Goal: Task Accomplishment & Management: Manage account settings

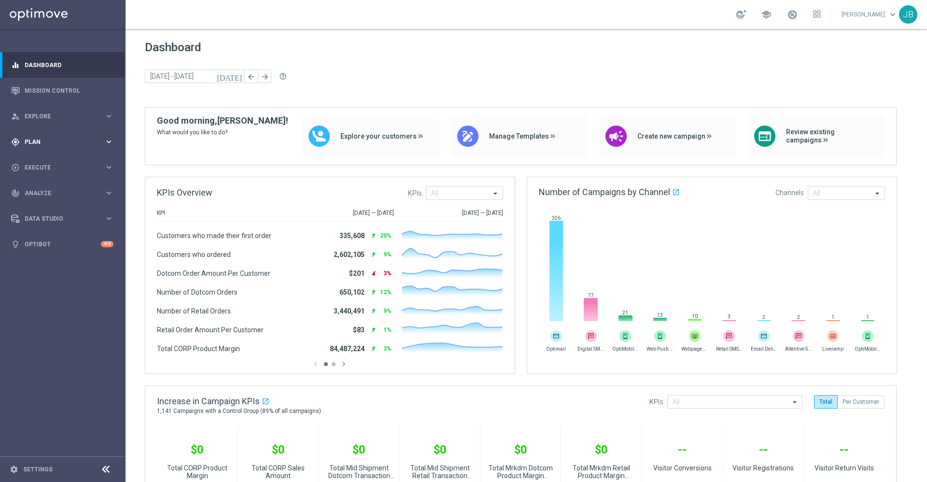
click at [65, 138] on div "gps_fixed Plan" at bounding box center [57, 142] width 93 height 9
click at [56, 162] on link "Target Groups" at bounding box center [62, 162] width 75 height 8
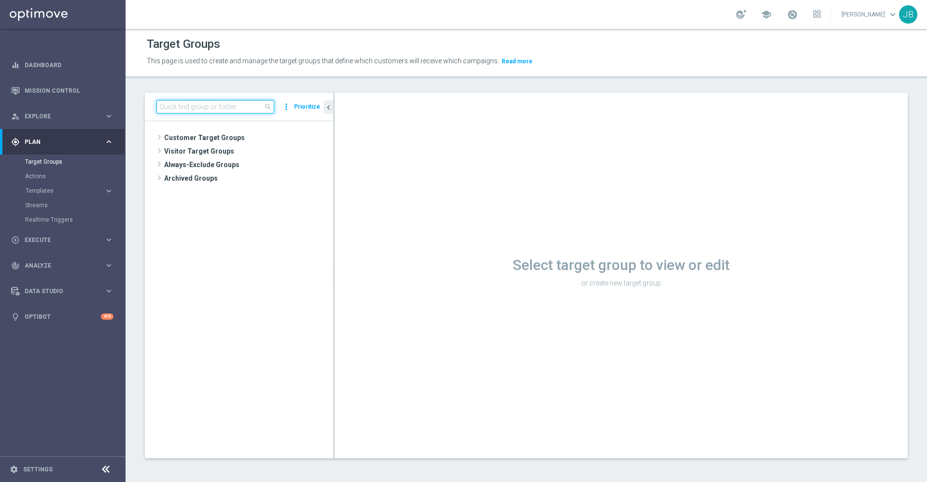
click at [240, 104] on input at bounding box center [215, 107] width 118 height 14
paste input "TUES_[PHONE_NUMBER]_SMS_RET_BTS_FREEBIE"
type input "TUES_[PHONE_NUMBER]_SMS_RET_BTS_FREEBIE"
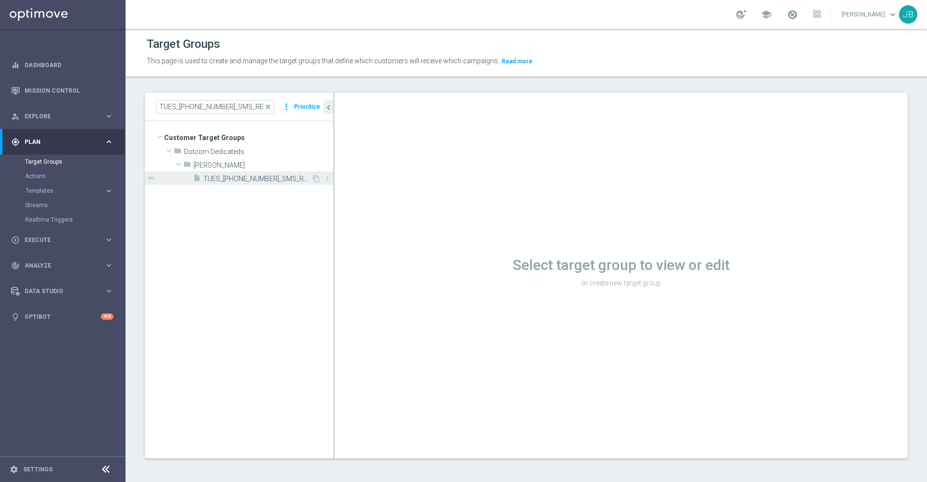
click at [238, 178] on span "TUES_[PHONE_NUMBER]_SMS_RET_BTS_FREEBIE" at bounding box center [257, 179] width 108 height 8
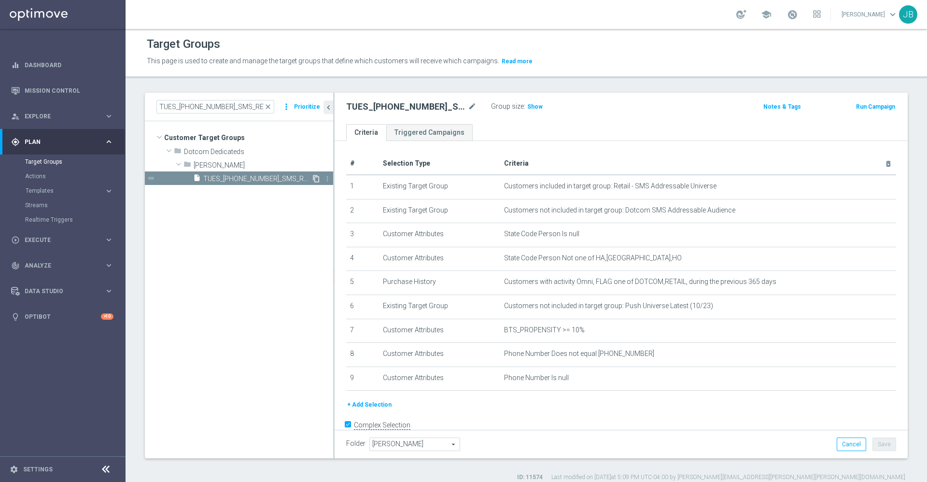
click at [317, 179] on icon "content_copy" at bounding box center [316, 179] width 8 height 8
click at [471, 107] on icon "mode_edit" at bounding box center [472, 107] width 9 height 12
click at [366, 110] on input "Copy of TUES_[PHONE_NUMBER]_SMS_RET_BTS_FREEBIE" at bounding box center [411, 108] width 130 height 14
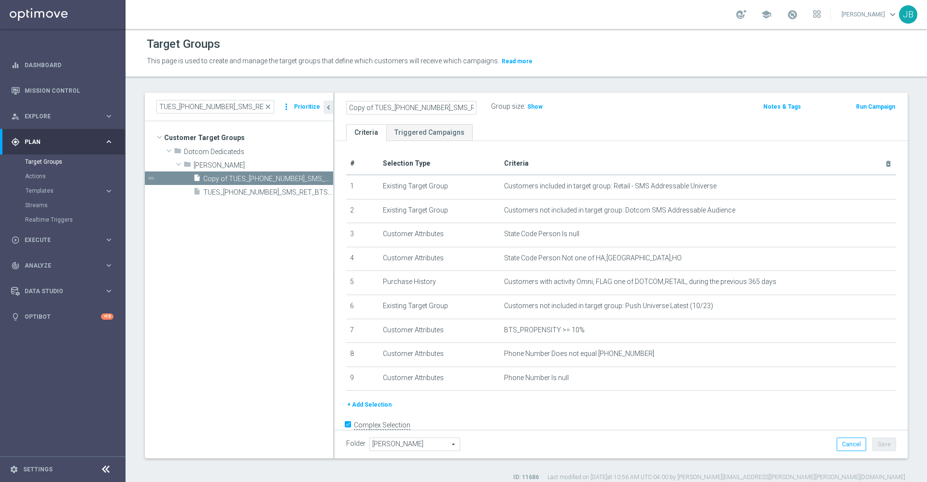
drag, startPoint x: 369, startPoint y: 107, endPoint x: 347, endPoint y: 106, distance: 22.2
click at [347, 106] on input "Copy of TUES_[PHONE_NUMBER]_SMS_RET_BTS_FREEBIE" at bounding box center [411, 108] width 130 height 14
click at [471, 108] on input "FRI_[PHONE_NUMBER]_SMS_RET_BTS_FREEBIE" at bounding box center [411, 108] width 130 height 14
type input "FRI_[PHONE_NUMBER]_SMS_RET_BTS"
click at [573, 143] on div "# Selection Type Criteria delete_forever 1 Existing Target Group Customers incl…" at bounding box center [621, 301] width 573 height 321
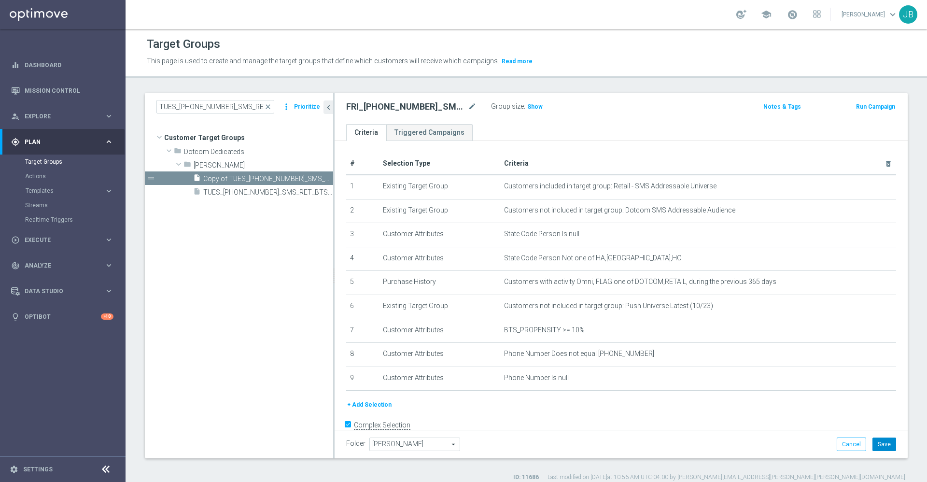
click at [872, 444] on button "Save" at bounding box center [884, 444] width 24 height 14
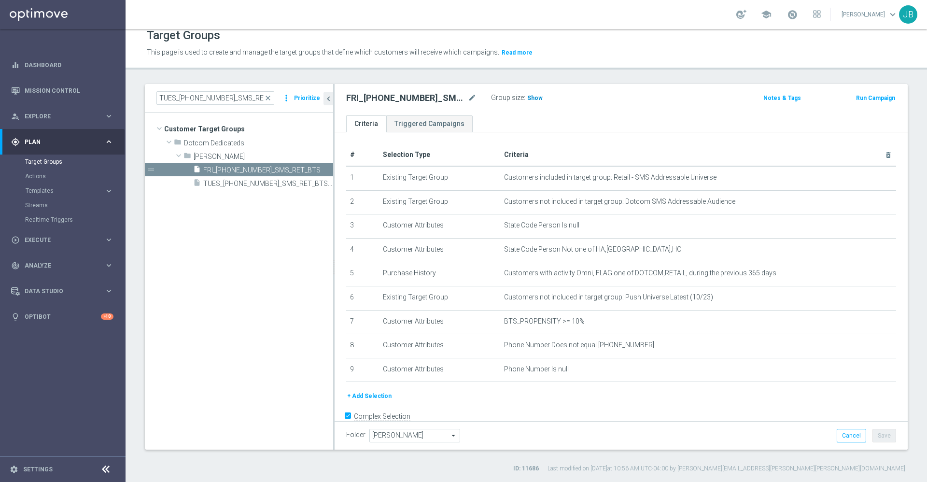
click at [533, 101] on span "Show" at bounding box center [534, 98] width 15 height 7
click at [469, 100] on icon "mode_edit" at bounding box center [472, 98] width 9 height 12
click at [474, 95] on icon "mode_edit" at bounding box center [472, 98] width 9 height 12
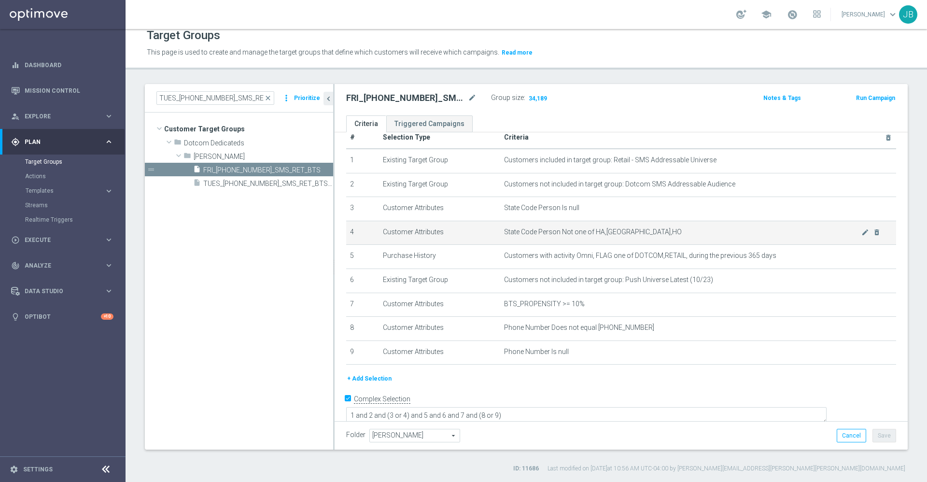
scroll to position [15, 0]
click at [269, 99] on span "close" at bounding box center [268, 98] width 8 height 8
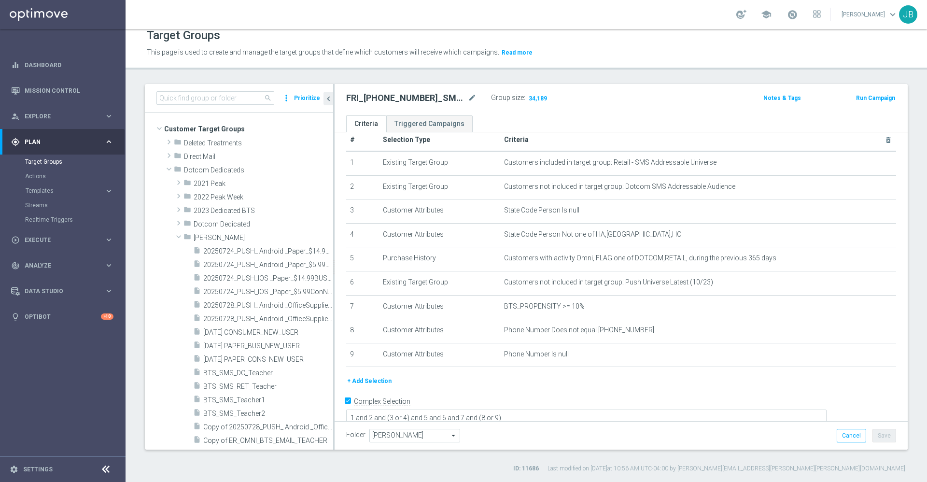
click at [213, 106] on div "search more_vert Prioritize" at bounding box center [239, 98] width 188 height 28
click at [209, 100] on input at bounding box center [215, 98] width 118 height 14
paste input "MON_[PHONE_NUMBER]_SMS_RET_KCUP"
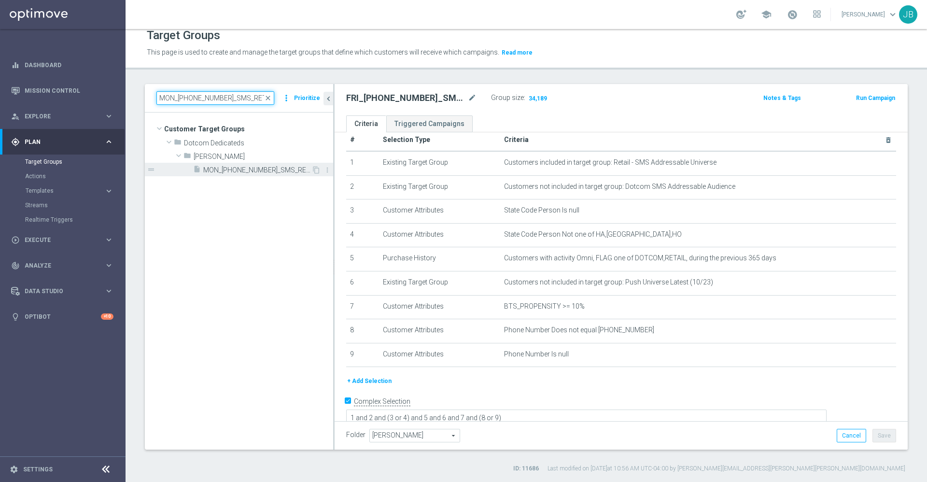
type input "MON_[PHONE_NUMBER]_SMS_RET_KCUP"
click at [234, 171] on span "MON_[PHONE_NUMBER]_SMS_RET_KCUP" at bounding box center [257, 170] width 108 height 8
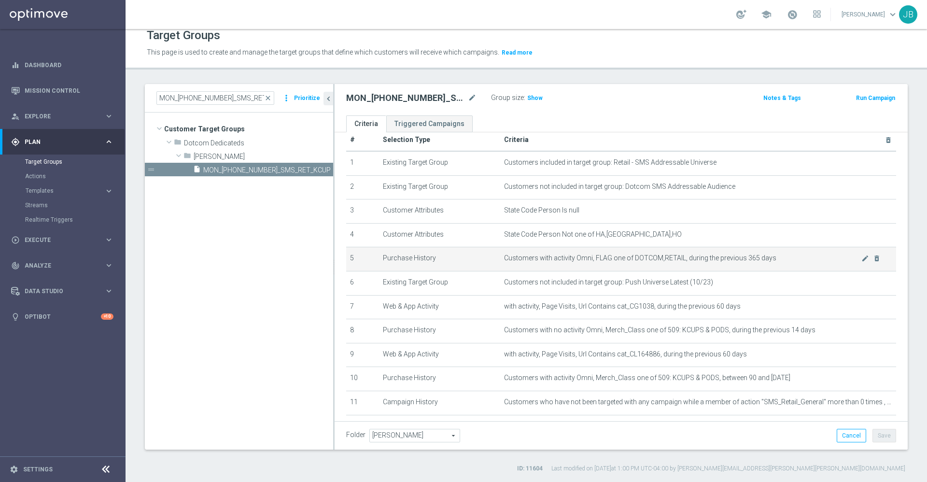
scroll to position [70, 0]
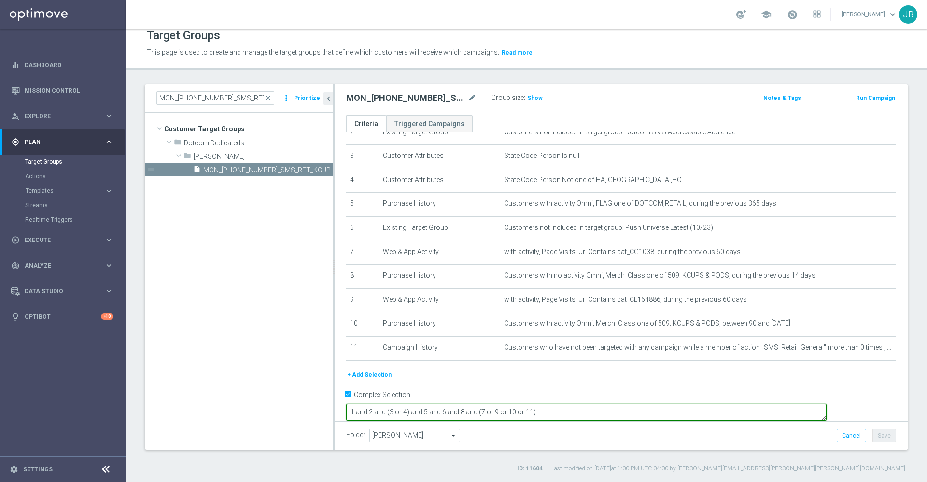
click at [611, 404] on textarea "1 and 2 and (3 or 4) and 5 and 6 and 8 and (7 or 9 or 10 or 11)" at bounding box center [586, 412] width 480 height 17
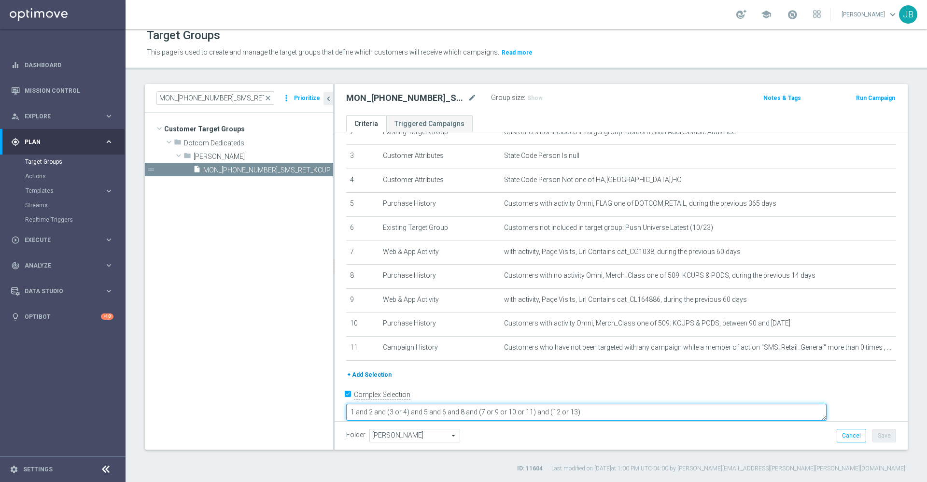
type textarea "1 and 2 and (3 or 4) and 5 and 6 and 8 and (7 or 9 or 10 or 11) and (12 or 13)"
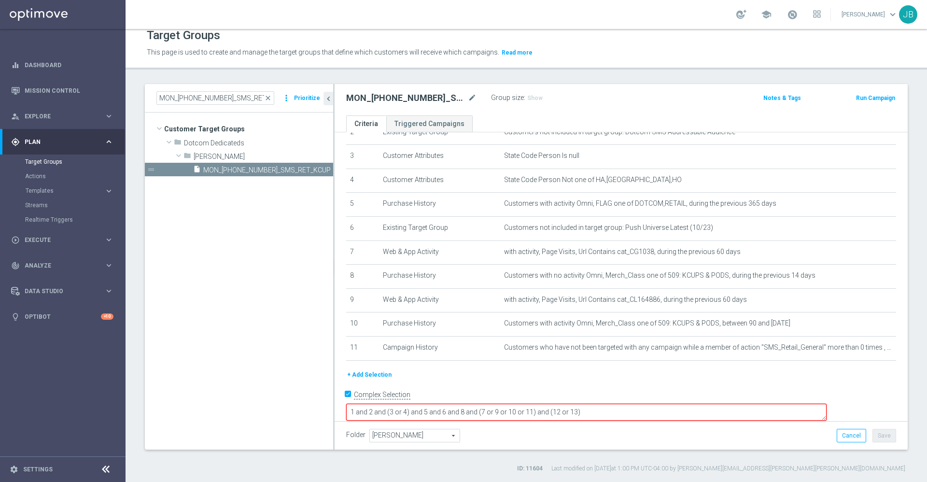
click at [383, 380] on button "+ Add Selection" at bounding box center [369, 374] width 46 height 11
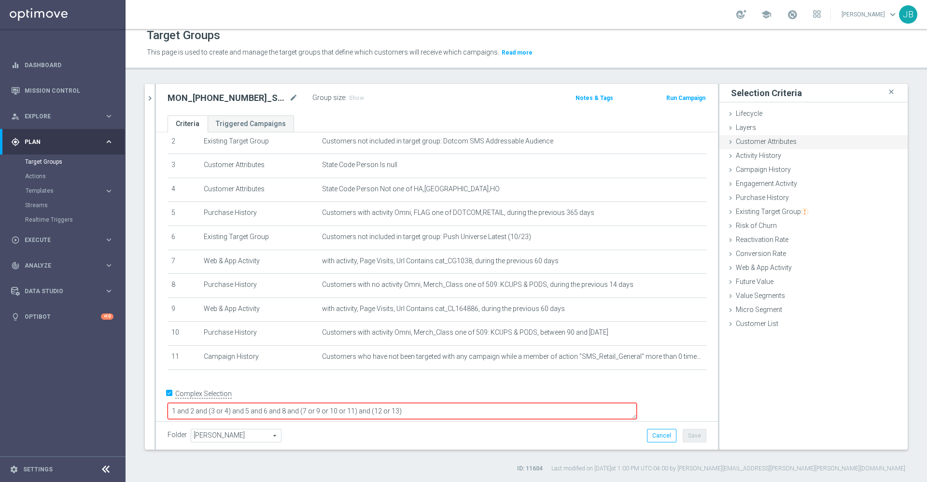
click at [779, 147] on div "Customer Attributes done" at bounding box center [813, 142] width 188 height 14
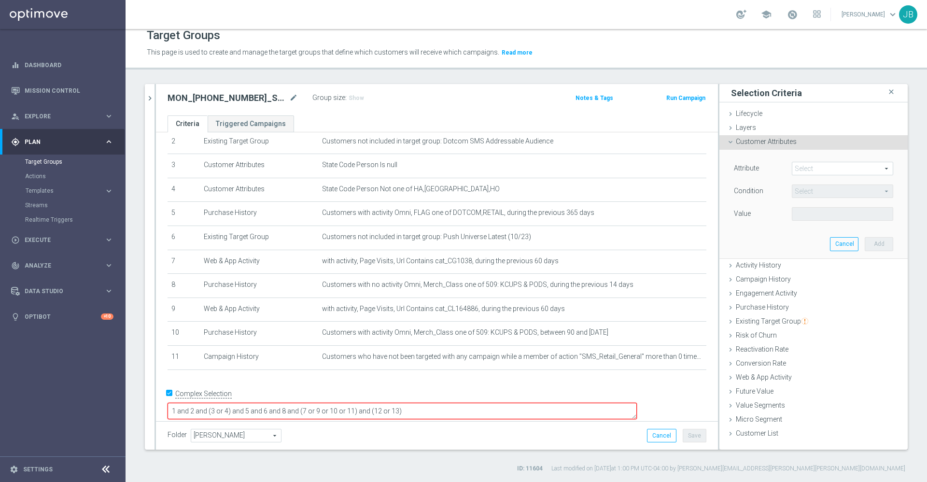
click at [804, 164] on span at bounding box center [842, 168] width 100 height 13
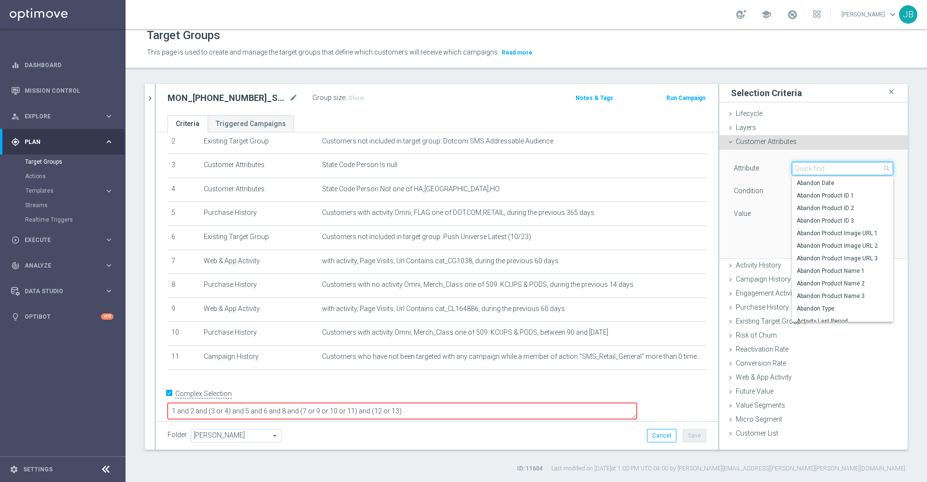
click at [804, 167] on input "search" at bounding box center [842, 169] width 101 height 14
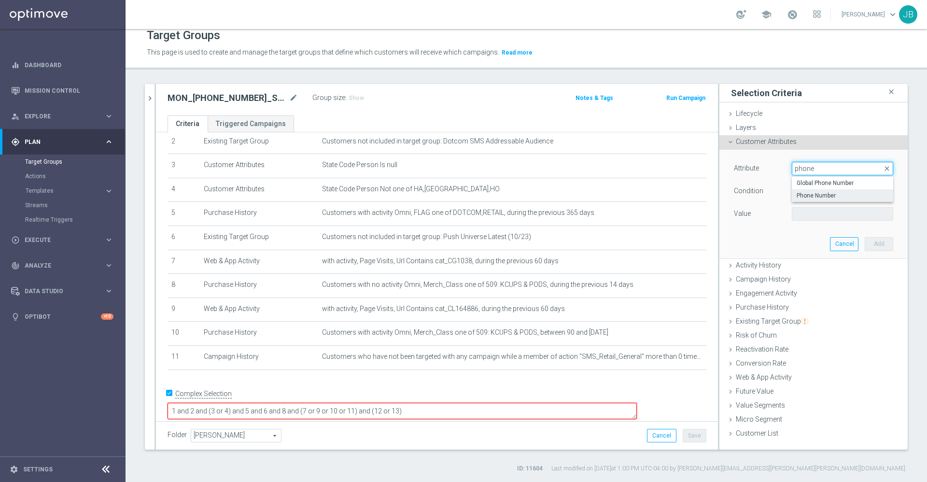
type input "phone"
click at [820, 194] on span "Phone Number" at bounding box center [842, 196] width 92 height 8
type input "Phone Number"
click at [807, 193] on span "Equals" at bounding box center [842, 191] width 100 height 13
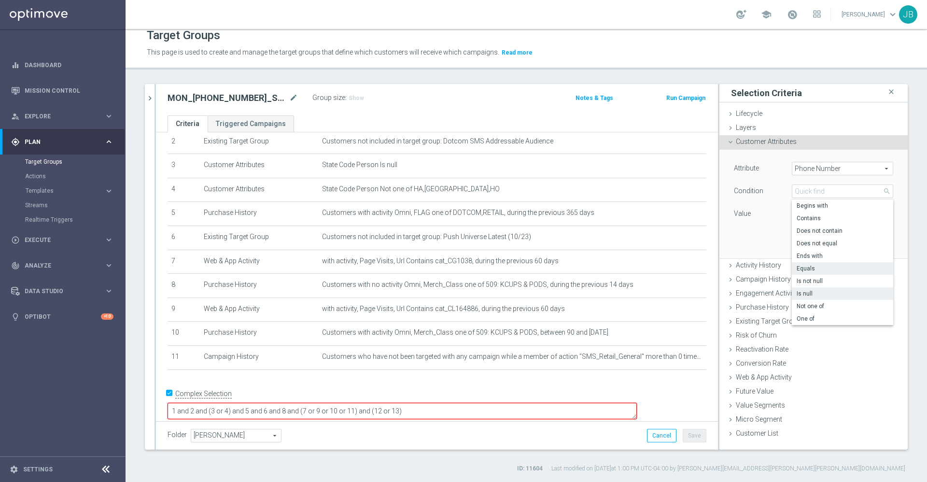
click at [802, 291] on span "Is null" at bounding box center [842, 294] width 92 height 8
type input "Is null"
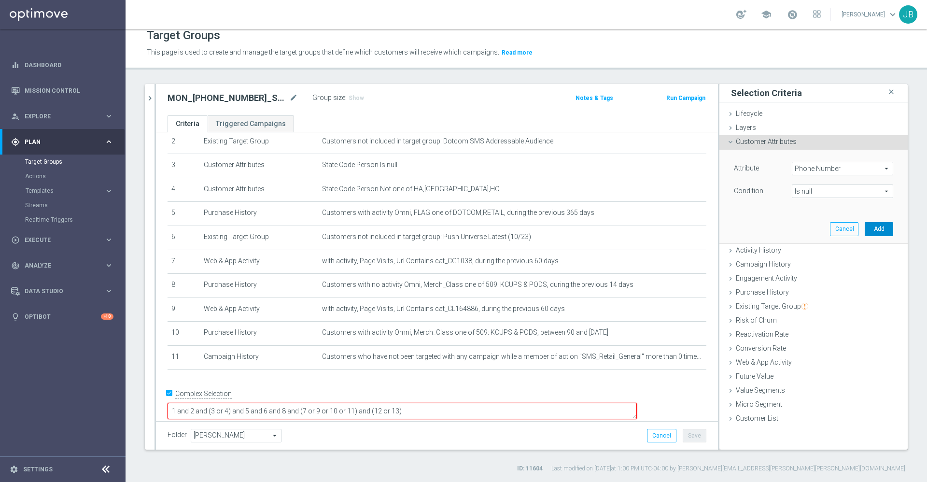
click at [865, 228] on button "Add" at bounding box center [879, 229] width 28 height 14
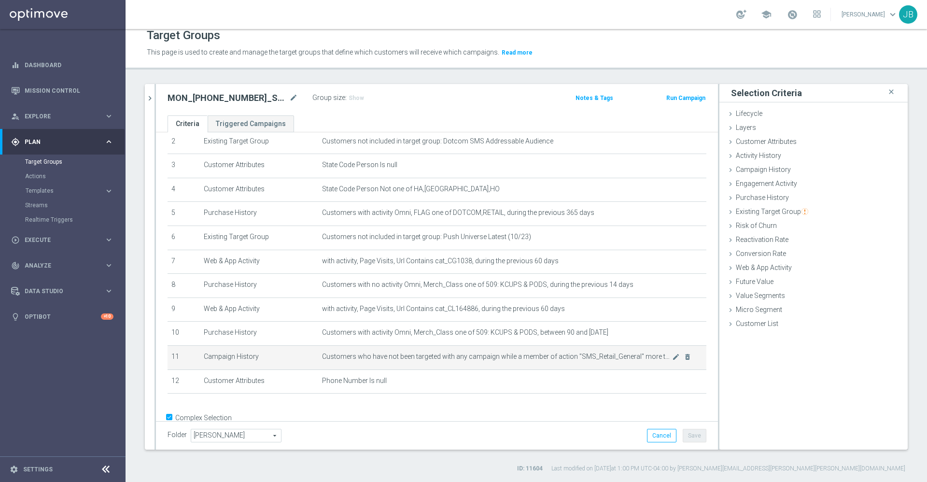
scroll to position [85, 0]
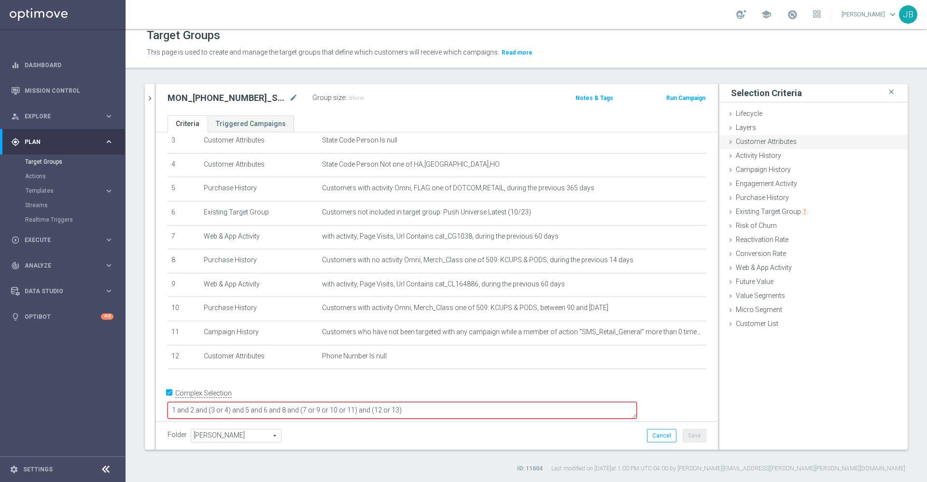
click at [764, 145] on span "Customer Attributes" at bounding box center [766, 142] width 61 height 8
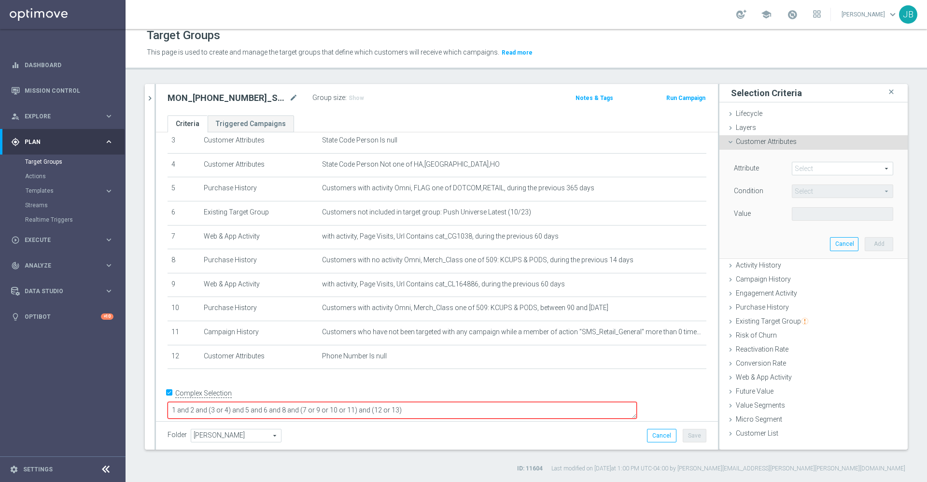
click at [807, 169] on span at bounding box center [842, 168] width 100 height 13
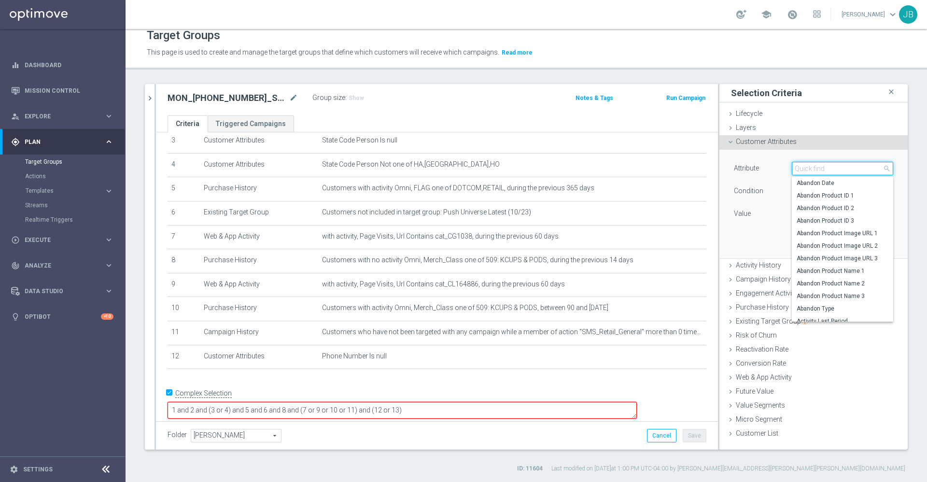
click at [814, 170] on input "search" at bounding box center [842, 169] width 101 height 14
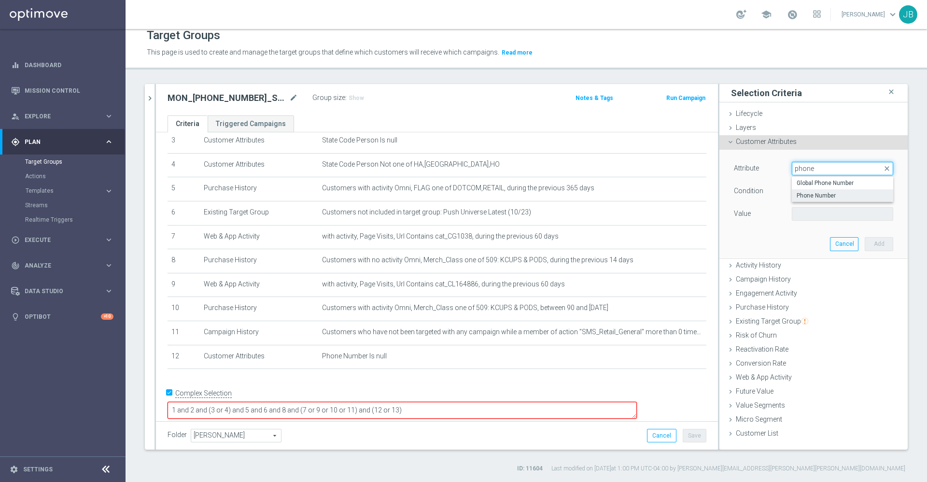
type input "phone"
click at [824, 193] on span "Phone Number" at bounding box center [842, 196] width 92 height 8
type input "Phone Number"
click at [816, 193] on span "Equals" at bounding box center [842, 191] width 100 height 13
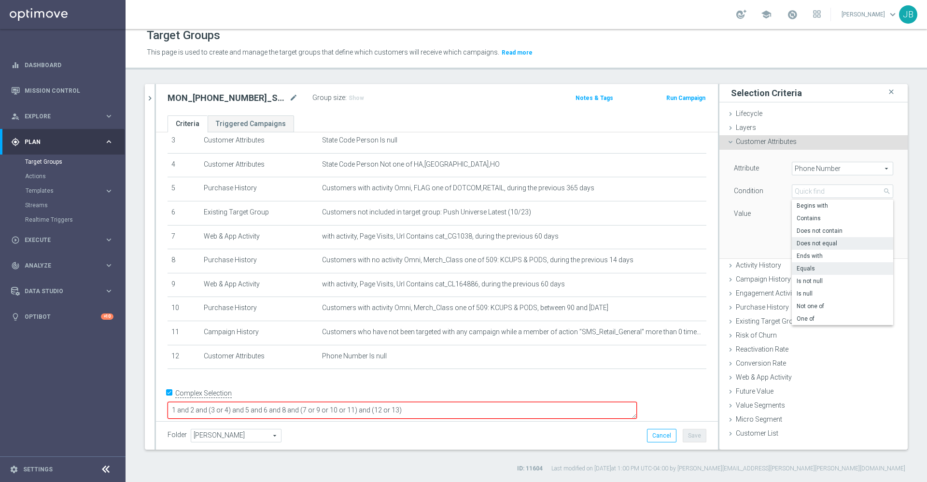
click at [815, 247] on label "Does not equal" at bounding box center [842, 243] width 101 height 13
type input "Does not equal"
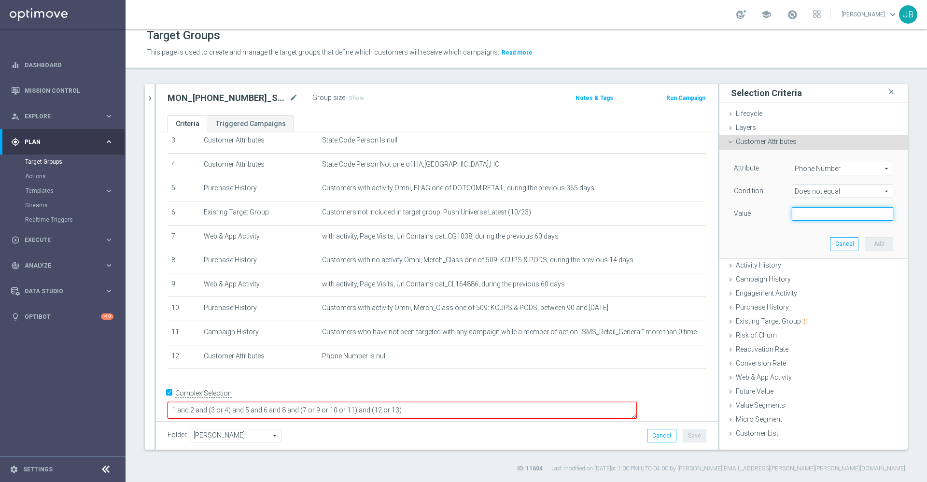
click at [795, 210] on input "text" at bounding box center [842, 214] width 101 height 14
paste input "[PHONE_NUMBER]"
type input "[PHONE_NUMBER]"
click at [865, 240] on button "Add" at bounding box center [879, 244] width 28 height 14
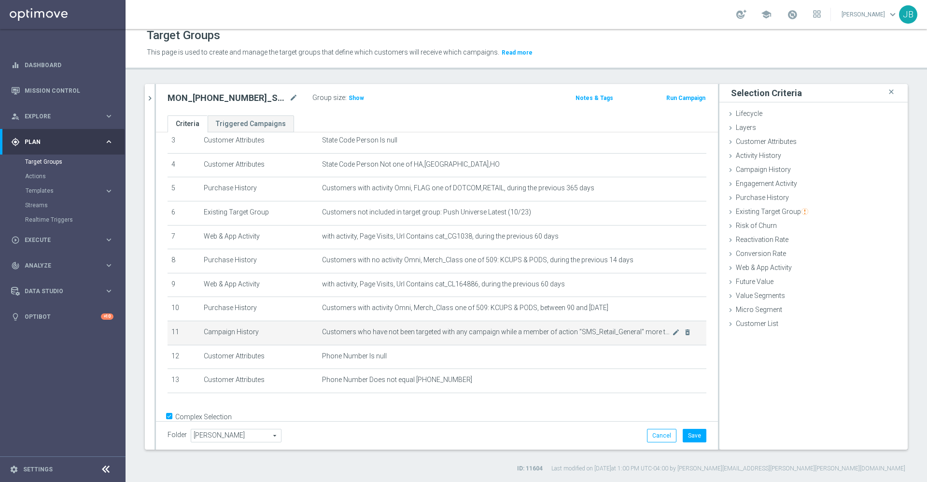
scroll to position [108, 0]
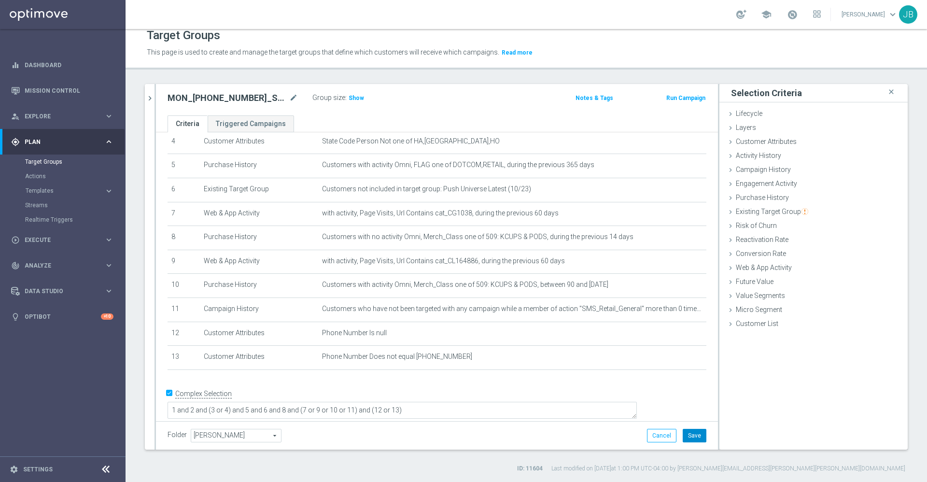
click at [684, 431] on button "Save" at bounding box center [695, 436] width 24 height 14
click at [358, 99] on span "Show" at bounding box center [356, 98] width 15 height 7
click at [153, 100] on icon "chevron_right" at bounding box center [149, 98] width 9 height 9
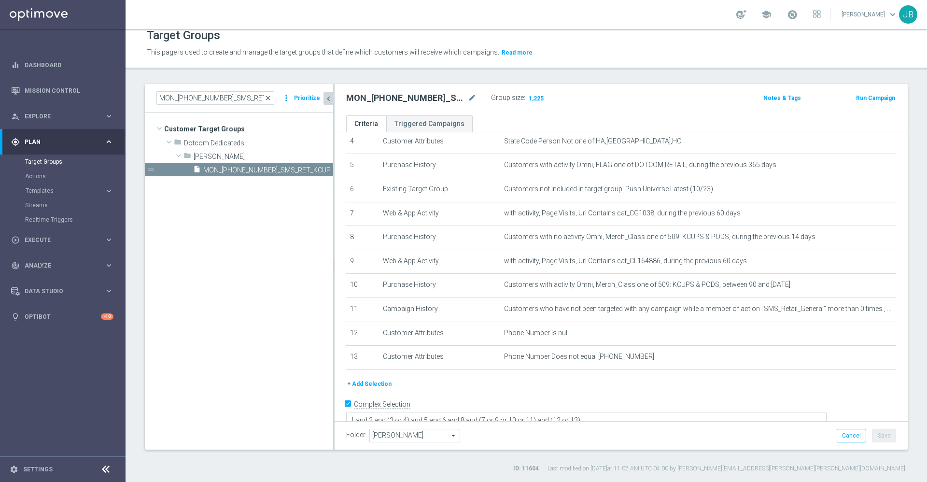
click at [270, 96] on span "close" at bounding box center [268, 98] width 8 height 8
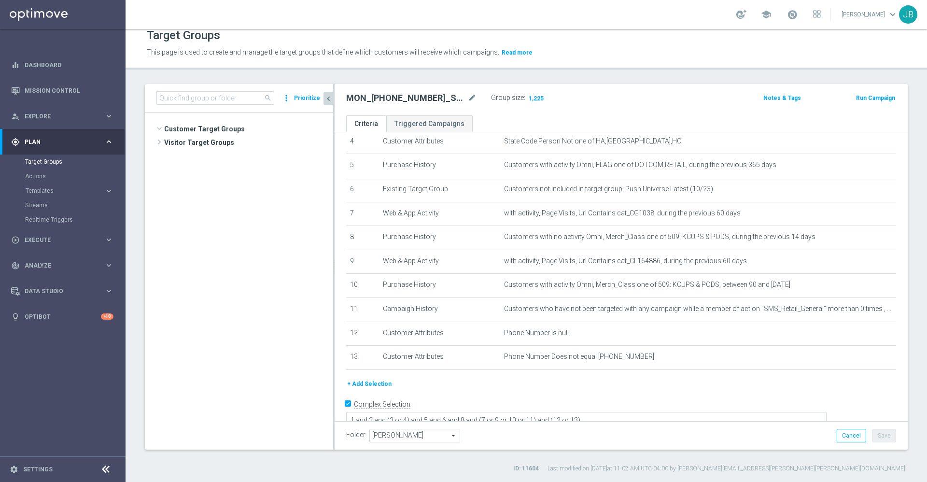
scroll to position [1551, 0]
click at [232, 99] on input at bounding box center [215, 98] width 118 height 14
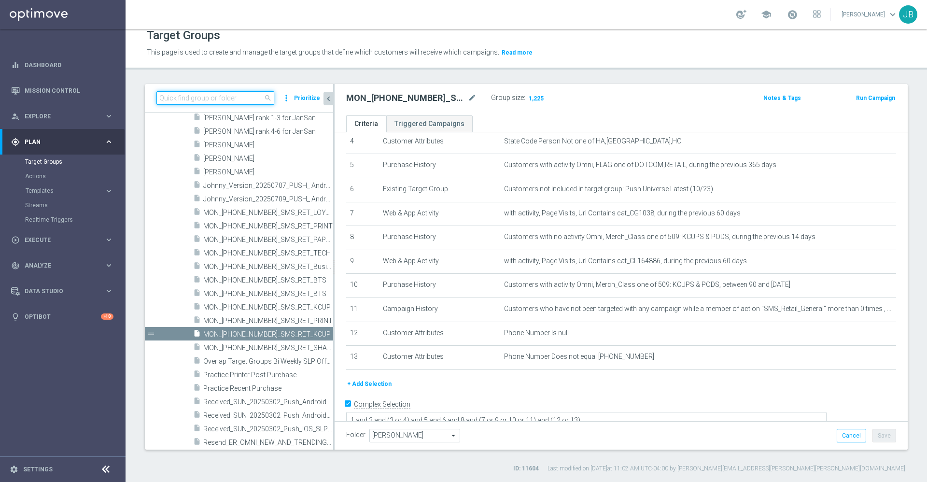
paste input "TUES_[PHONE_NUMBER]_SMS_RET_POSTIT"
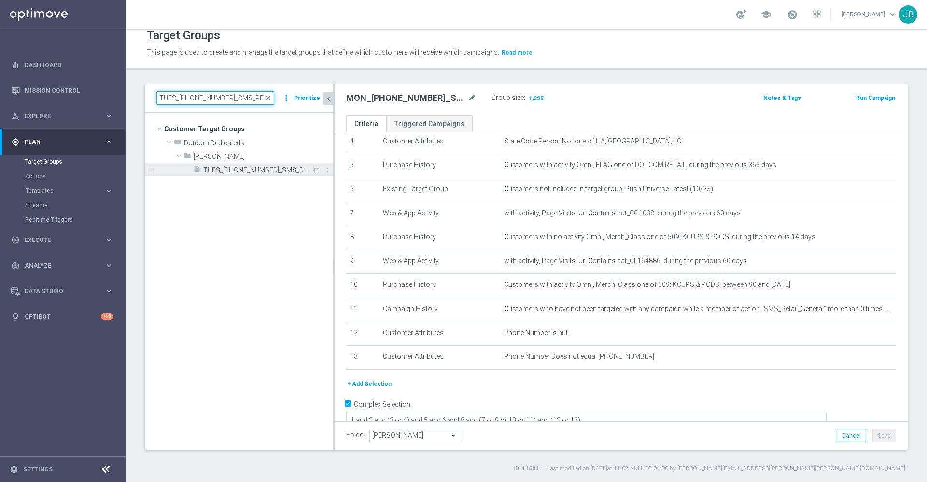
type input "TUES_[PHONE_NUMBER]_SMS_RET_POSTIT"
click at [251, 172] on span "TUES_[PHONE_NUMBER]_SMS_RET_POSTIT" at bounding box center [257, 170] width 108 height 8
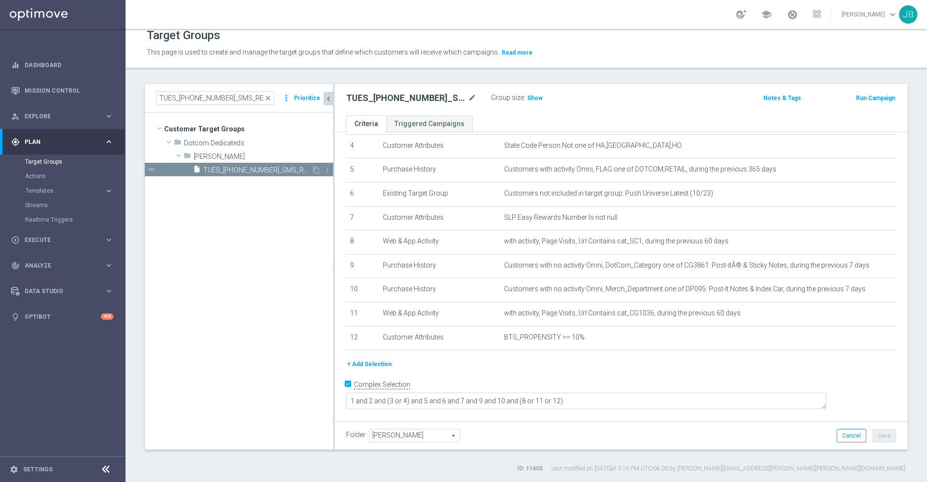
scroll to position [94, 0]
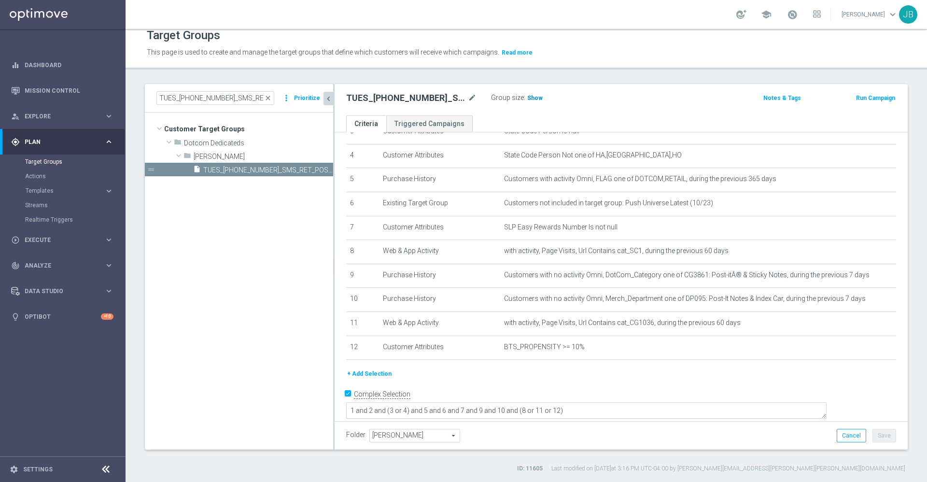
click at [528, 96] on span "Show" at bounding box center [534, 98] width 15 height 7
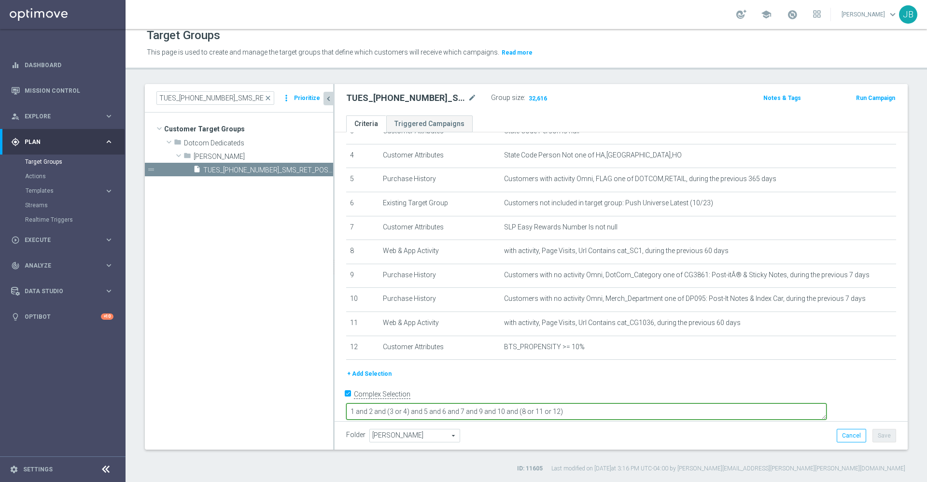
scroll to position [95, 0]
click at [637, 402] on textarea "1 and 2 and (3 or 4) and 5 and 6 and 7 and 9 and 10 and (8 or 11 or 12)" at bounding box center [586, 410] width 480 height 17
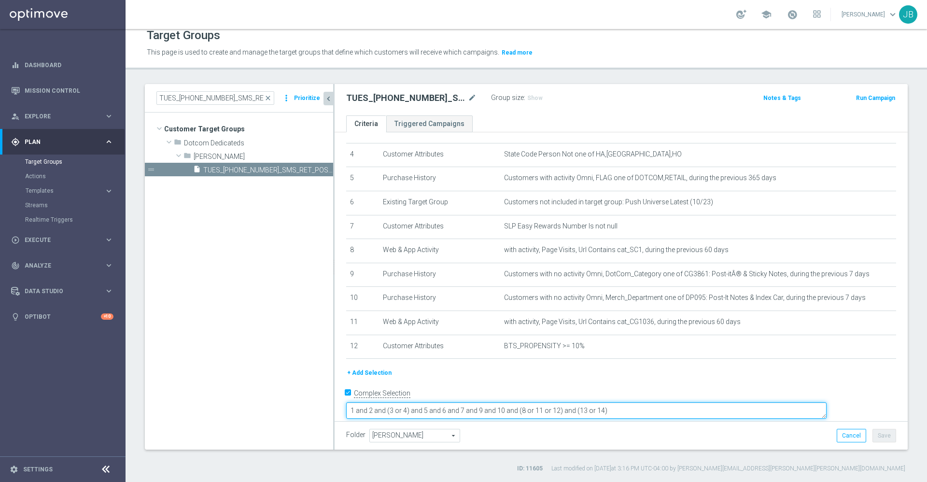
type textarea "1 and 2 and (3 or 4) and 5 and 6 and 7 and 9 and 10 and (8 or 11 or 12) and (13…"
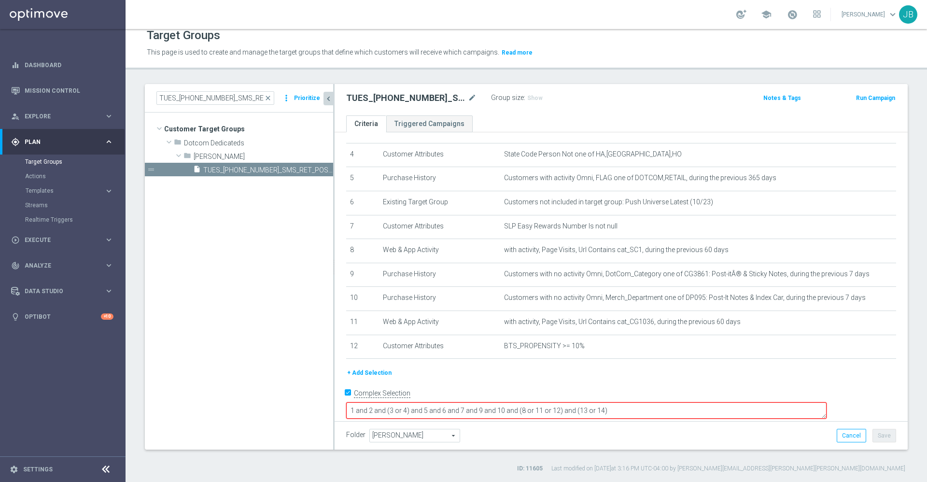
click at [539, 373] on div "+ Add Selection" at bounding box center [621, 372] width 564 height 11
click at [380, 378] on button "+ Add Selection" at bounding box center [369, 372] width 46 height 11
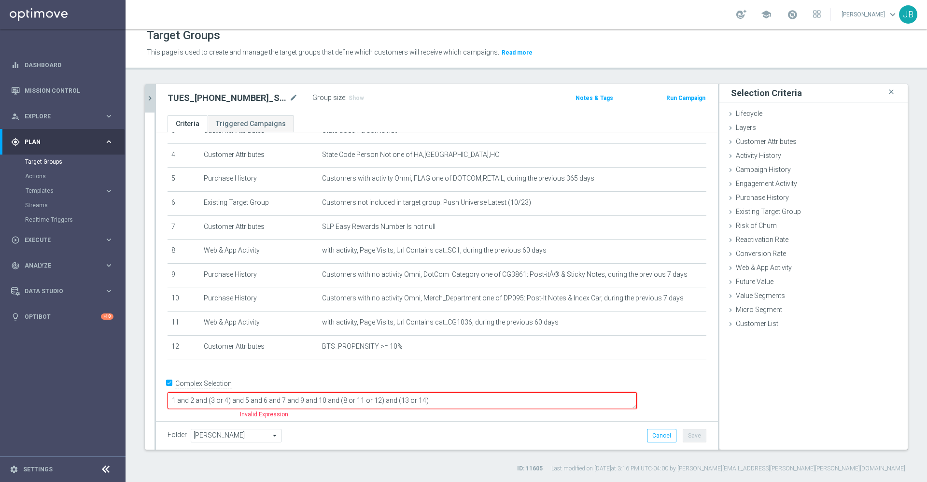
scroll to position [85, 0]
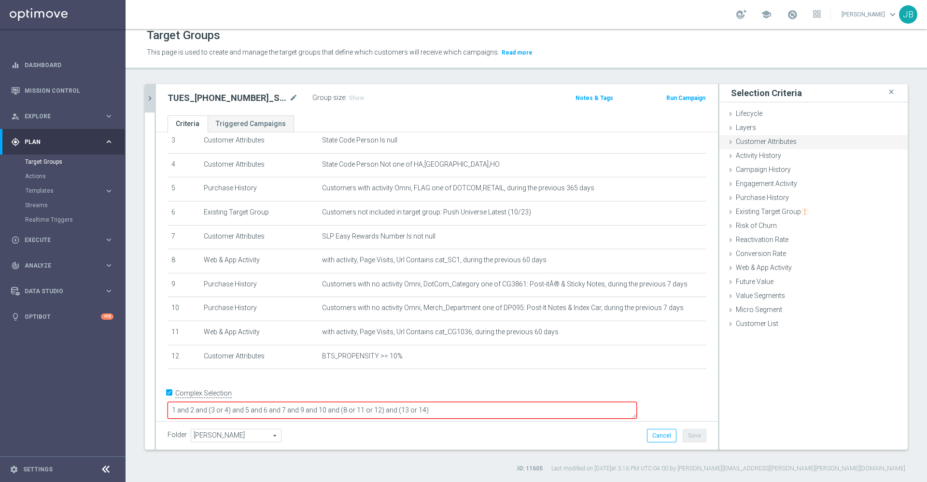
click at [760, 147] on div "Customer Attributes done selection saved" at bounding box center [813, 142] width 188 height 14
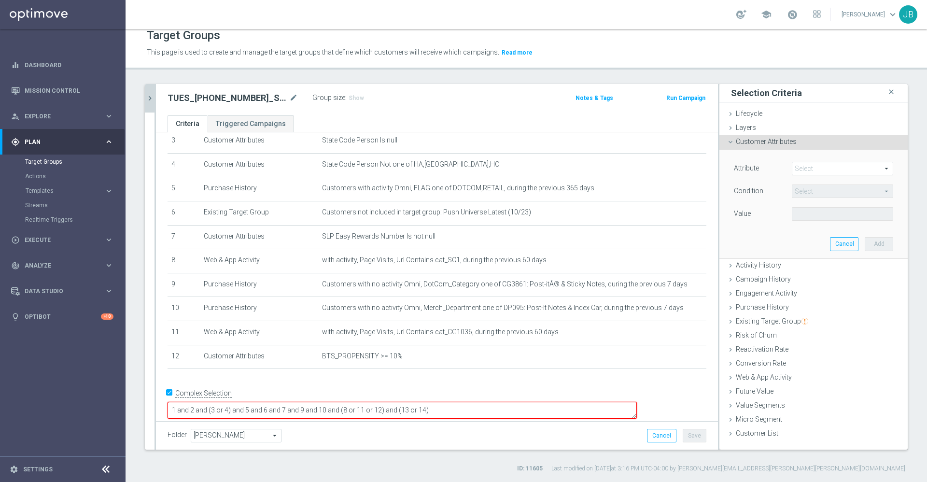
click at [800, 168] on span at bounding box center [842, 168] width 100 height 13
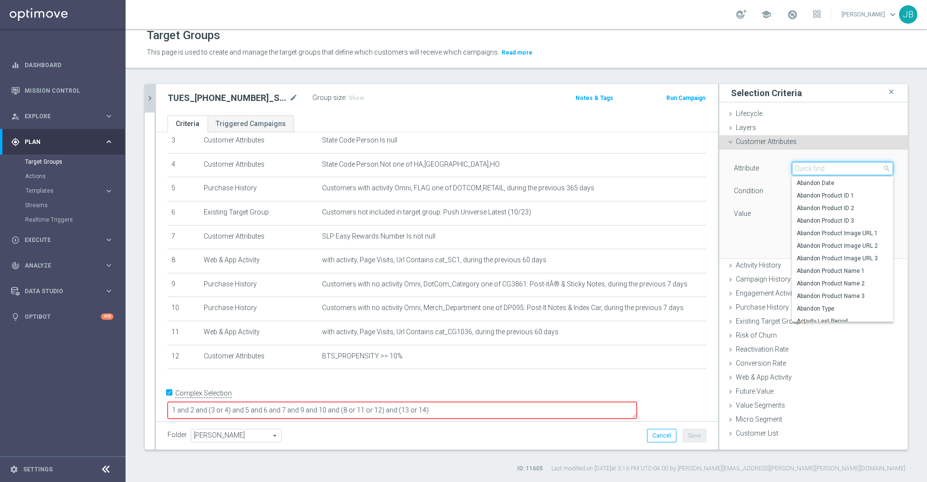
click at [800, 168] on input "search" at bounding box center [842, 169] width 101 height 14
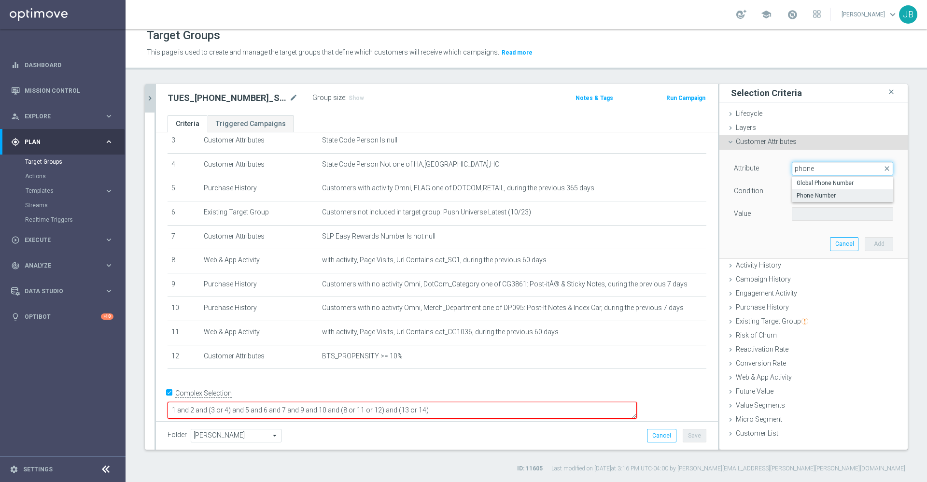
type input "phone"
click at [809, 192] on span "Phone Number" at bounding box center [842, 196] width 92 height 8
type input "Phone Number"
click at [805, 190] on span "Equals" at bounding box center [842, 191] width 100 height 13
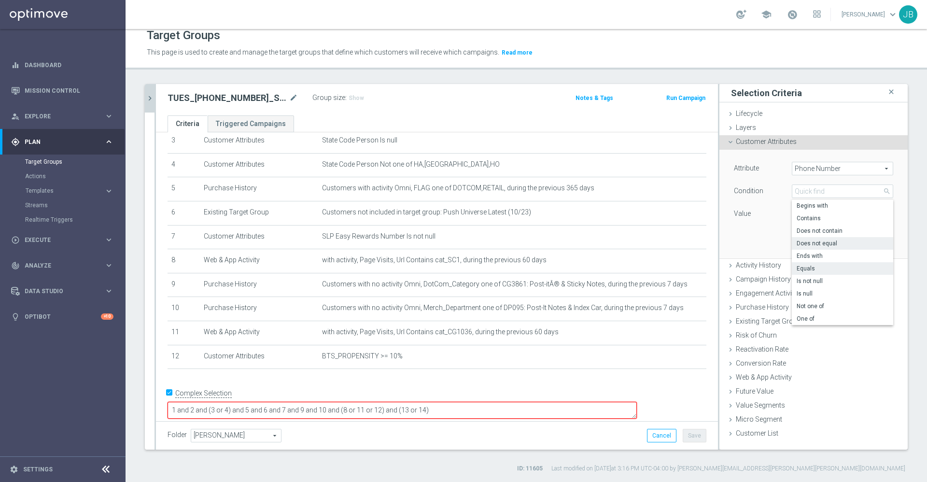
click at [816, 247] on span "Does not equal" at bounding box center [842, 243] width 92 height 8
type input "Does not equal"
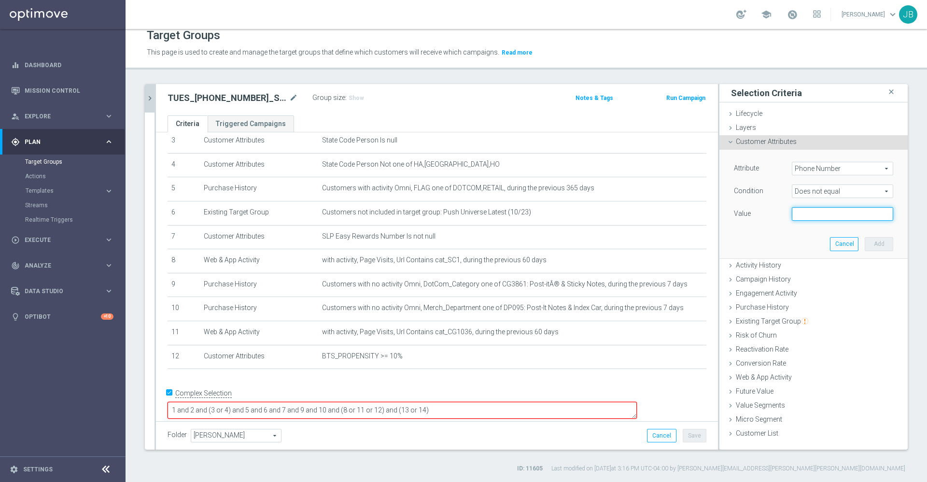
click at [810, 211] on input "text" at bounding box center [842, 214] width 101 height 14
paste input "TUES_[PHONE_NUMBER]_SMS_RET_POSTIT"
type input "TUES_[PHONE_NUMBER]_SMS_RET_POSTIT"
click at [808, 216] on input "text" at bounding box center [842, 214] width 101 height 14
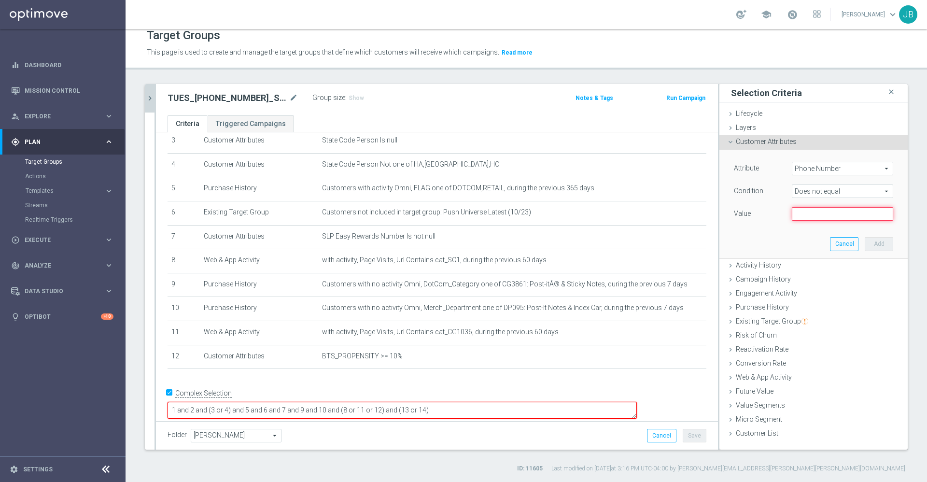
paste input "[PHONE_NUMBER]"
type input "[PHONE_NUMBER]"
click at [865, 243] on button "Add" at bounding box center [879, 244] width 28 height 14
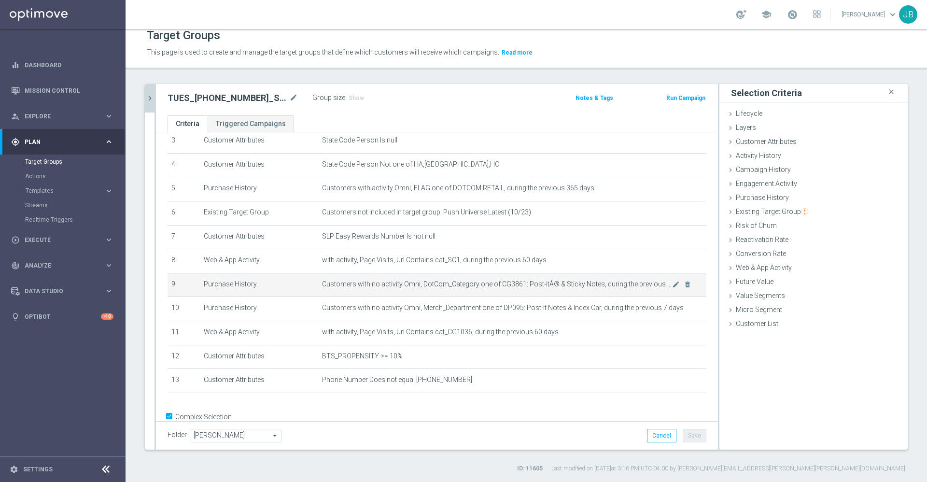
scroll to position [109, 0]
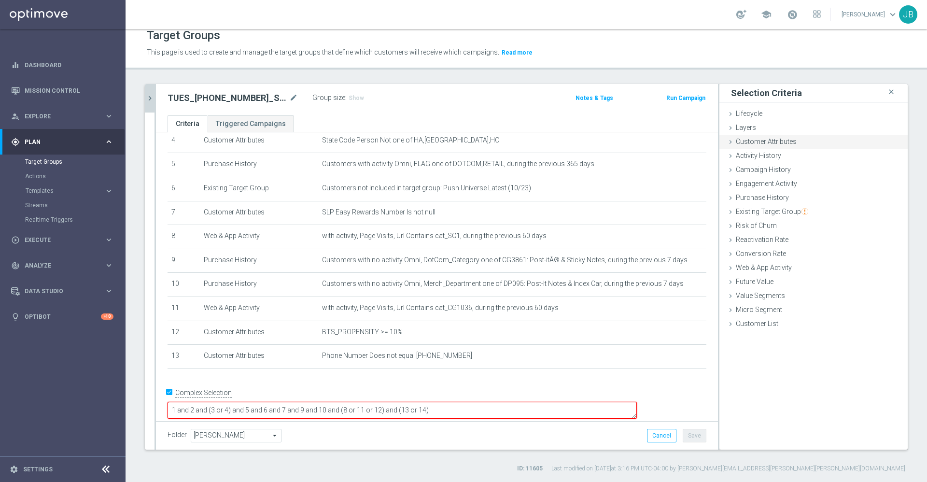
click at [766, 143] on span "Customer Attributes" at bounding box center [766, 142] width 61 height 8
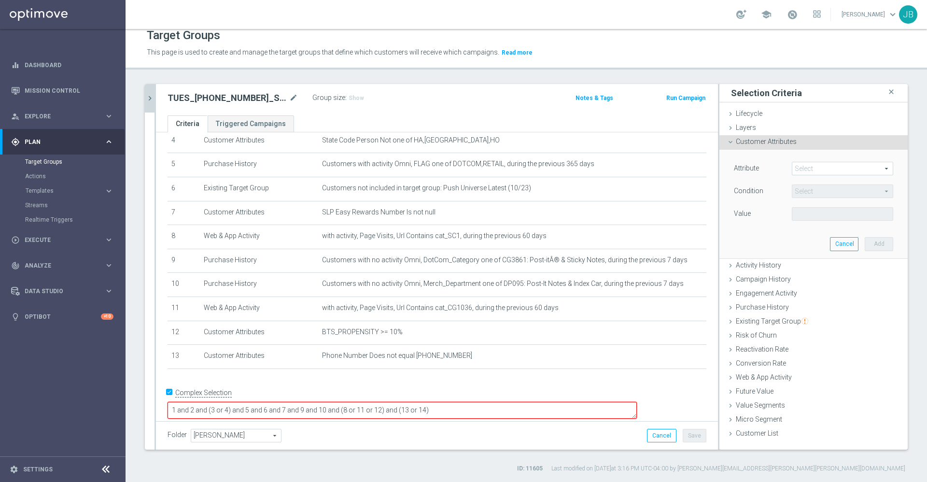
click at [813, 171] on span at bounding box center [842, 168] width 100 height 13
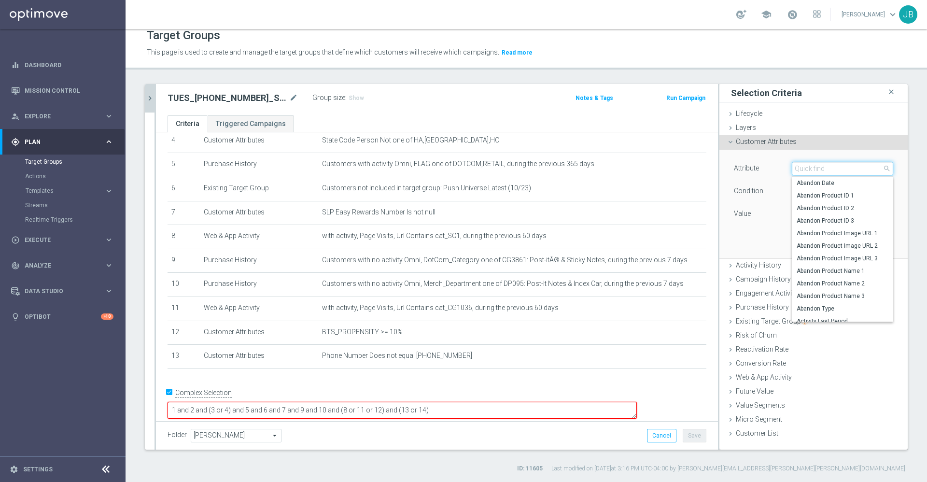
click at [809, 169] on input "search" at bounding box center [842, 169] width 101 height 14
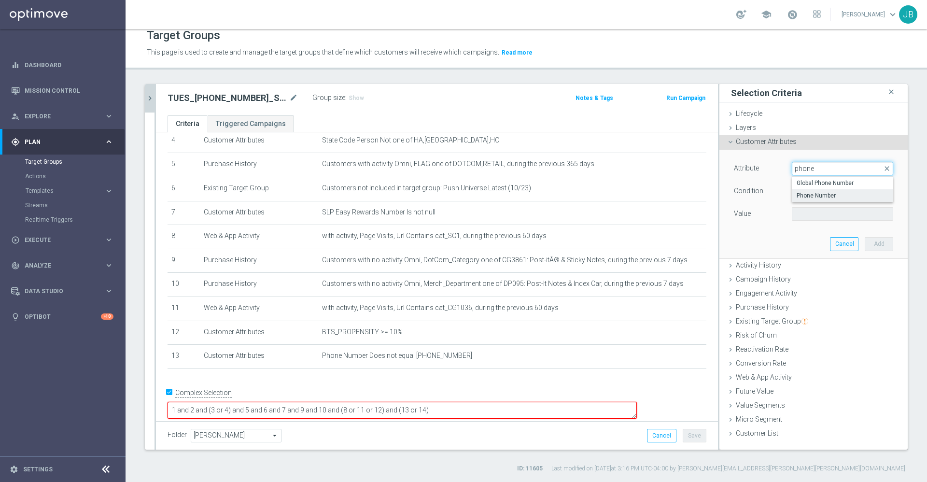
type input "phone"
click at [819, 197] on span "Phone Number" at bounding box center [842, 196] width 92 height 8
type input "Phone Number"
click at [816, 191] on span "Equals" at bounding box center [842, 191] width 100 height 13
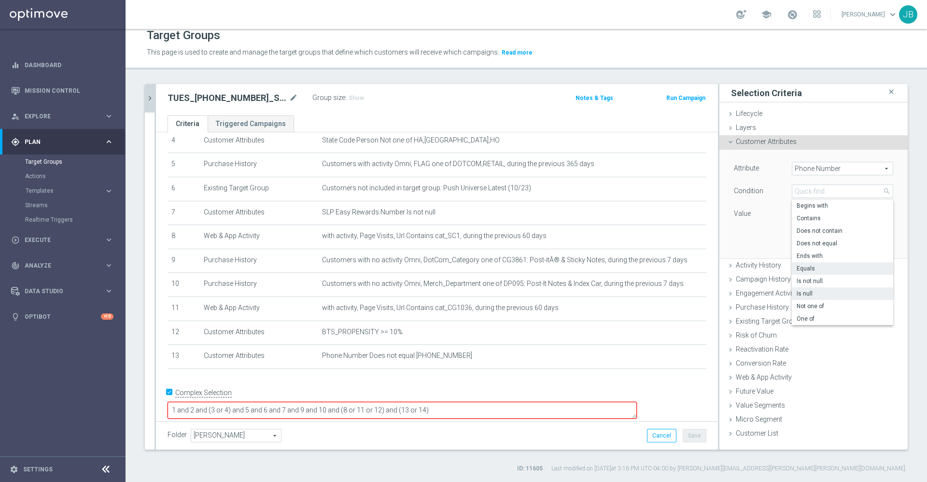
click at [807, 296] on span "Is null" at bounding box center [842, 294] width 92 height 8
type input "Is null"
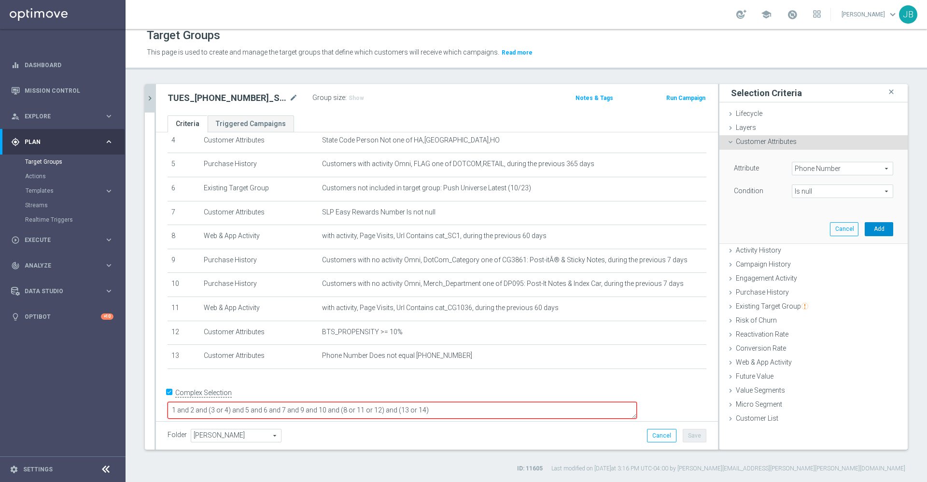
click at [866, 230] on button "Add" at bounding box center [879, 229] width 28 height 14
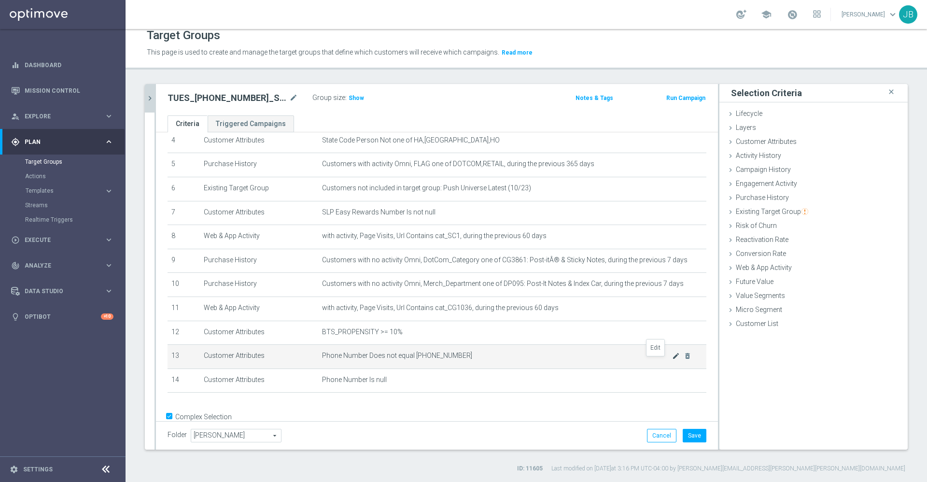
scroll to position [133, 0]
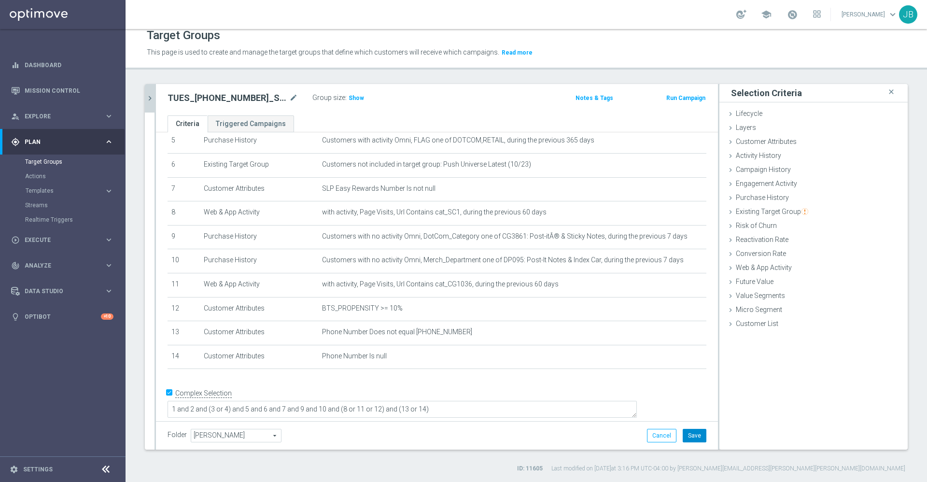
click at [685, 434] on button "Save" at bounding box center [695, 436] width 24 height 14
click at [357, 100] on span "Show" at bounding box center [356, 98] width 15 height 7
click at [148, 102] on icon "chevron_right" at bounding box center [149, 98] width 9 height 9
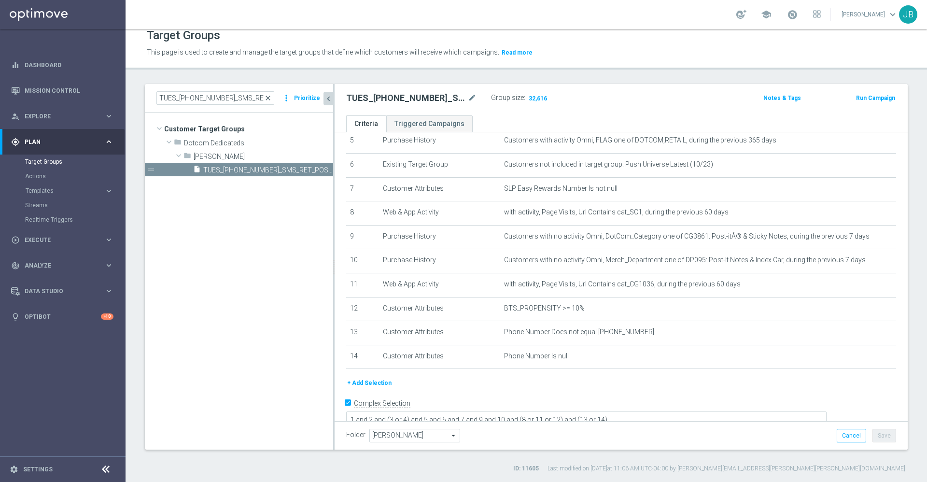
click at [269, 99] on span "close" at bounding box center [268, 98] width 8 height 8
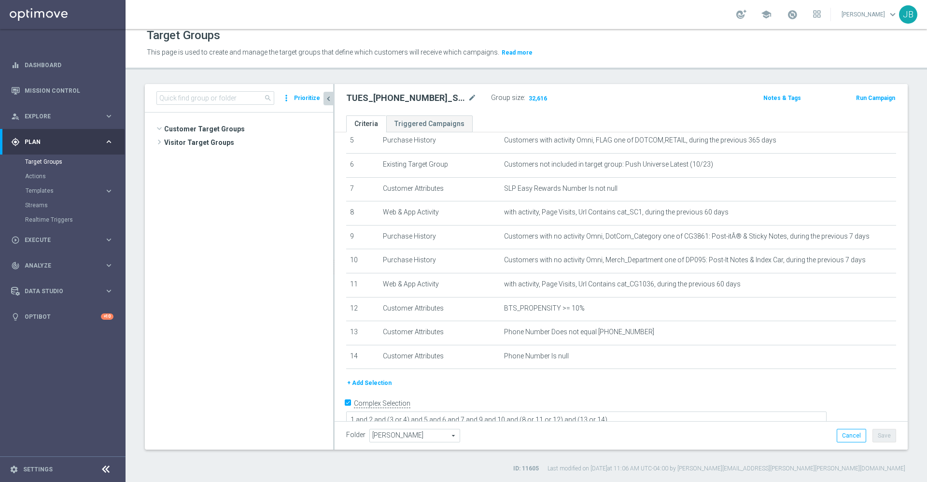
scroll to position [2731, 0]
click at [219, 99] on input at bounding box center [215, 98] width 118 height 14
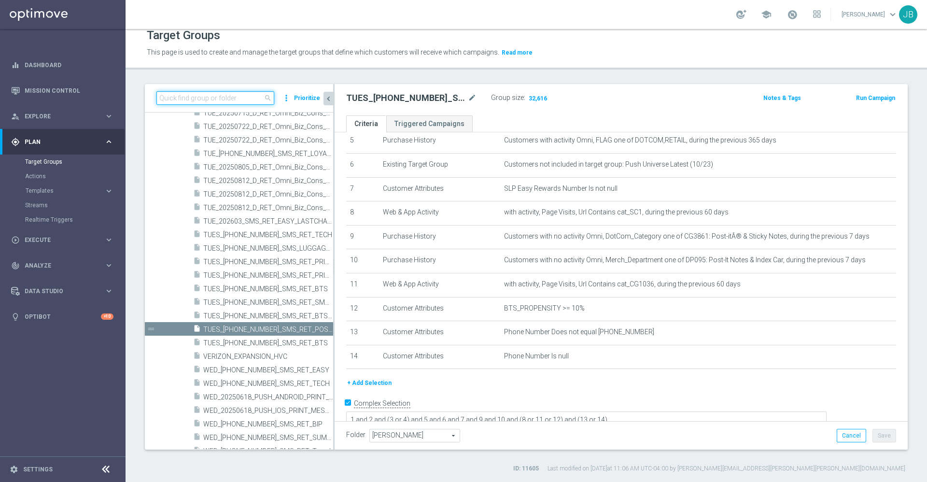
paste input "THUR_[PHONE_NUMBER]_SMS_RET_SMBRESTOCK"
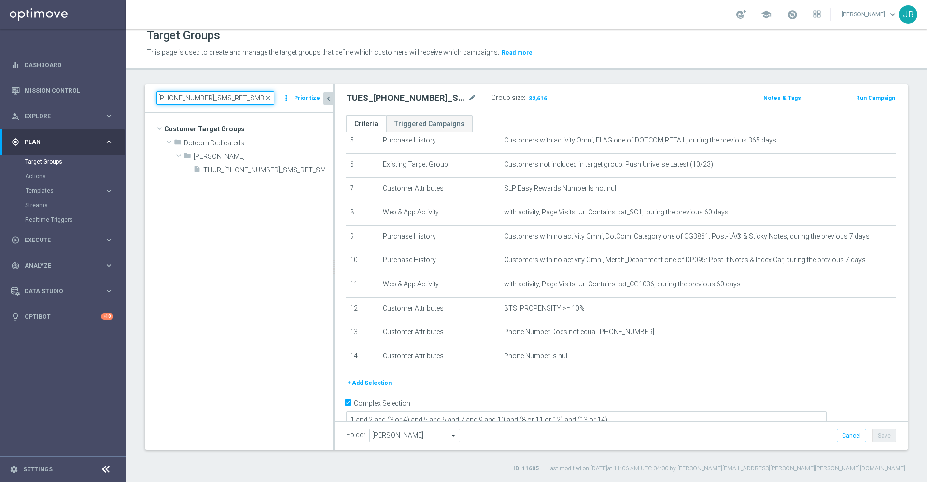
scroll to position [0, 0]
type input "THUR_[PHONE_NUMBER]_SMS_RET_SMBRESTOCK"
click at [239, 166] on span "THUR_[PHONE_NUMBER]_SMS_RET_SMBRESTOCK" at bounding box center [257, 170] width 108 height 8
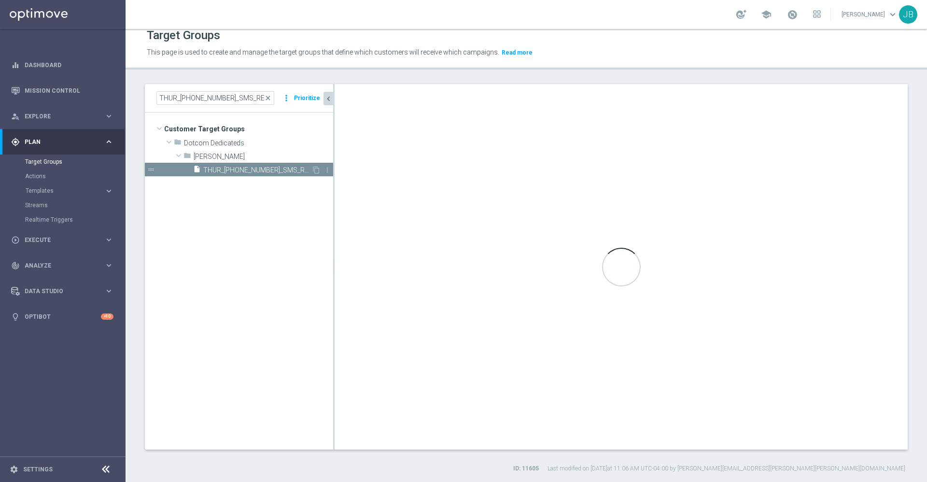
scroll to position [119, 0]
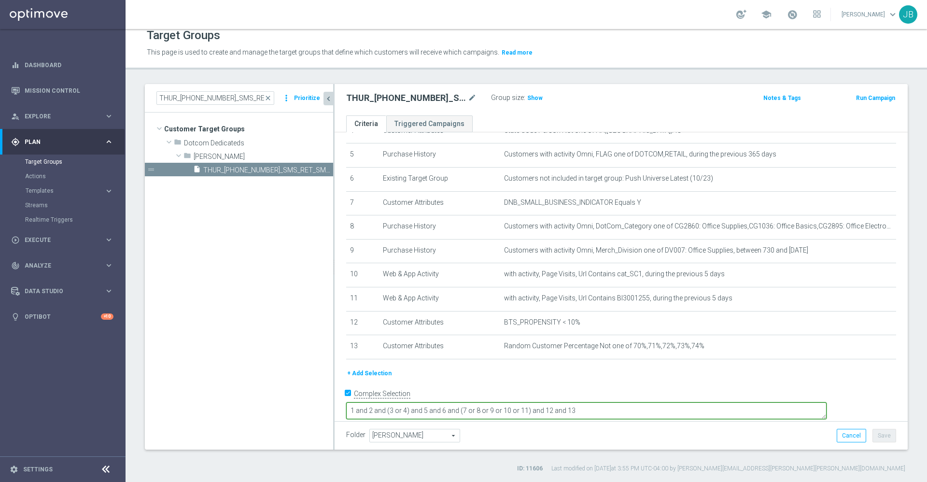
click at [671, 402] on textarea "1 and 2 and (3 or 4) and 5 and 6 and (7 or 8 or 9 or 10 or 11) and 12 and 13" at bounding box center [586, 410] width 480 height 17
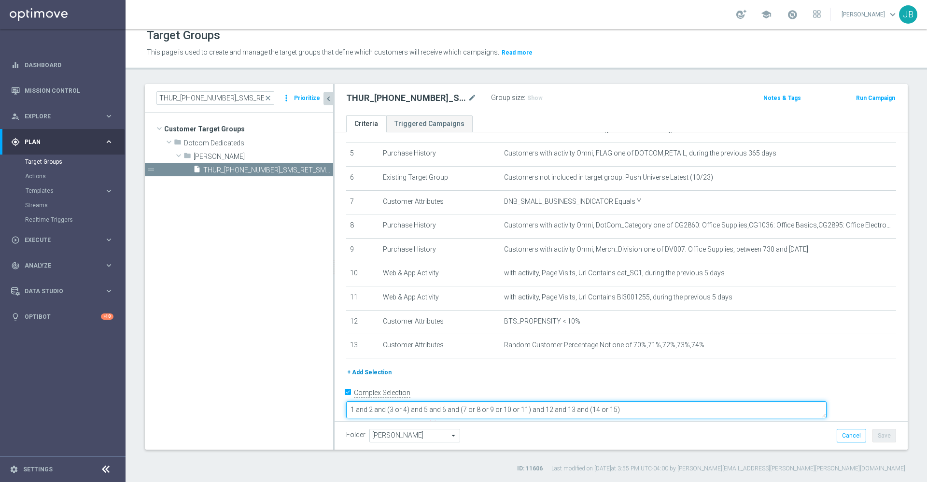
type textarea "1 and 2 and (3 or 4) and 5 and 6 and (7 or 8 or 9 or 10 or 11) and 12 and 13 an…"
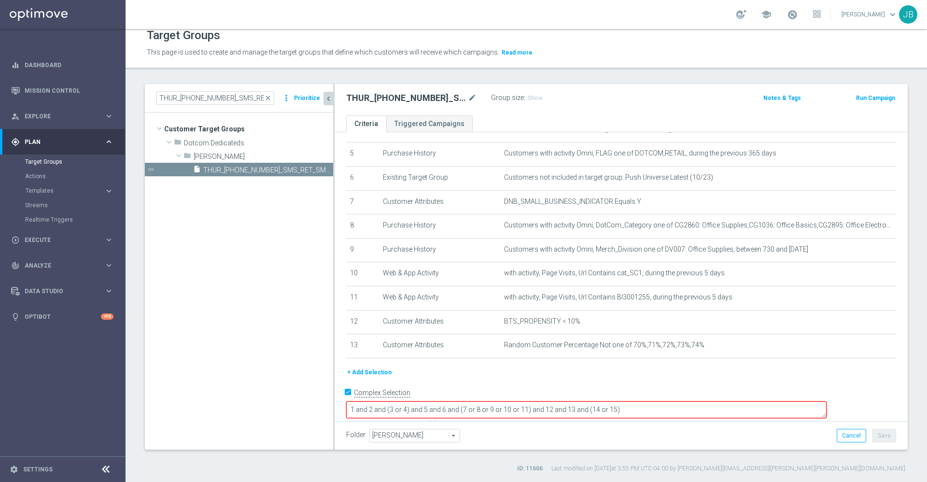
click at [376, 377] on button "+ Add Selection" at bounding box center [369, 372] width 46 height 11
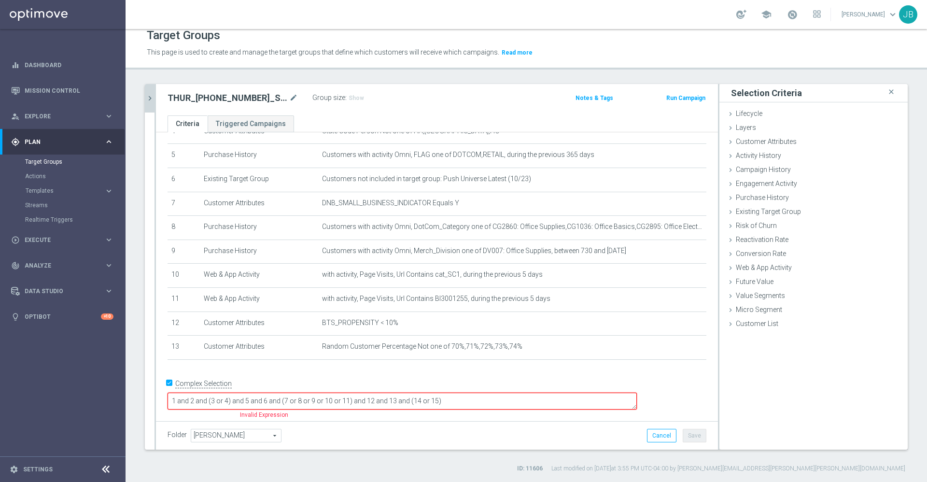
scroll to position [109, 0]
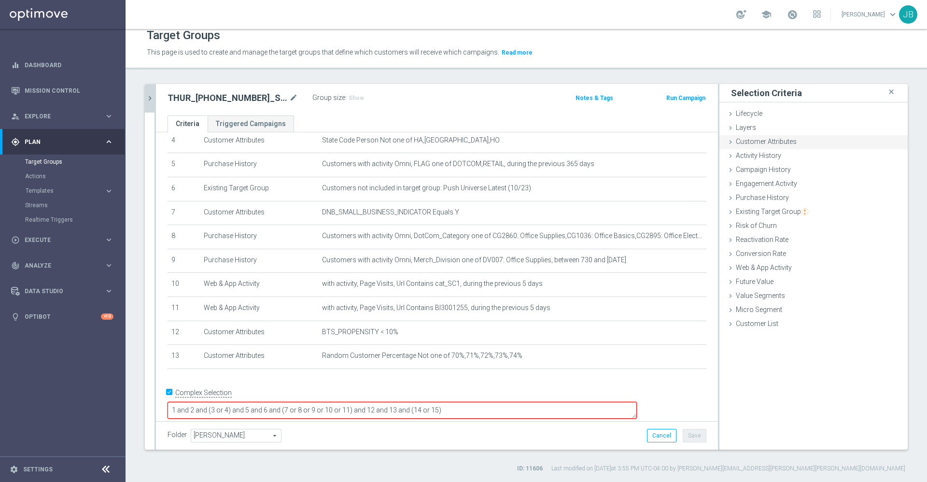
click at [774, 139] on span "Customer Attributes" at bounding box center [766, 142] width 61 height 8
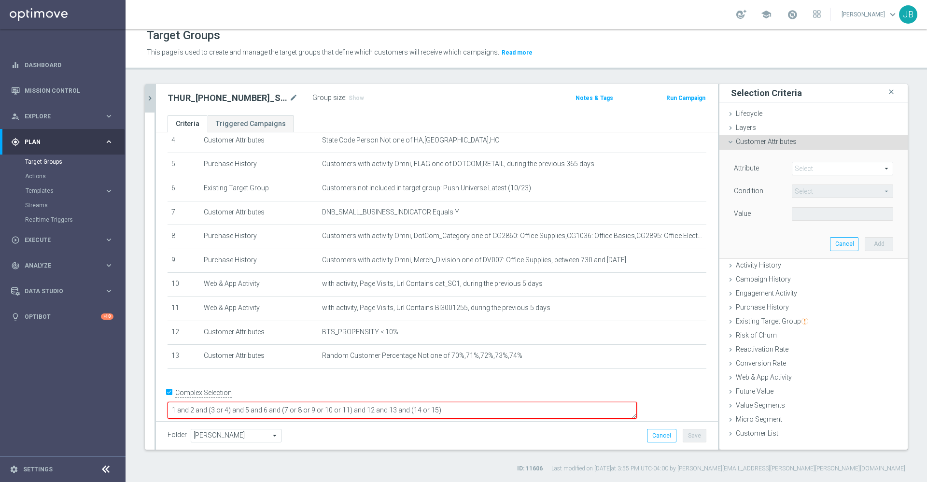
click at [805, 163] on span at bounding box center [842, 168] width 100 height 13
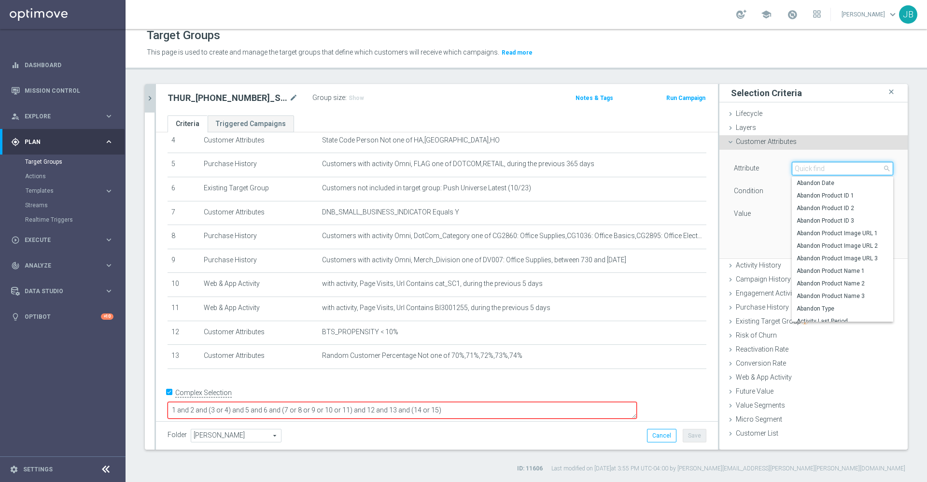
click at [811, 166] on input "search" at bounding box center [842, 169] width 101 height 14
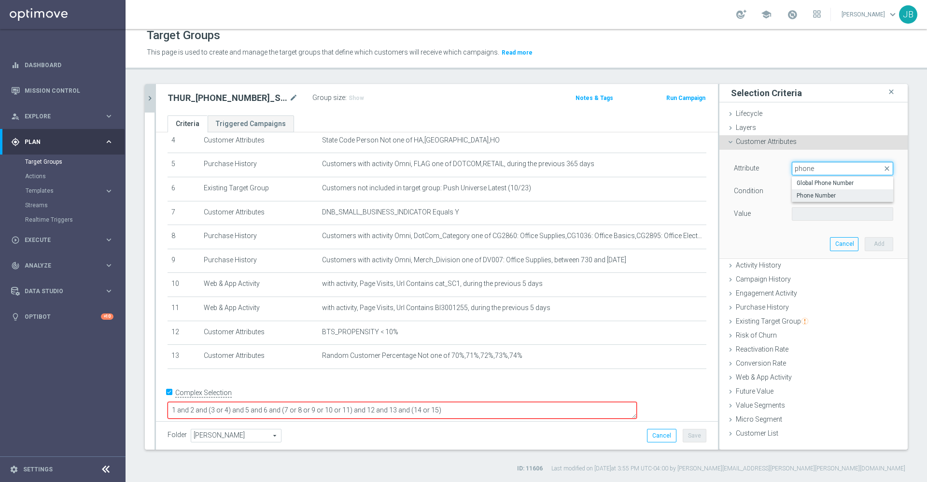
type input "phone"
click at [805, 195] on span "Phone Number" at bounding box center [842, 196] width 92 height 8
type input "Phone Number"
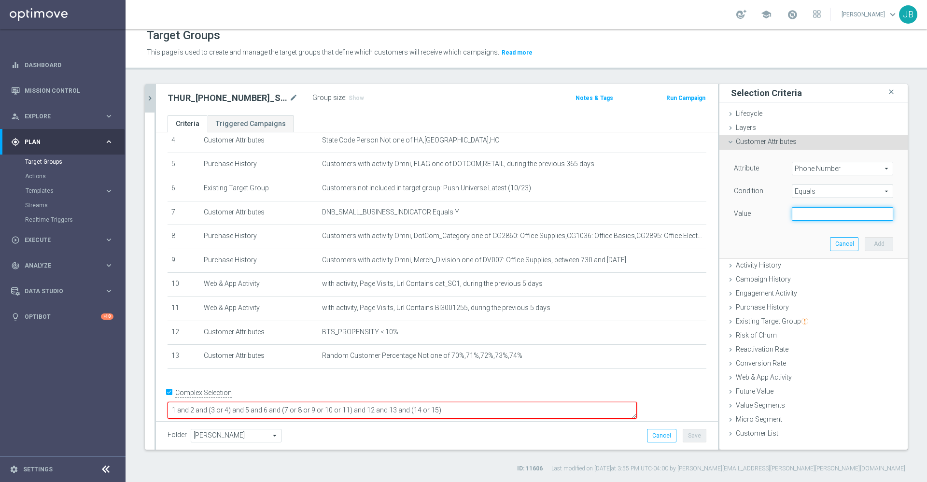
click at [800, 215] on input "text" at bounding box center [842, 214] width 101 height 14
click at [801, 193] on span "Equals" at bounding box center [842, 191] width 100 height 13
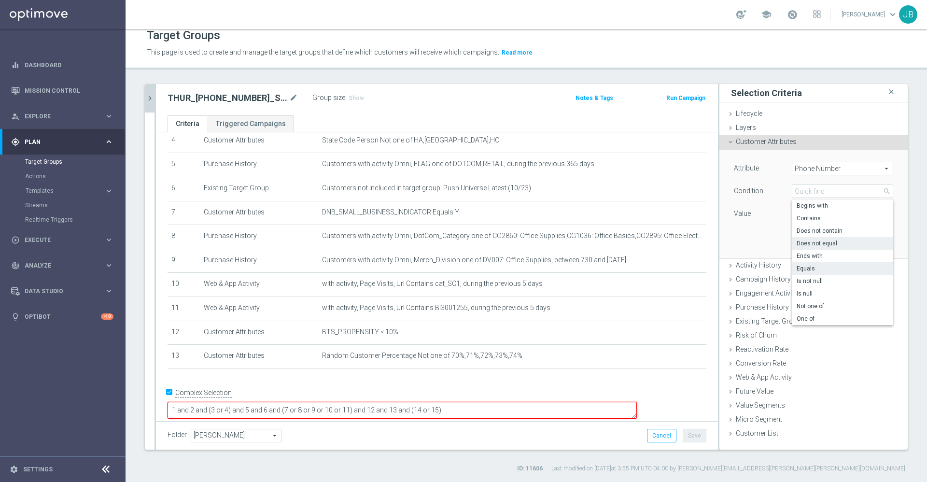
click at [809, 243] on span "Does not equal" at bounding box center [842, 243] width 92 height 8
type input "Does not equal"
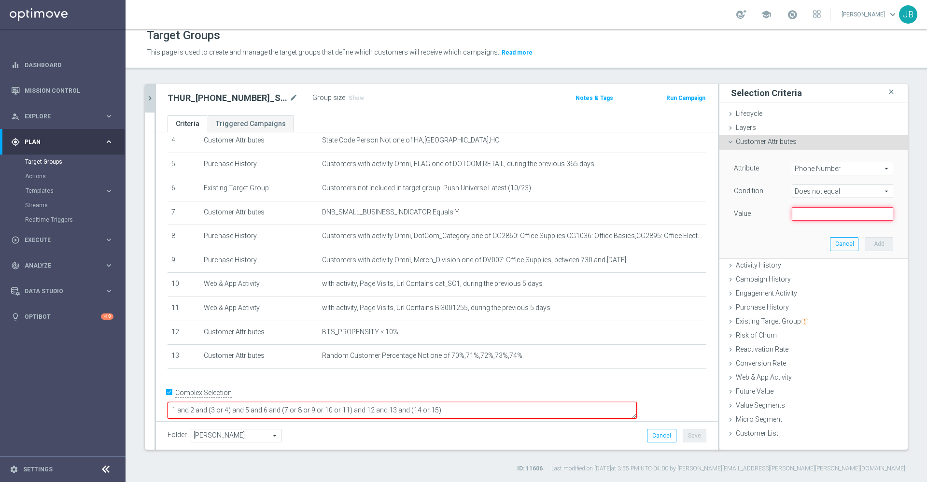
click at [798, 216] on input "text" at bounding box center [842, 214] width 101 height 14
paste input "THUR_[PHONE_NUMBER]_SMS_RET_SMBRESTOCK"
type input "THUR_[PHONE_NUMBER]_SMS_RET_SMBRESTOCK"
click at [804, 211] on input "text" at bounding box center [842, 214] width 101 height 14
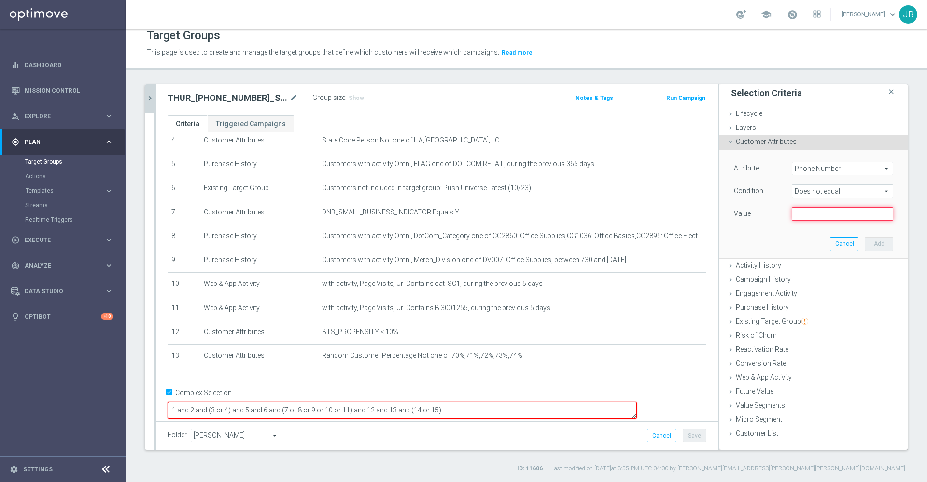
paste input "[PHONE_NUMBER]"
type input "[PHONE_NUMBER]"
click at [871, 244] on button "Add" at bounding box center [879, 244] width 28 height 14
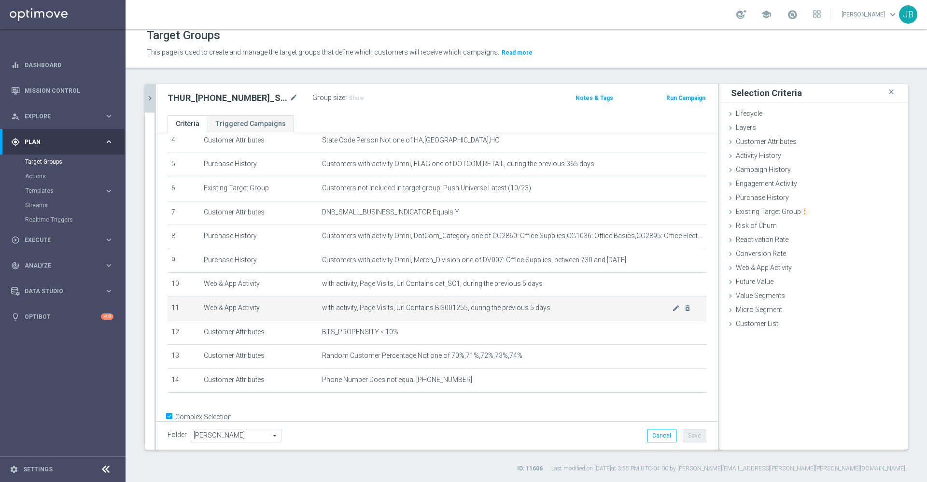
scroll to position [134, 0]
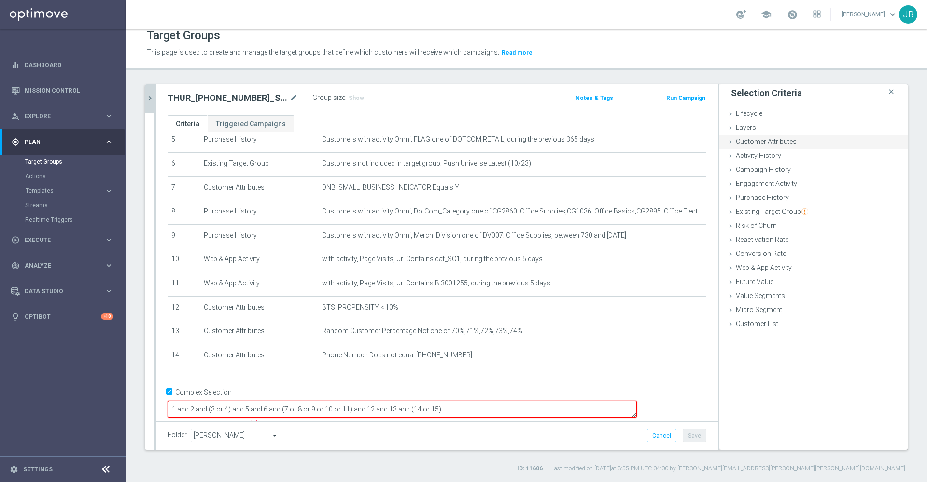
click at [775, 141] on span "Customer Attributes" at bounding box center [766, 142] width 61 height 8
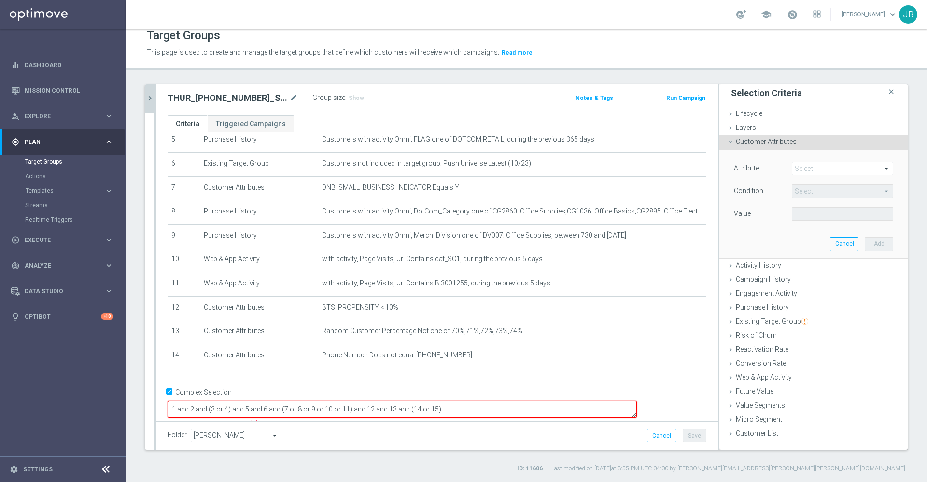
click at [797, 168] on span at bounding box center [842, 168] width 100 height 13
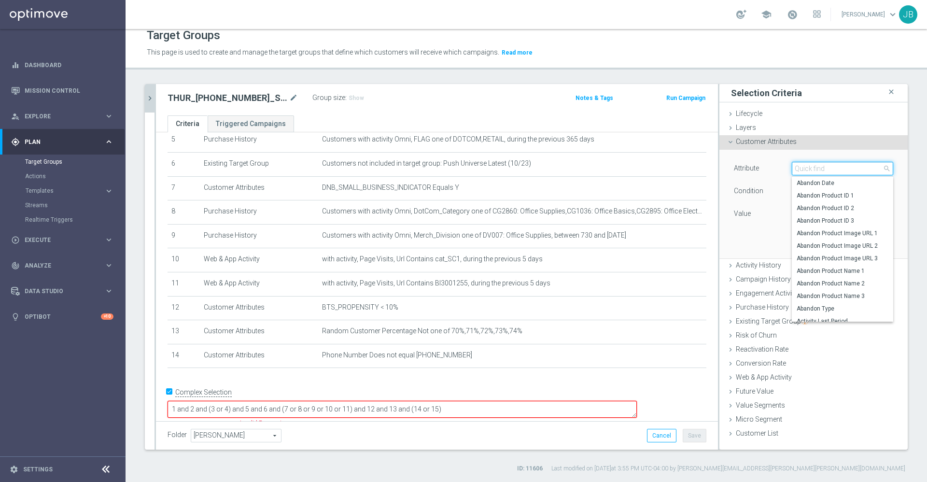
click at [797, 168] on input "search" at bounding box center [842, 169] width 101 height 14
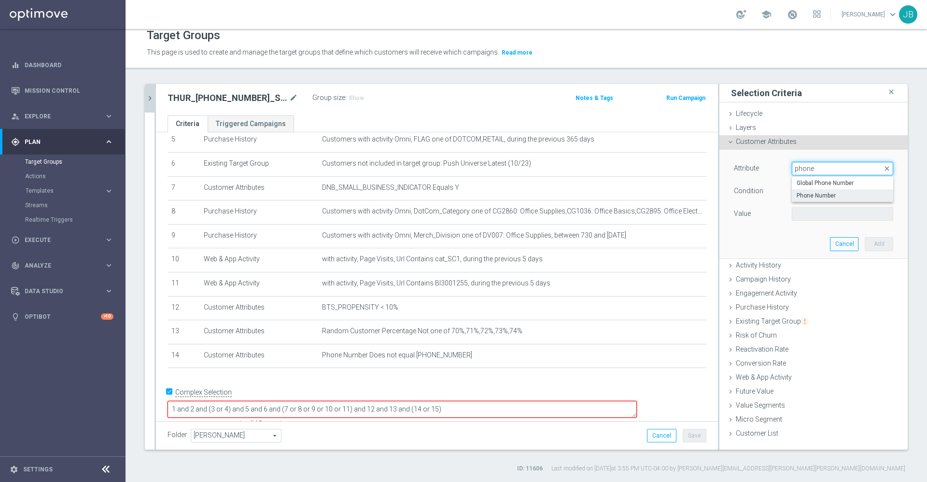
type input "phone"
click at [812, 197] on span "Phone Number" at bounding box center [842, 196] width 92 height 8
type input "Phone Number"
click at [803, 191] on span "Equals" at bounding box center [842, 191] width 100 height 13
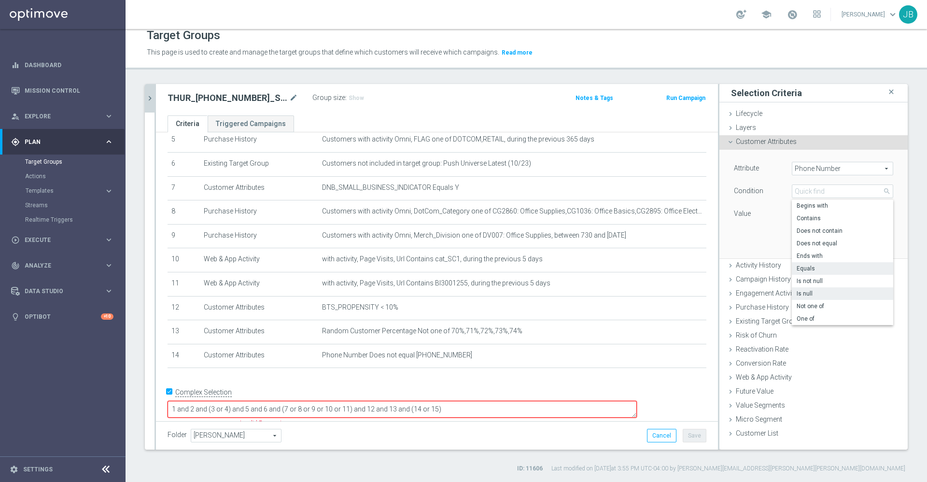
click at [799, 293] on span "Is null" at bounding box center [842, 294] width 92 height 8
type input "Is null"
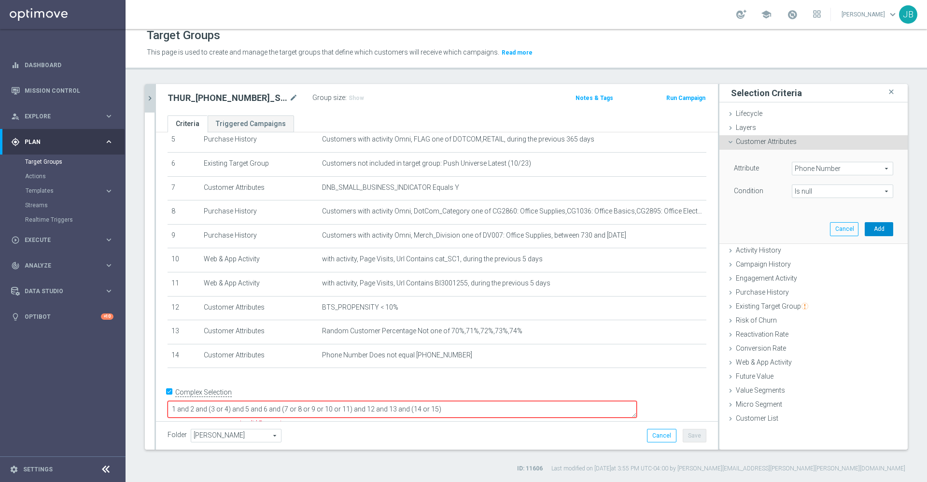
click at [868, 227] on button "Add" at bounding box center [879, 229] width 28 height 14
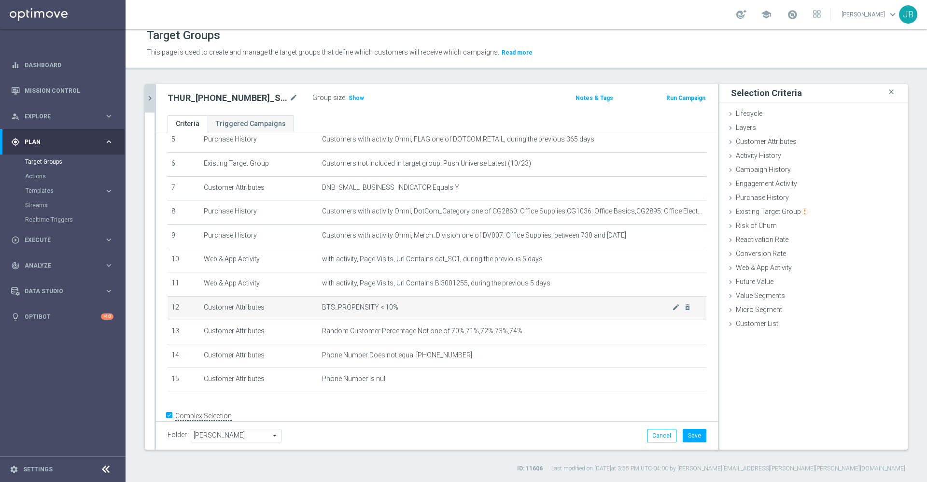
scroll to position [157, 0]
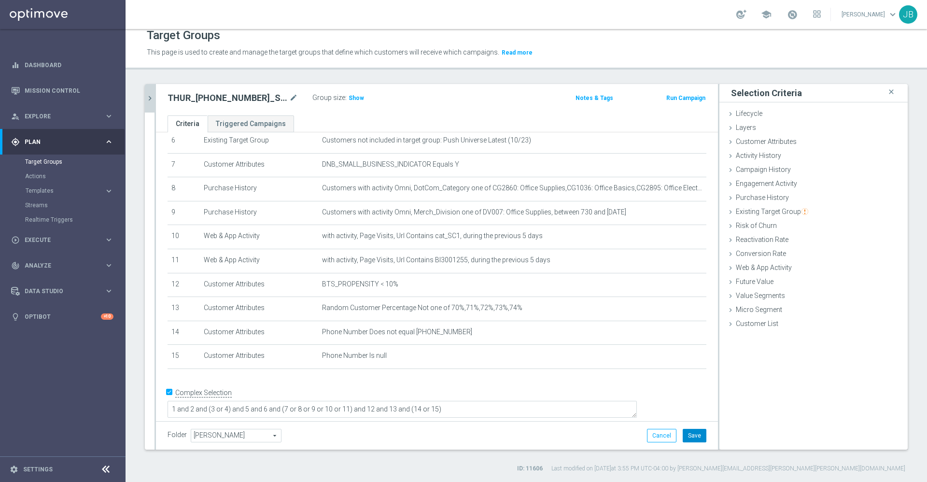
click at [686, 437] on button "Save" at bounding box center [695, 436] width 24 height 14
click at [352, 99] on span "Show" at bounding box center [356, 98] width 15 height 7
click at [149, 102] on icon "chevron_right" at bounding box center [149, 98] width 9 height 9
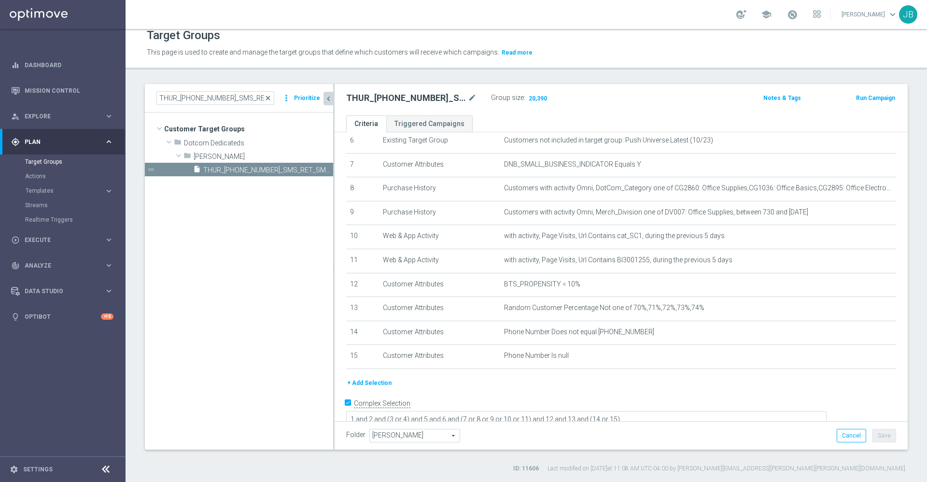
click at [270, 99] on span "close" at bounding box center [268, 98] width 8 height 8
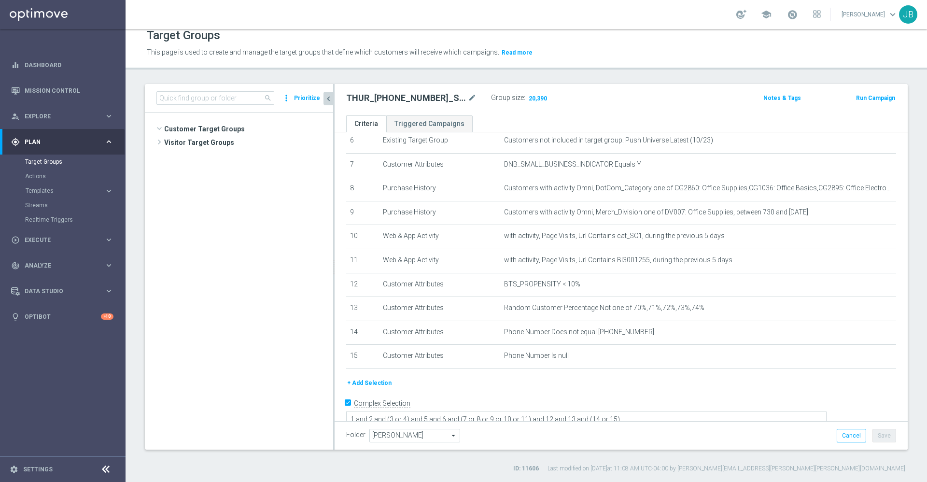
scroll to position [2380, 0]
click at [237, 99] on input at bounding box center [215, 98] width 118 height 14
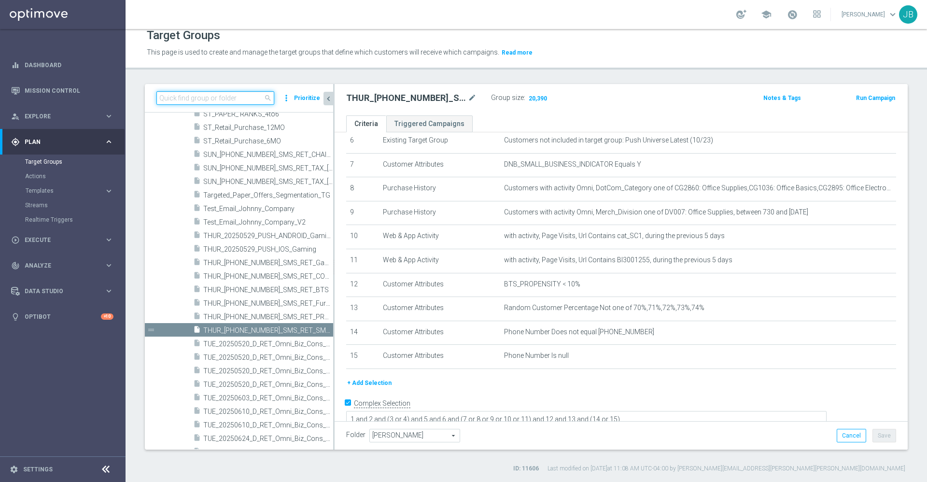
paste input "TUES_[PHONE_NUMBER]_SMS_RET_POSTIT"
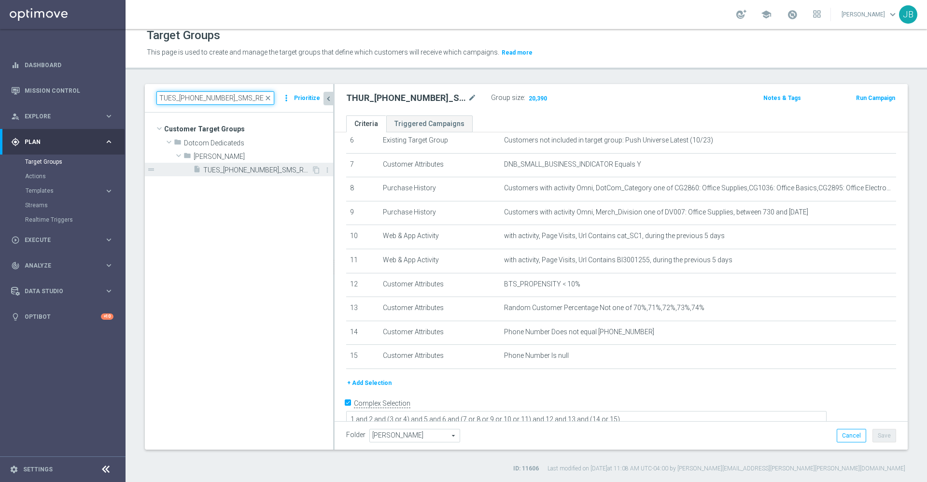
scroll to position [0, 0]
type input "TUES_[PHONE_NUMBER]_SMS_RET_POSTIT"
click at [255, 171] on span "TUES_[PHONE_NUMBER]_SMS_RET_POSTIT" at bounding box center [257, 170] width 108 height 8
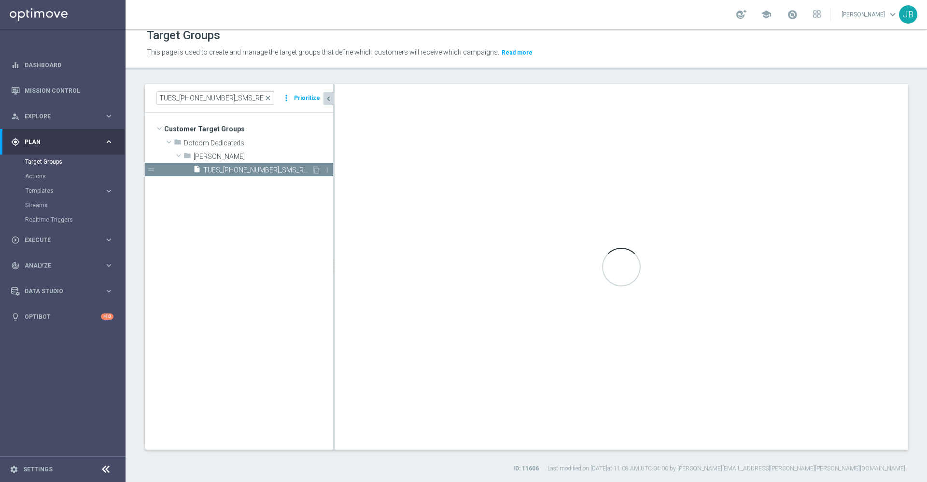
type textarea "1 and 2 and (3 or 4) and 5 and 6 and 7 and 9 and 10 and (8 or 11 or 12) and (13…"
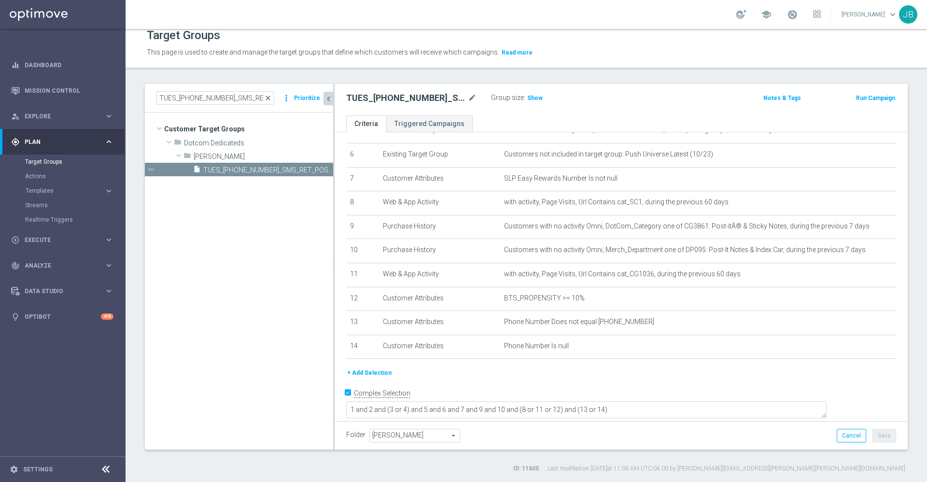
click at [269, 97] on span "close" at bounding box center [268, 98] width 8 height 8
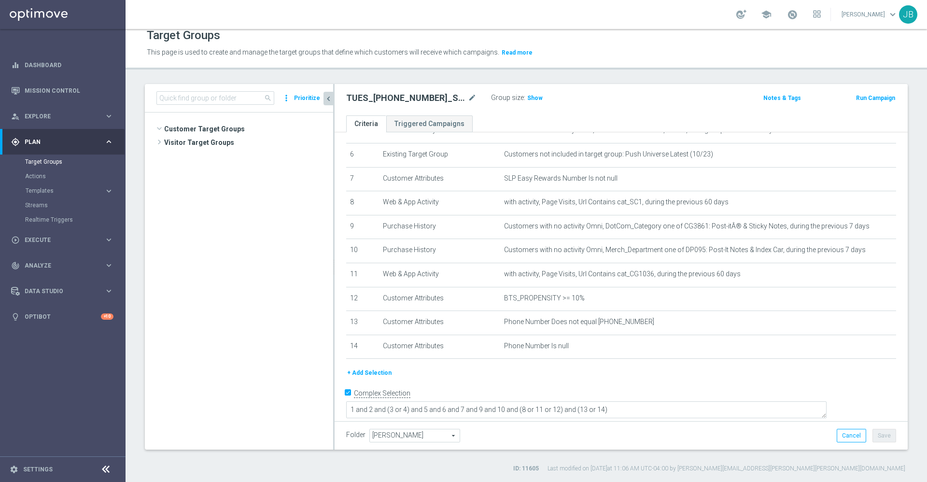
scroll to position [2731, 0]
click at [233, 96] on input at bounding box center [215, 98] width 118 height 14
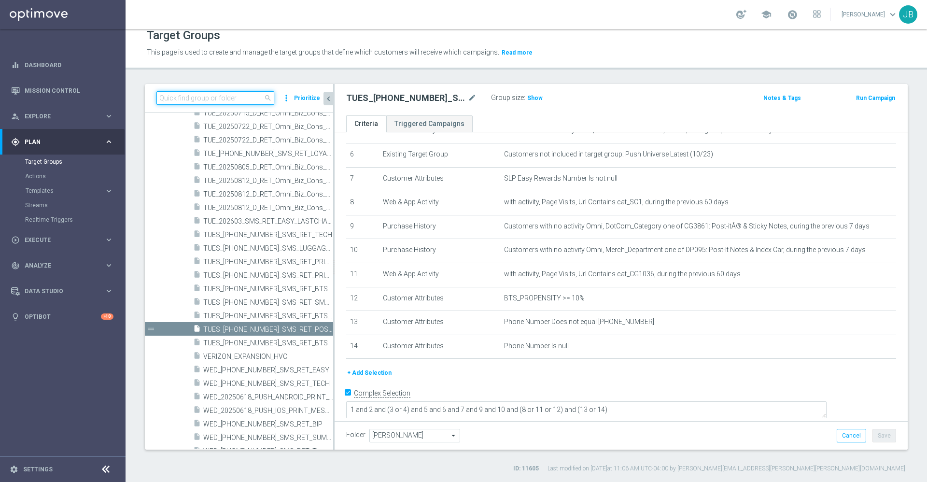
paste input "MON_[PHONE_NUMBER]_SMS_RET_SHARPIE"
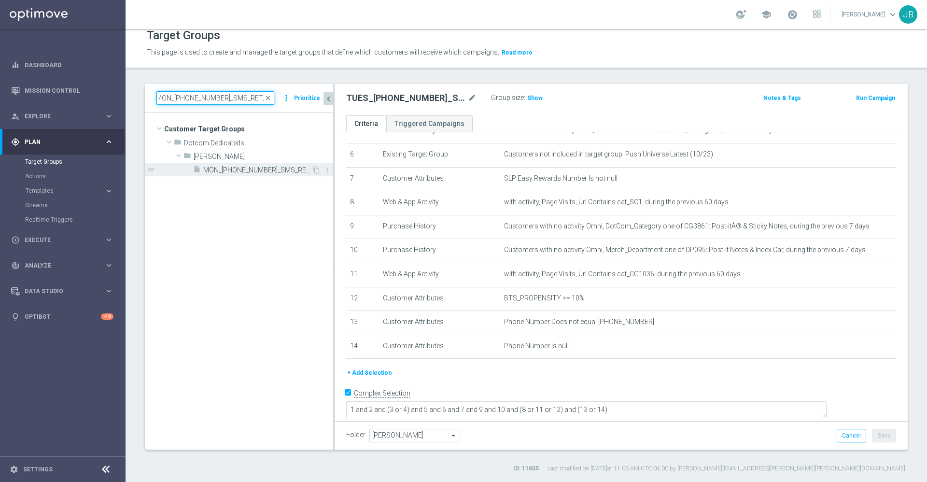
type input "MON_[PHONE_NUMBER]_SMS_RET_SHARPIE"
click at [239, 164] on div "insert_drive_file MON_[PHONE_NUMBER]_SMS_RET_SHARPIE" at bounding box center [252, 170] width 118 height 14
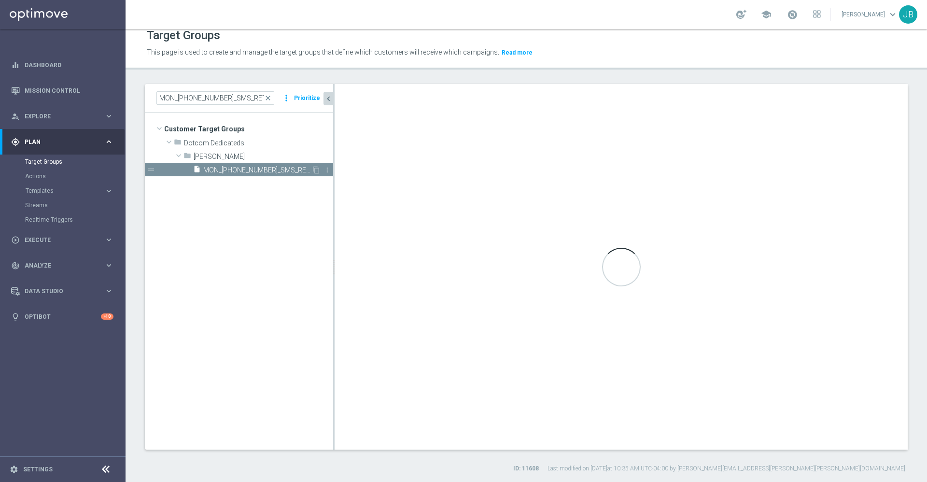
type textarea "1 and 2 and (3 or 4) and 5 and 6 and 7 and 9 and (8 or 10 or 11)"
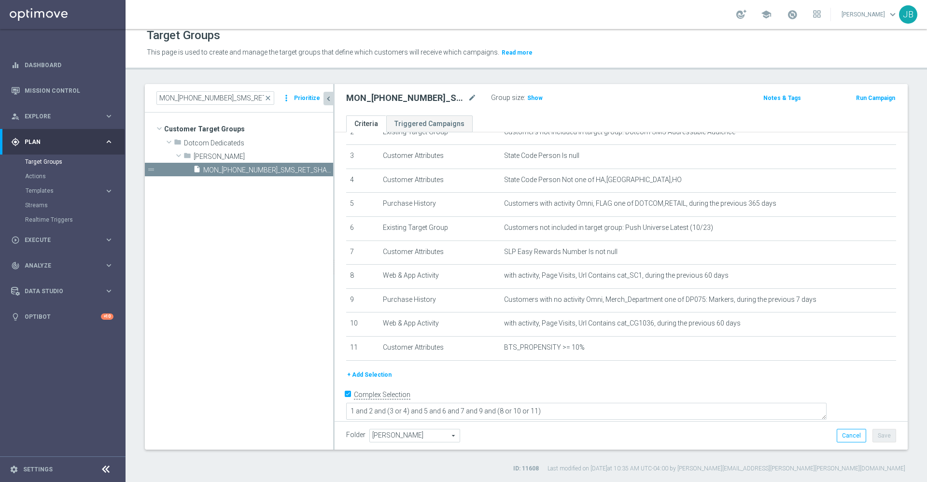
click at [369, 380] on button "+ Add Selection" at bounding box center [369, 374] width 46 height 11
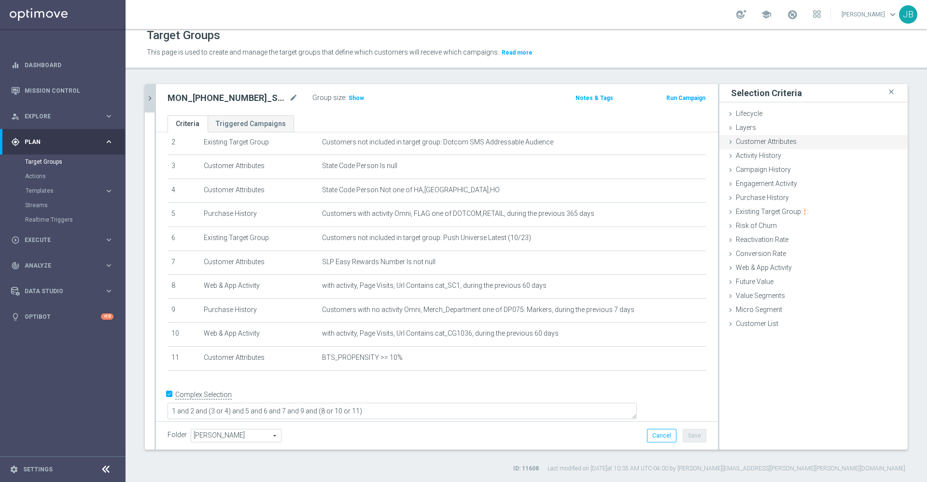
click at [782, 143] on span "Customer Attributes" at bounding box center [766, 142] width 61 height 8
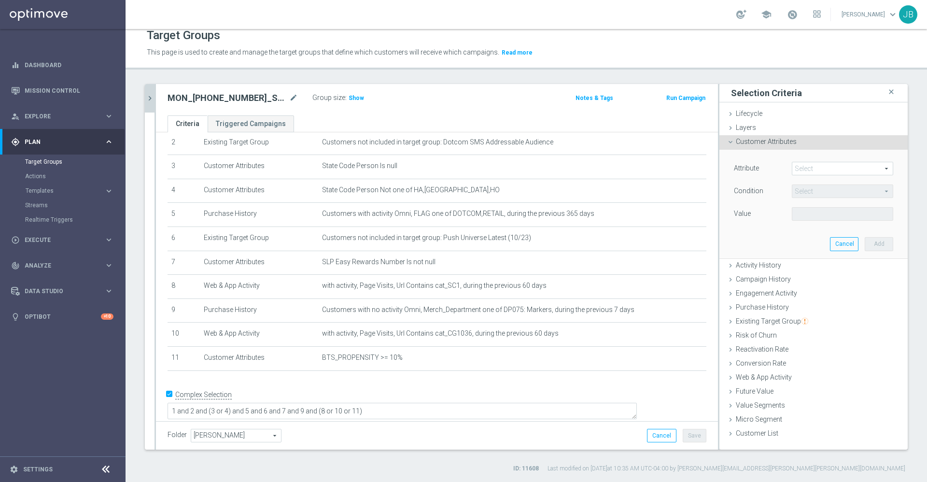
click at [802, 173] on span at bounding box center [842, 168] width 100 height 13
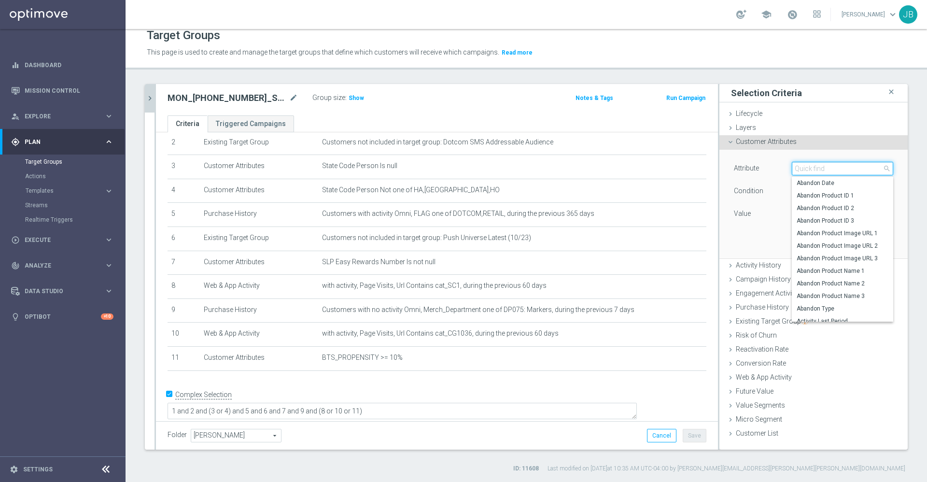
click at [802, 172] on input "search" at bounding box center [842, 169] width 101 height 14
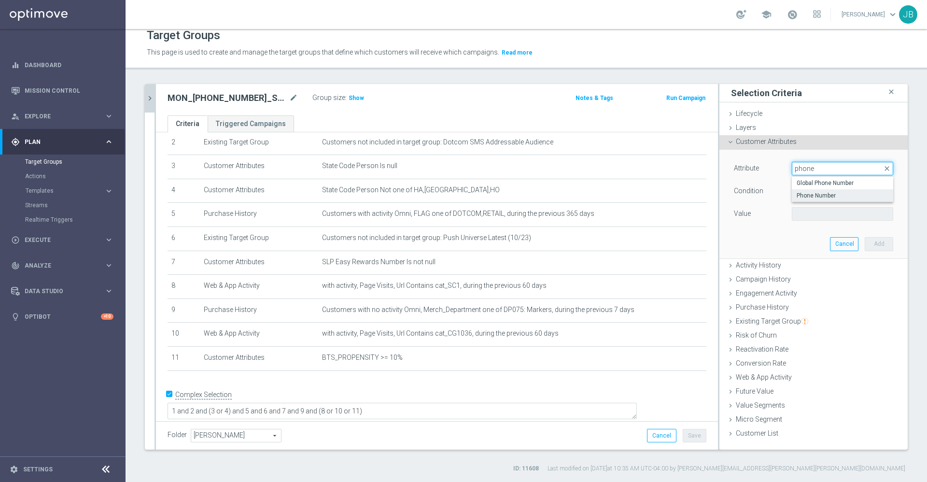
type input "phone"
click at [806, 197] on span "Phone Number" at bounding box center [842, 196] width 92 height 8
type input "Phone Number"
click at [806, 194] on span "Equals" at bounding box center [842, 191] width 100 height 13
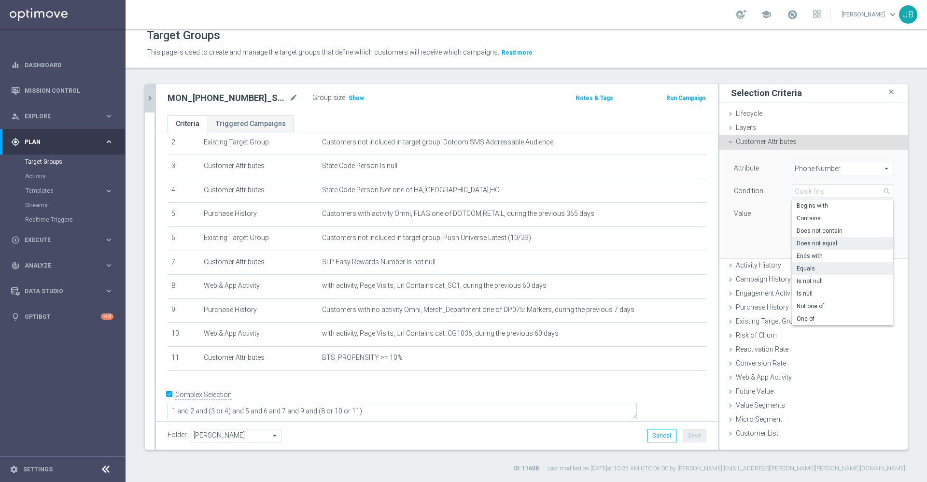
click at [806, 241] on span "Does not equal" at bounding box center [842, 243] width 92 height 8
type input "Does not equal"
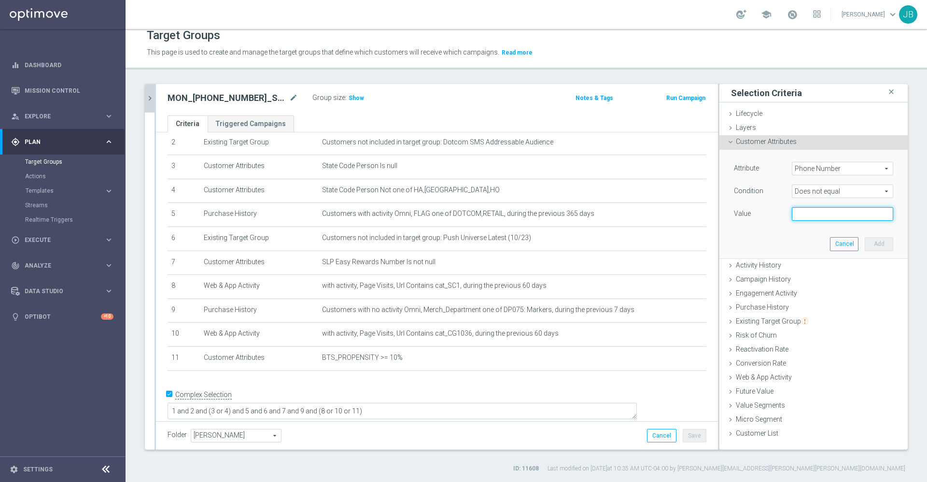
click at [802, 213] on input "text" at bounding box center [842, 214] width 101 height 14
click at [800, 217] on input "text" at bounding box center [842, 214] width 101 height 14
paste input "[PHONE_NUMBER]"
type input "[PHONE_NUMBER]"
click at [865, 246] on button "Add" at bounding box center [879, 244] width 28 height 14
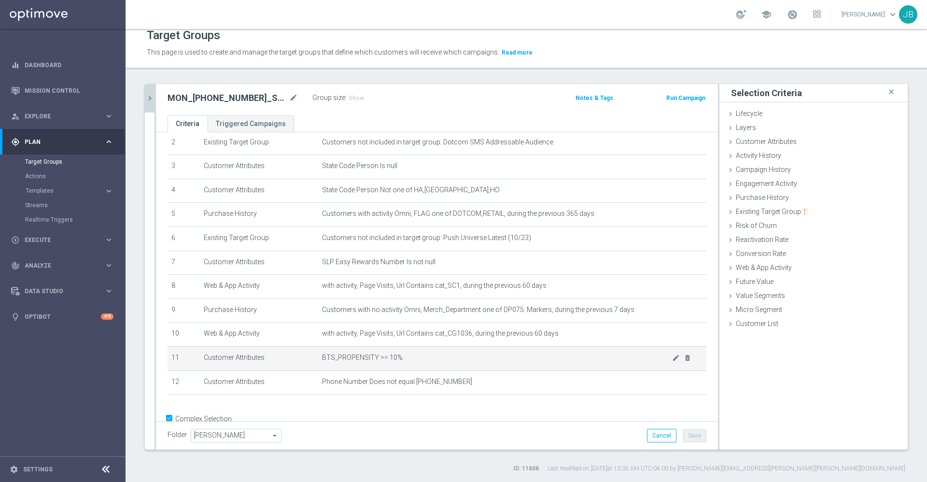
scroll to position [85, 0]
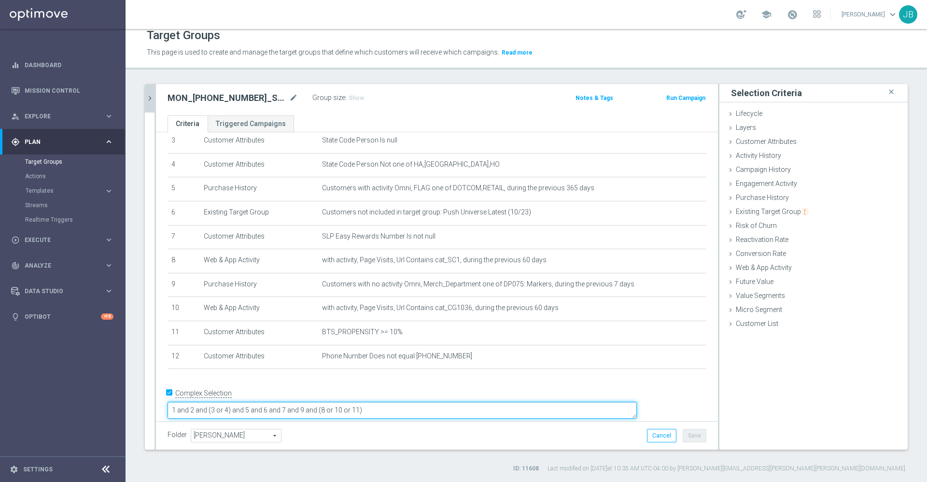
click at [444, 402] on textarea "1 and 2 and (3 or 4) and 5 and 6 and 7 and 9 and (8 or 10 or 11)" at bounding box center [402, 410] width 469 height 17
type textarea "1 and 2 and (3 or 4) and 5 and 6 and 7 and 9 and (8 or 10 or 11) and (12 or 13)"
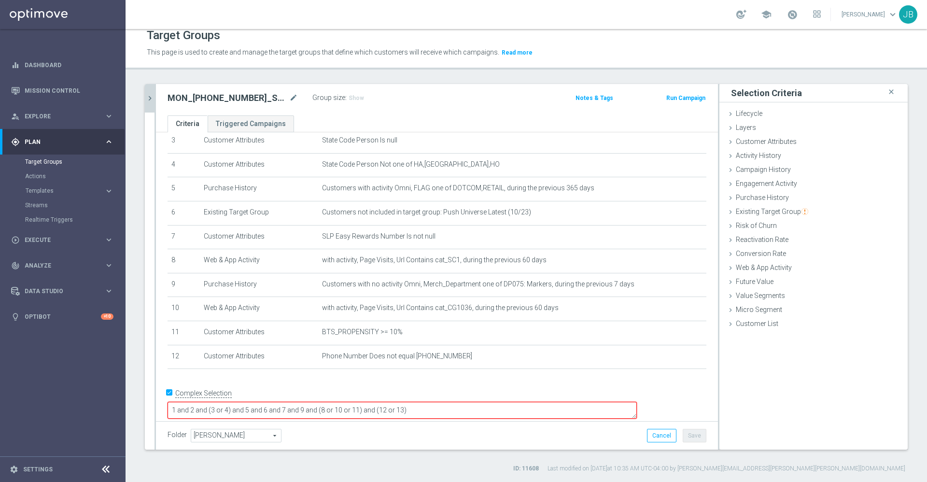
click at [397, 377] on div "# Selection Type Criteria delete_forever 1 Existing Target Group Customers incl…" at bounding box center [436, 218] width 553 height 319
click at [405, 377] on div "# Selection Type Criteria delete_forever 1 Existing Target Group Customers incl…" at bounding box center [436, 218] width 553 height 319
click at [768, 143] on span "Customer Attributes" at bounding box center [766, 142] width 61 height 8
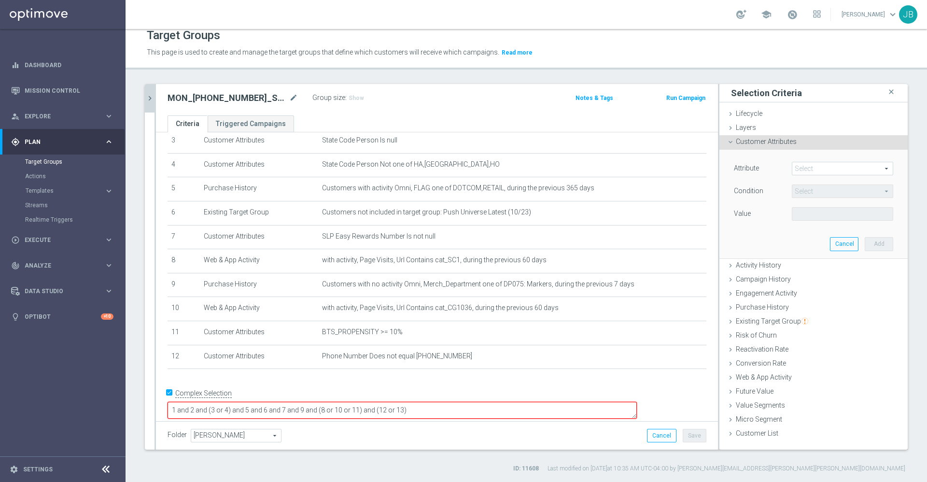
click at [804, 169] on span at bounding box center [842, 168] width 100 height 13
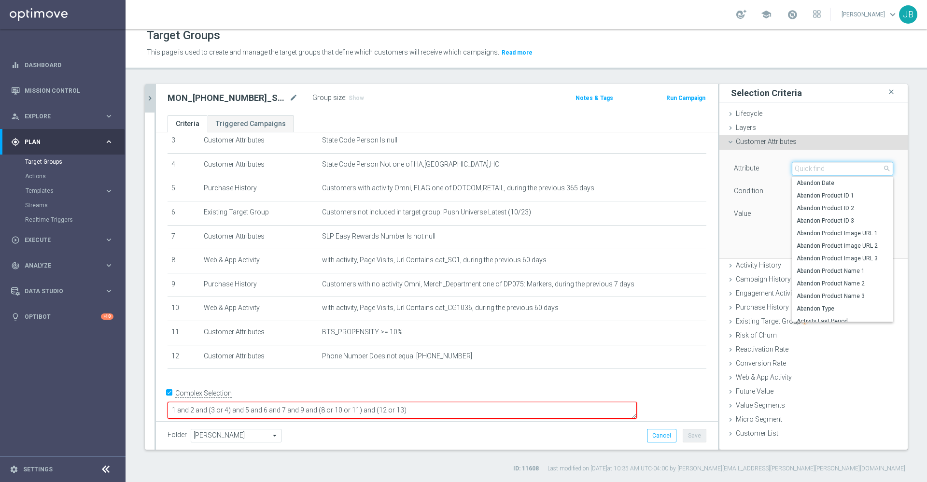
click at [805, 166] on input "search" at bounding box center [842, 169] width 101 height 14
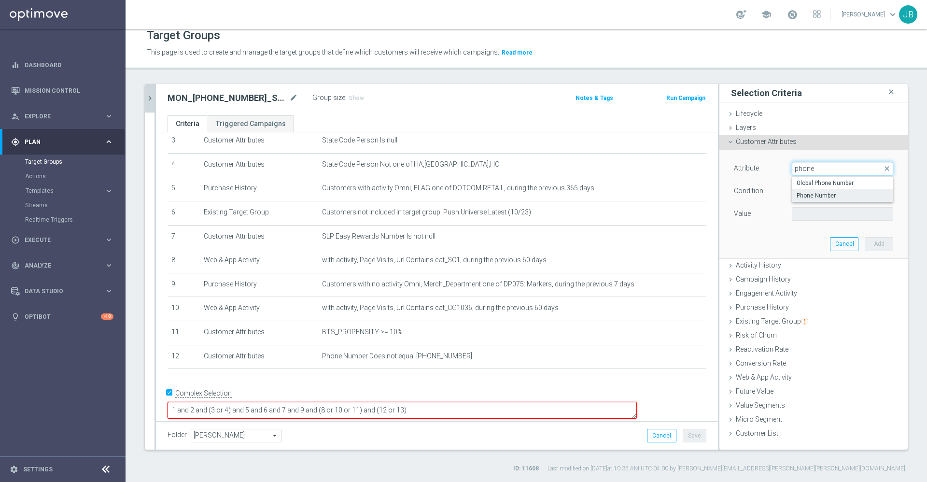
type input "phone"
click at [818, 196] on span "Phone Number" at bounding box center [842, 196] width 92 height 8
type input "Phone Number"
click at [810, 191] on span "Equals" at bounding box center [842, 191] width 100 height 13
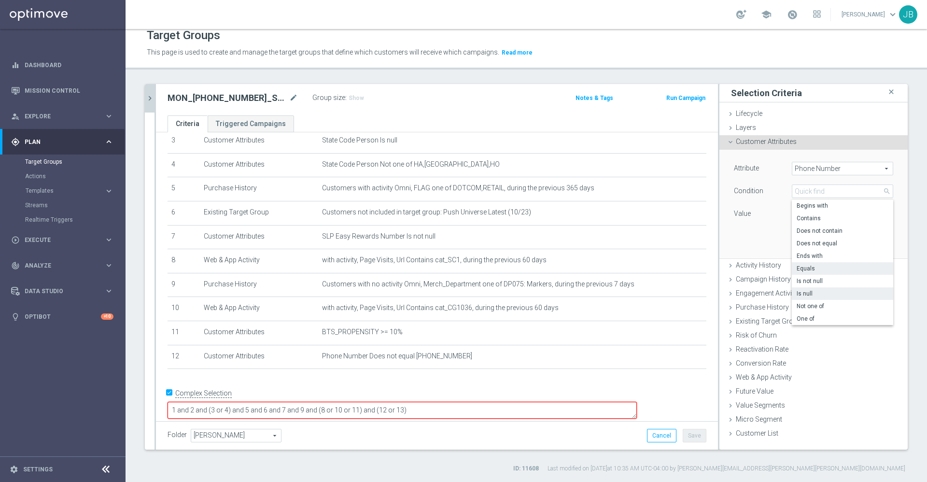
click at [805, 296] on span "Is null" at bounding box center [842, 294] width 92 height 8
type input "Is null"
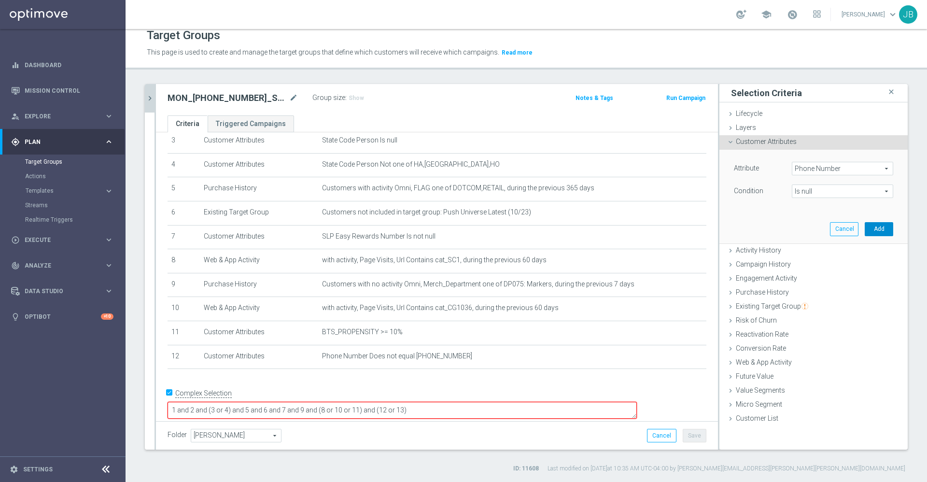
click at [865, 232] on button "Add" at bounding box center [879, 229] width 28 height 14
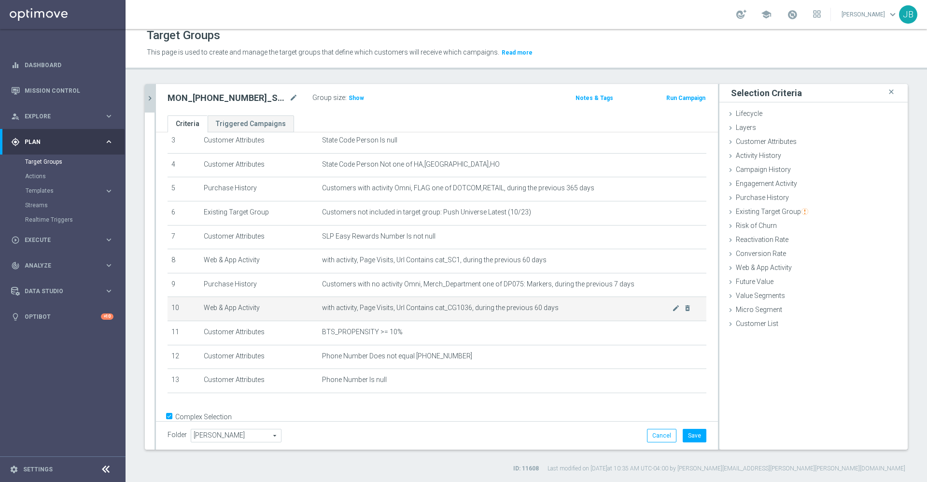
scroll to position [108, 0]
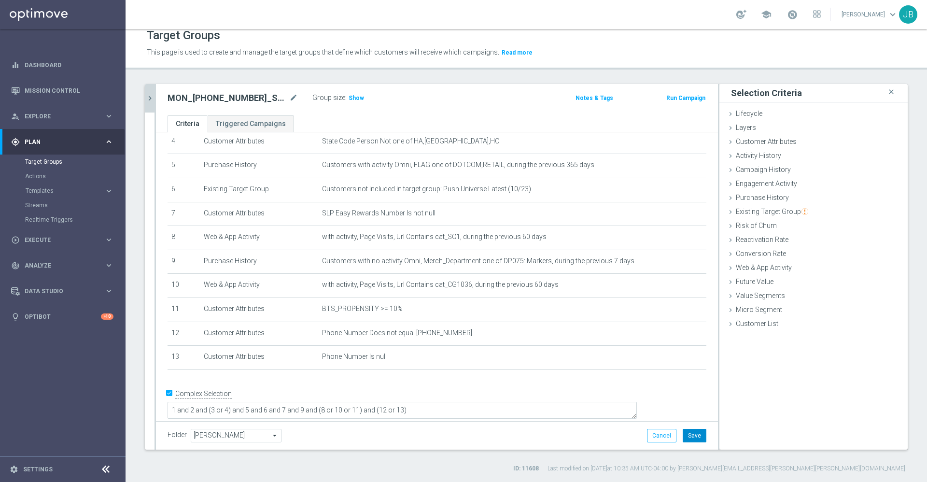
click at [686, 437] on button "Save" at bounding box center [695, 436] width 24 height 14
click at [354, 97] on span "Show" at bounding box center [356, 98] width 15 height 7
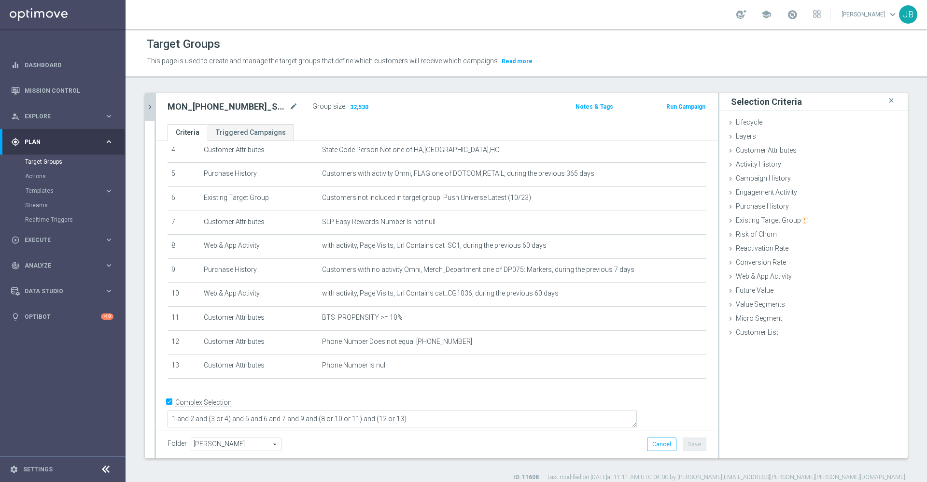
click at [151, 107] on icon "chevron_right" at bounding box center [149, 106] width 9 height 9
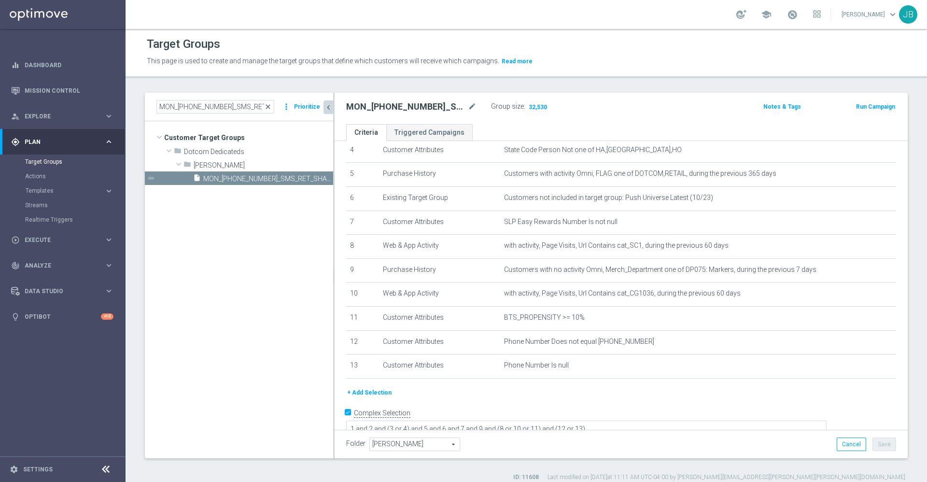
click at [272, 107] on span "close" at bounding box center [268, 107] width 8 height 8
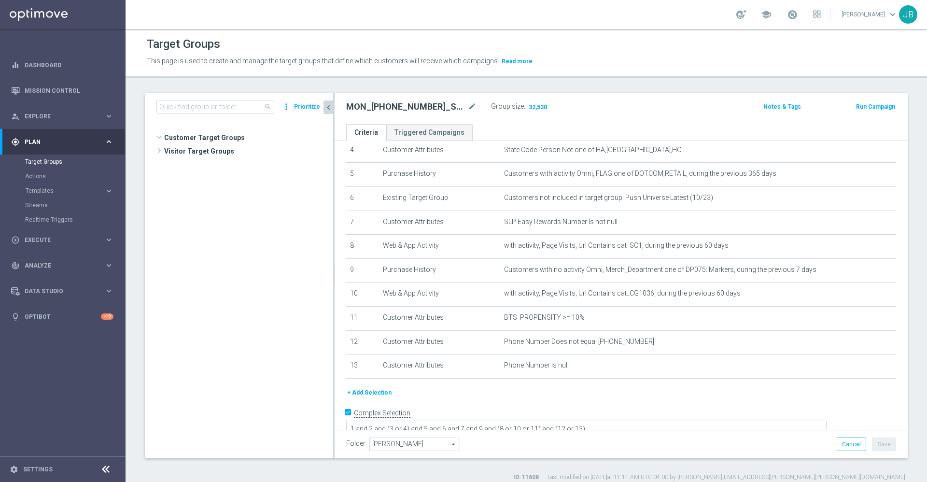
scroll to position [1564, 0]
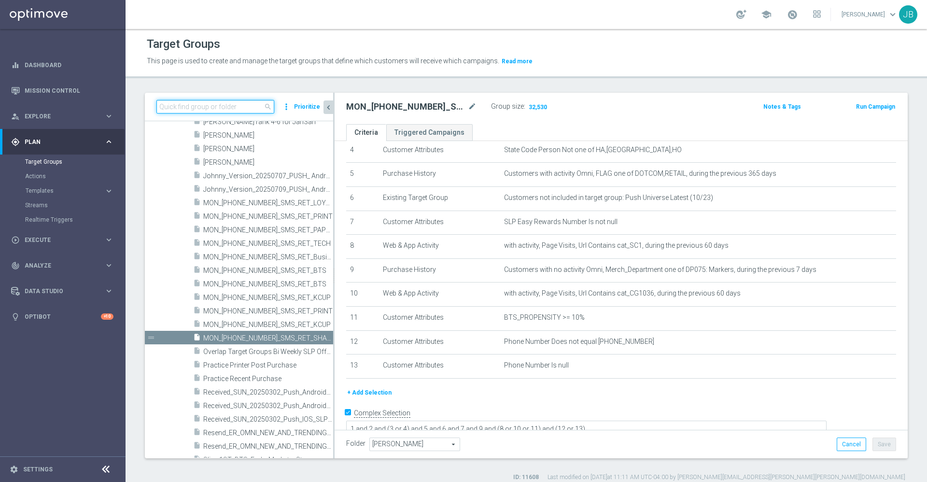
click at [243, 110] on input at bounding box center [215, 107] width 118 height 14
paste input "27,328"
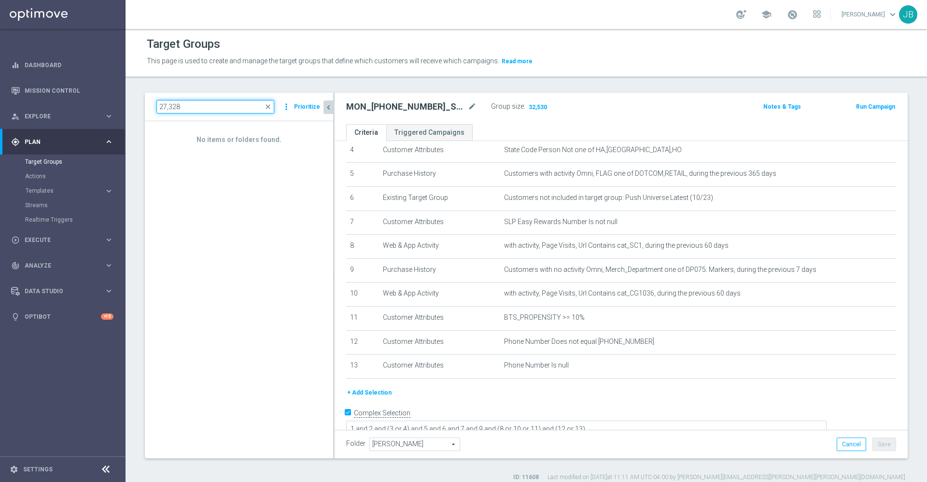
type input "27,328"
click at [269, 104] on span "close" at bounding box center [268, 107] width 8 height 8
click at [224, 106] on input at bounding box center [215, 107] width 118 height 14
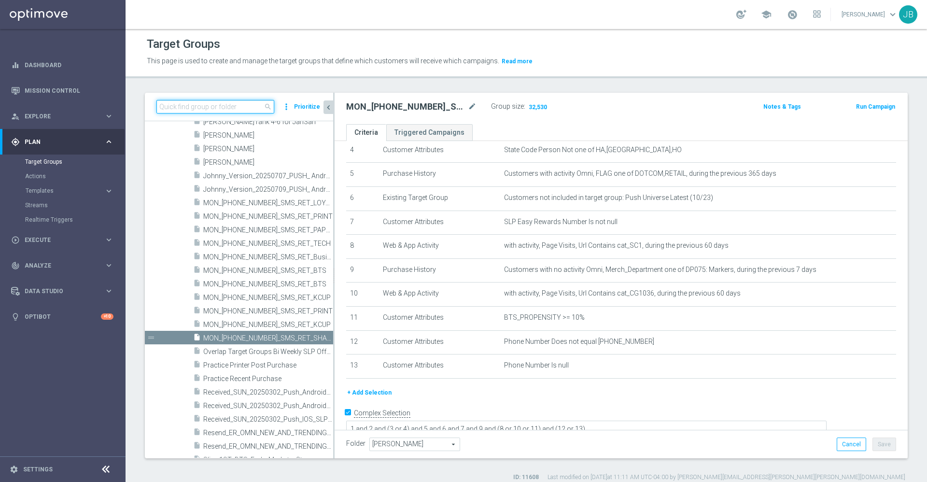
paste input "TUES_[PHONE_NUMBER]_SMS_RET_BTS"
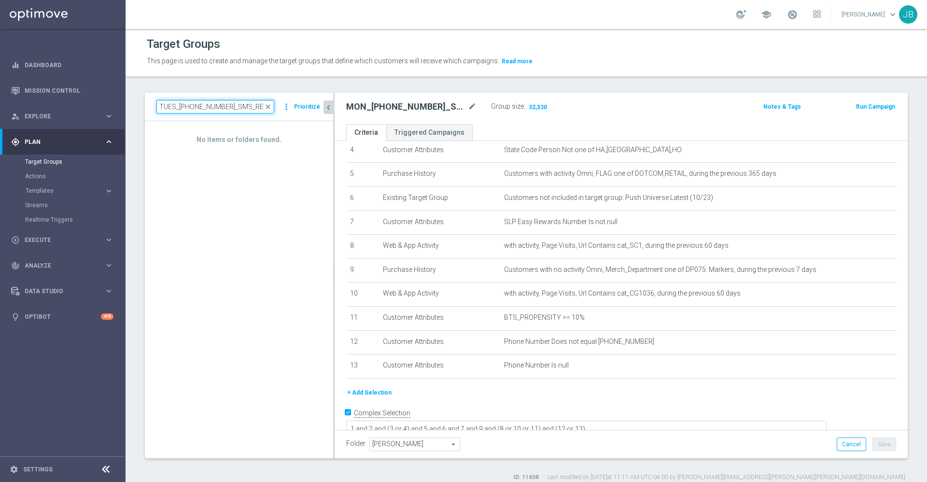
click at [162, 106] on input "TUES_[PHONE_NUMBER]_SMS_RET_BTS" at bounding box center [215, 107] width 118 height 14
type input "TUES_[PHONE_NUMBER]_SMS_RET_BTS"
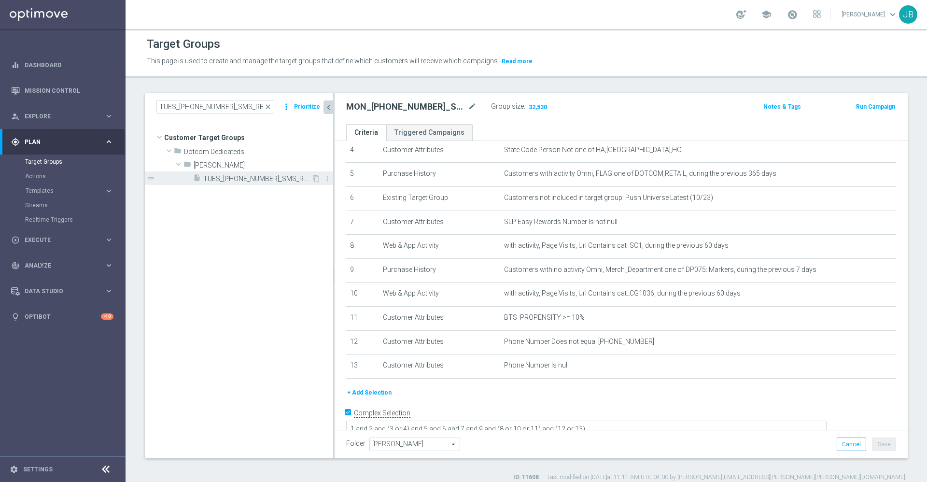
click at [231, 174] on div "insert_drive_file TUES_[PHONE_NUMBER]_SMS_RET_BTS" at bounding box center [252, 178] width 118 height 14
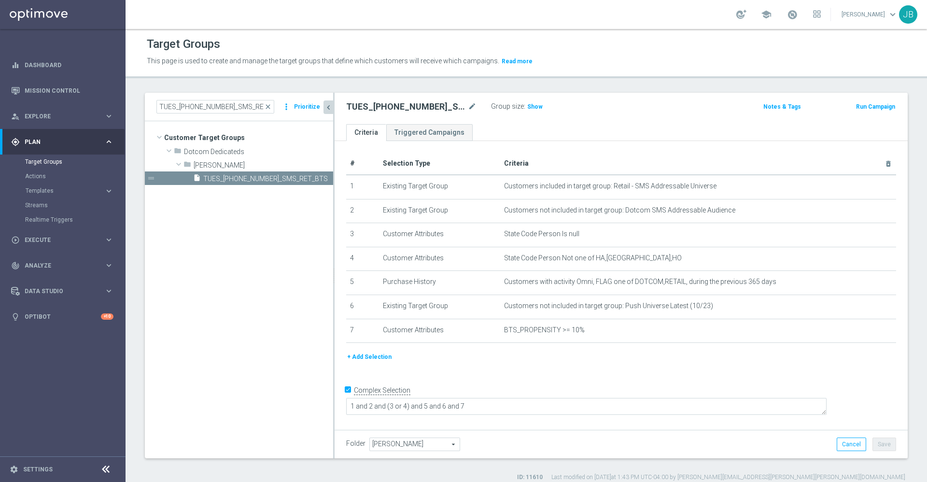
scroll to position [9, 0]
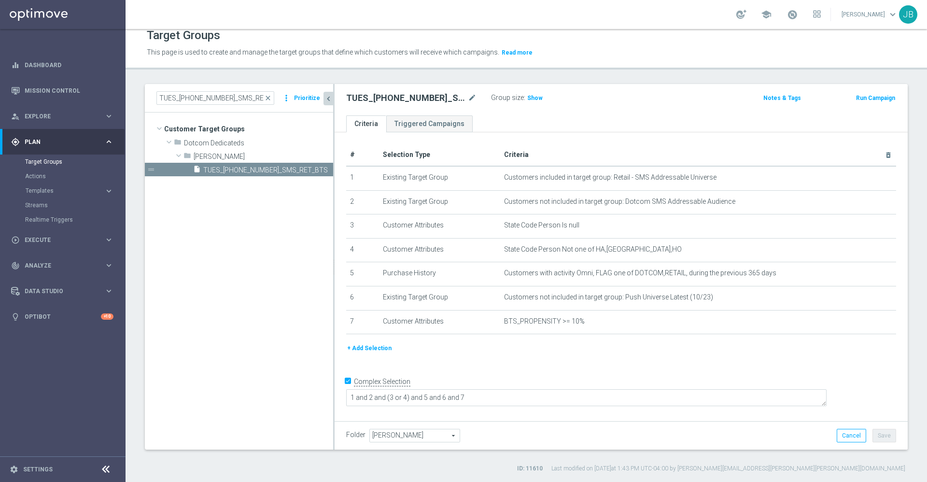
click at [382, 353] on button "+ Add Selection" at bounding box center [369, 348] width 46 height 11
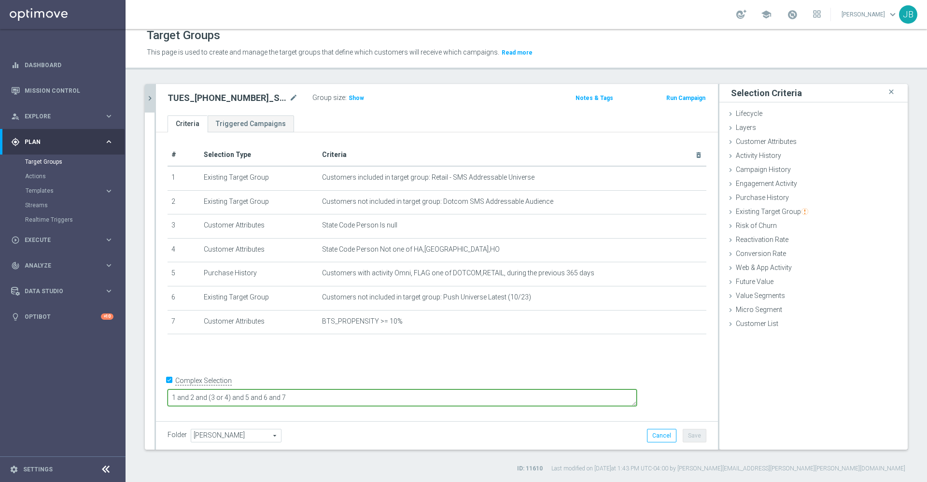
click at [380, 395] on textarea "1 and 2 and (3 or 4) and 5 and 6 and 7" at bounding box center [402, 397] width 469 height 17
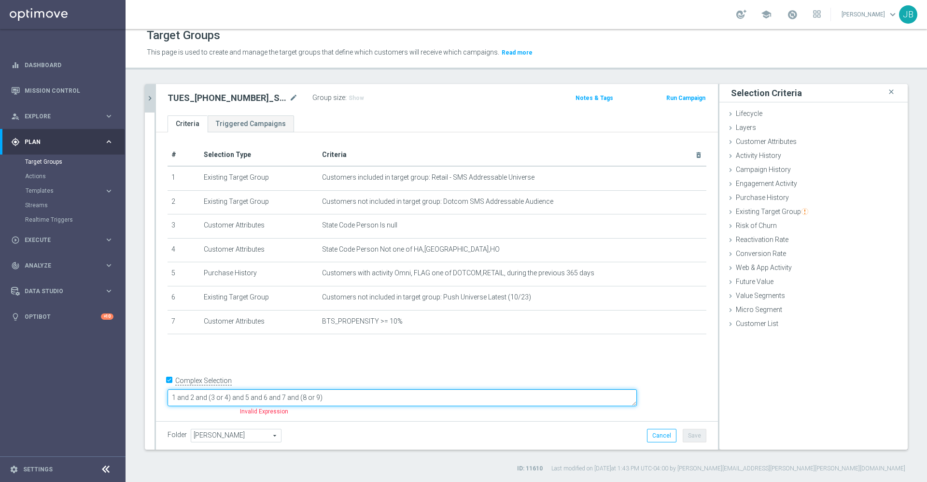
type textarea "1 and 2 and (3 or 4) and 5 and 6 and 7 and (8 or 9)"
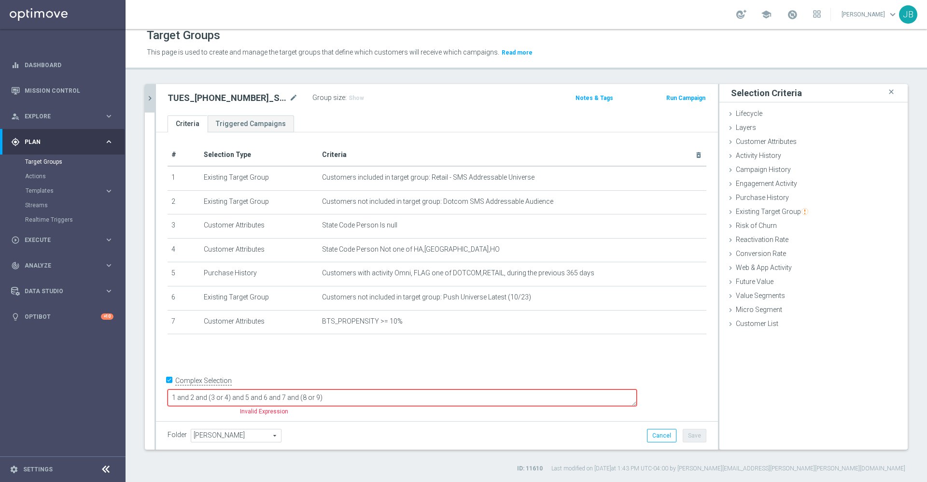
click at [452, 358] on div "# Selection Type Criteria delete_forever 1 Existing Target Group Customers incl…" at bounding box center [437, 275] width 562 height 286
click at [771, 141] on span "Customer Attributes" at bounding box center [766, 142] width 61 height 8
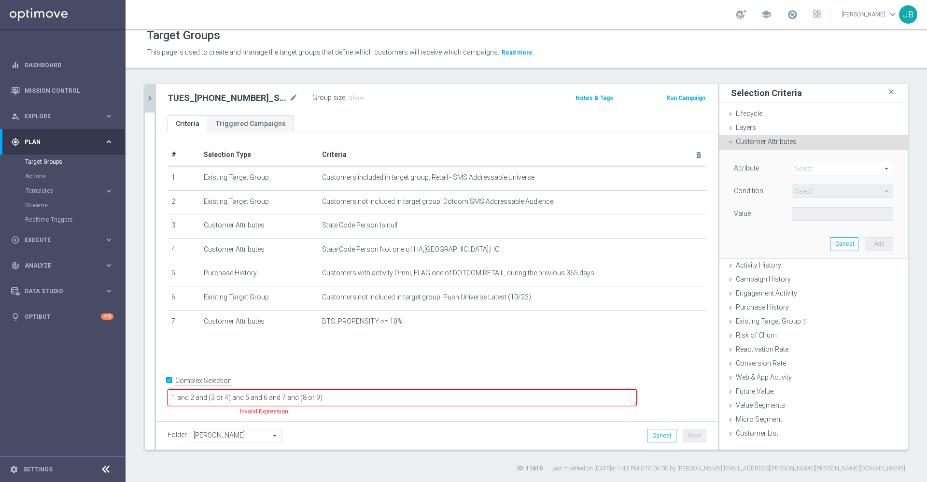
click at [810, 169] on span at bounding box center [842, 168] width 100 height 13
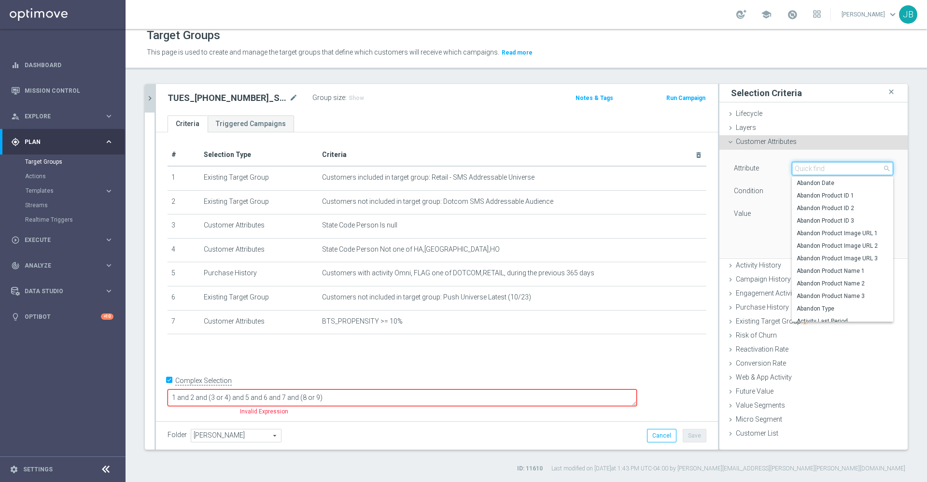
click at [810, 169] on input "search" at bounding box center [842, 169] width 101 height 14
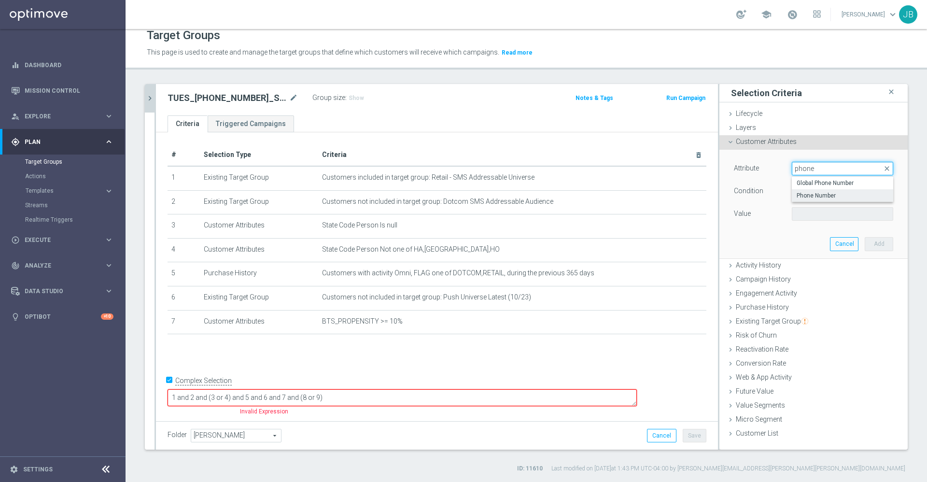
type input "phone"
click at [819, 192] on span "Phone Number" at bounding box center [842, 196] width 92 height 8
type input "Phone Number"
click at [803, 191] on span "Equals" at bounding box center [842, 191] width 100 height 13
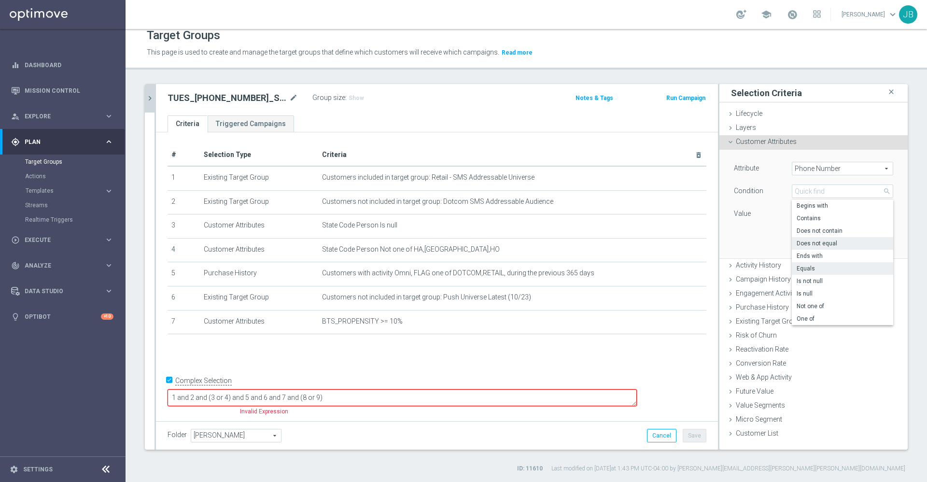
click at [812, 243] on span "Does not equal" at bounding box center [842, 243] width 92 height 8
type input "Does not equal"
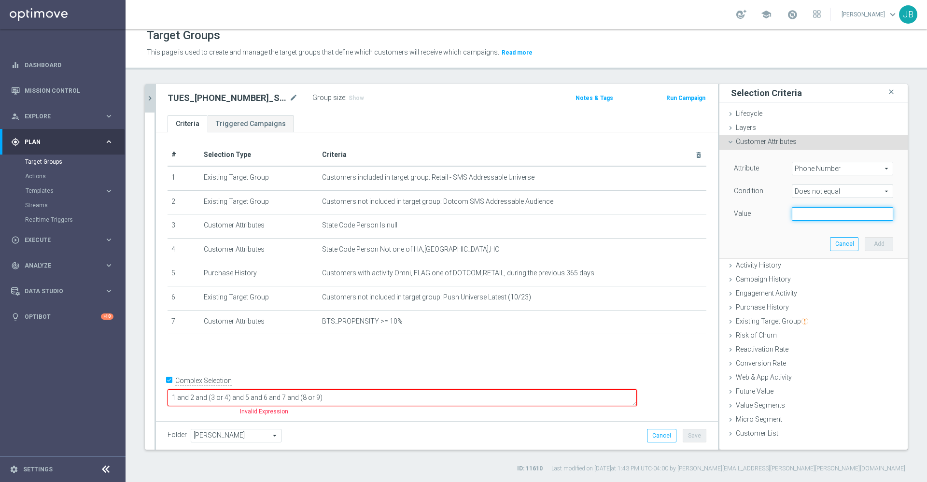
click at [796, 216] on input "text" at bounding box center [842, 214] width 101 height 14
paste input "[PHONE_NUMBER]"
type input "[PHONE_NUMBER]"
click at [865, 240] on button "Add" at bounding box center [879, 244] width 28 height 14
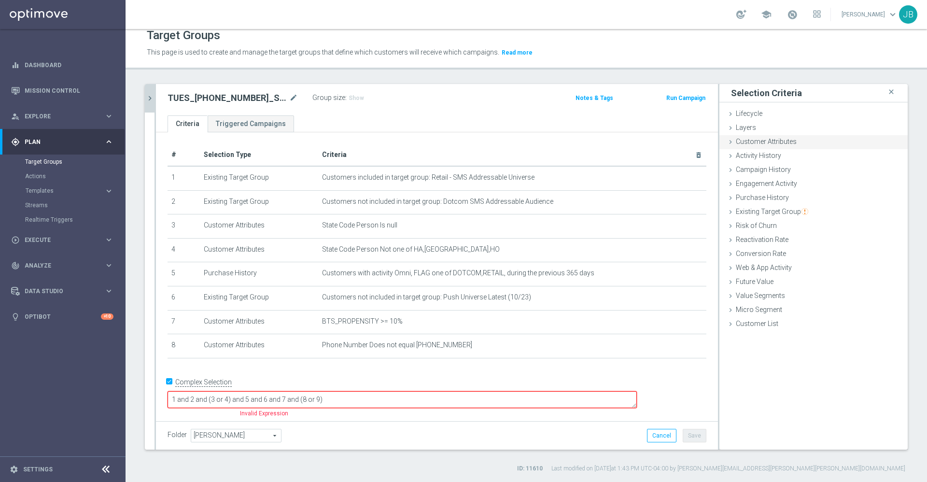
click at [780, 140] on span "Customer Attributes" at bounding box center [766, 142] width 61 height 8
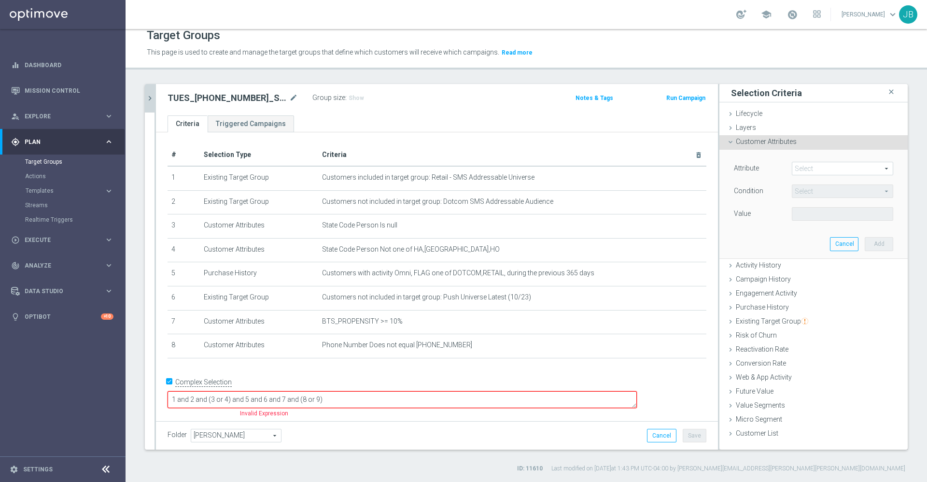
click at [813, 166] on span at bounding box center [842, 168] width 100 height 13
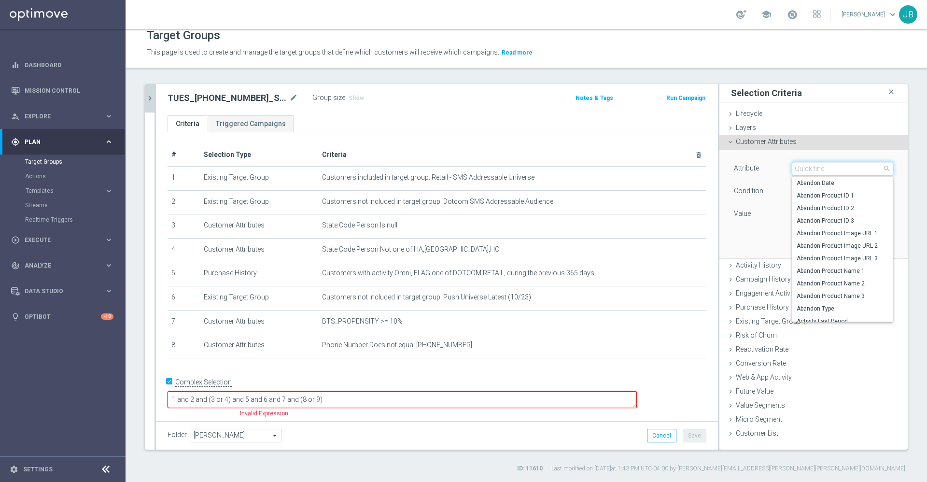
click at [813, 169] on input "search" at bounding box center [842, 169] width 101 height 14
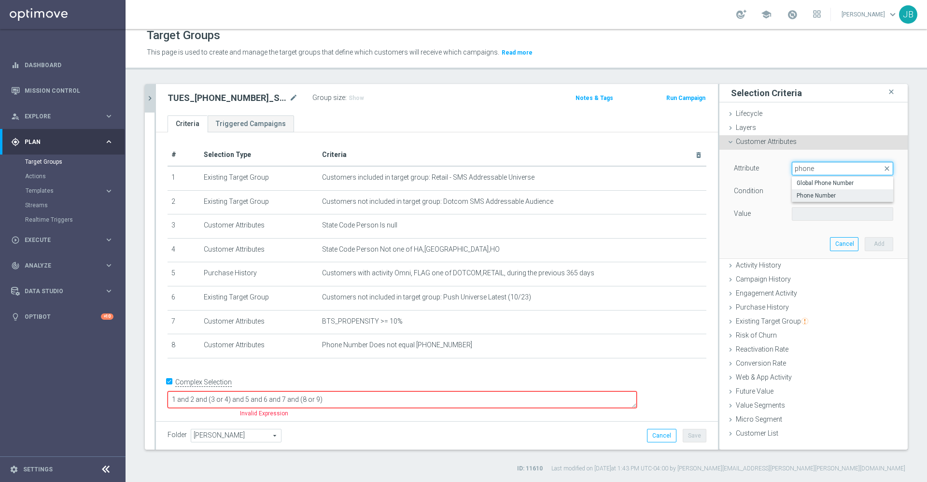
type input "phone"
click at [825, 193] on span "Phone Number" at bounding box center [842, 196] width 92 height 8
type input "Phone Number"
click at [810, 194] on span "Equals" at bounding box center [842, 191] width 100 height 13
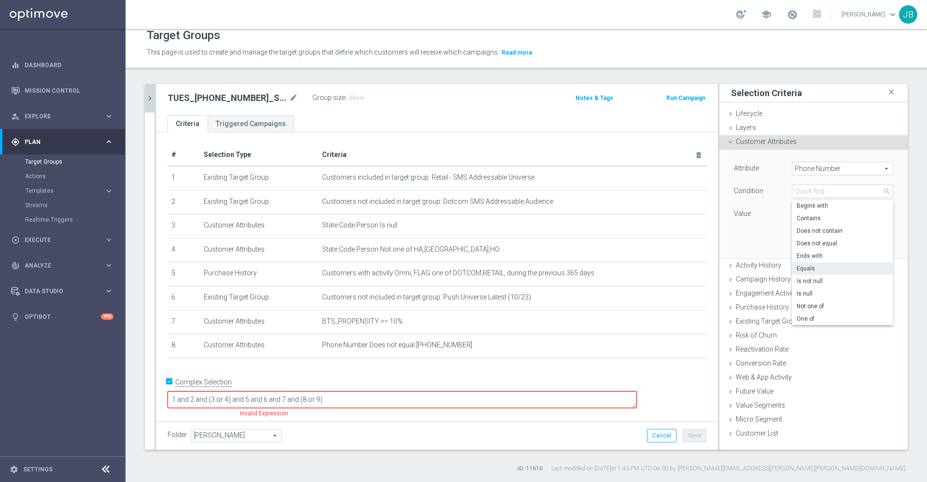
click at [743, 237] on div "Attribute Phone Number Phone Number arrow_drop_down search Condition Equals Equ…" at bounding box center [813, 204] width 174 height 108
click at [809, 192] on span "Equals" at bounding box center [842, 191] width 100 height 13
click at [802, 293] on span "Is null" at bounding box center [842, 294] width 92 height 8
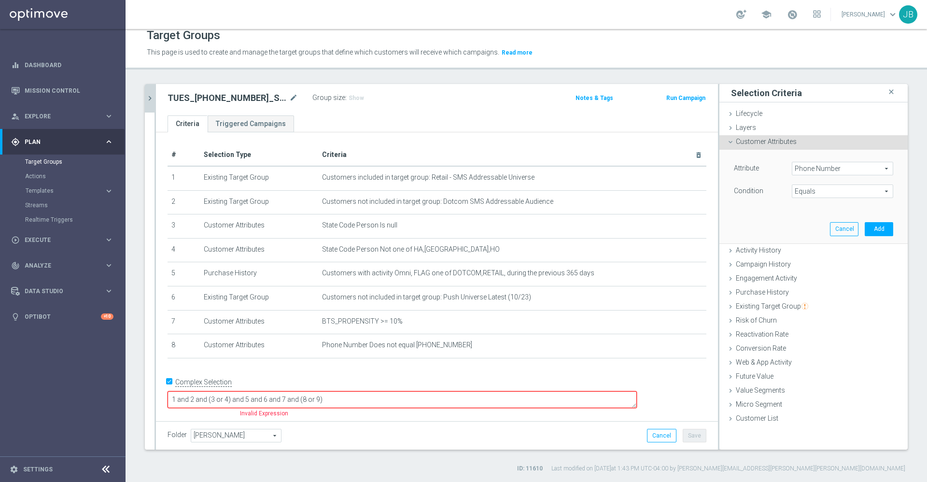
type input "Is null"
click at [865, 230] on button "Add" at bounding box center [879, 229] width 28 height 14
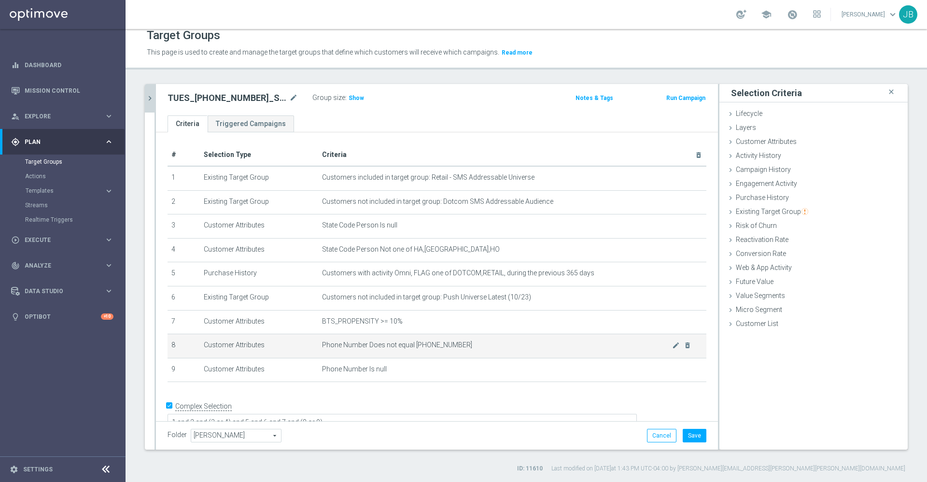
scroll to position [11, 0]
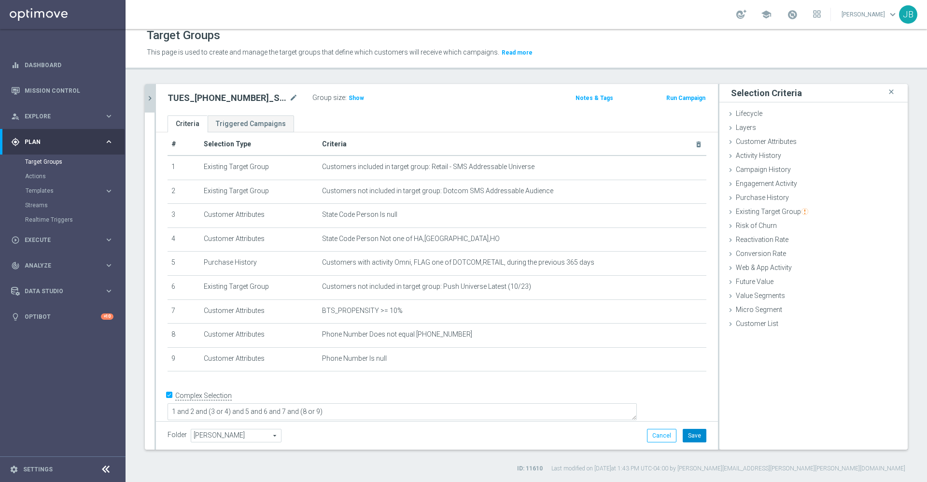
click at [688, 431] on button "Save" at bounding box center [695, 436] width 24 height 14
click at [149, 98] on icon "chevron_right" at bounding box center [149, 98] width 9 height 9
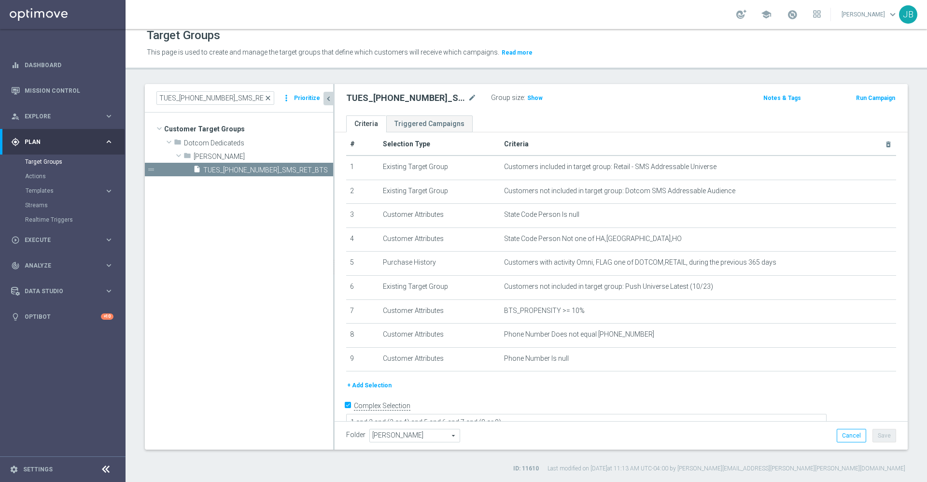
click at [268, 98] on span "close" at bounding box center [268, 98] width 8 height 8
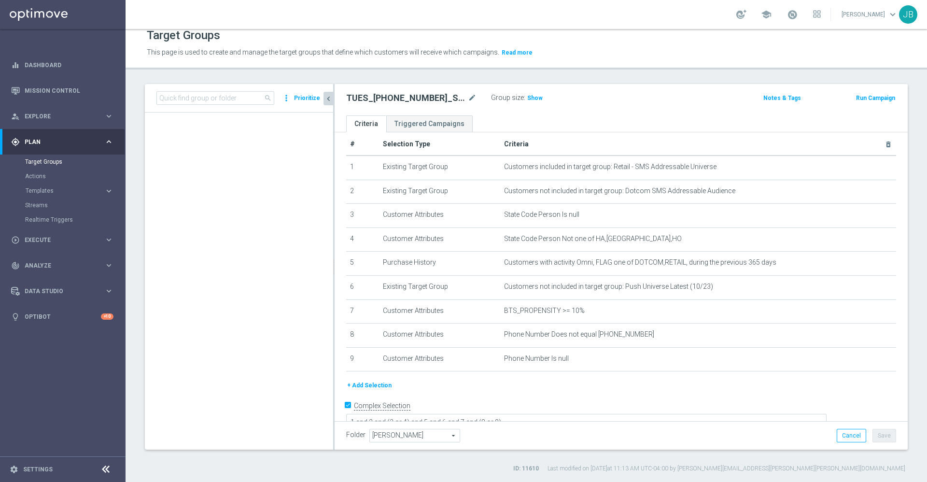
scroll to position [2744, 0]
click at [235, 97] on input at bounding box center [215, 98] width 118 height 14
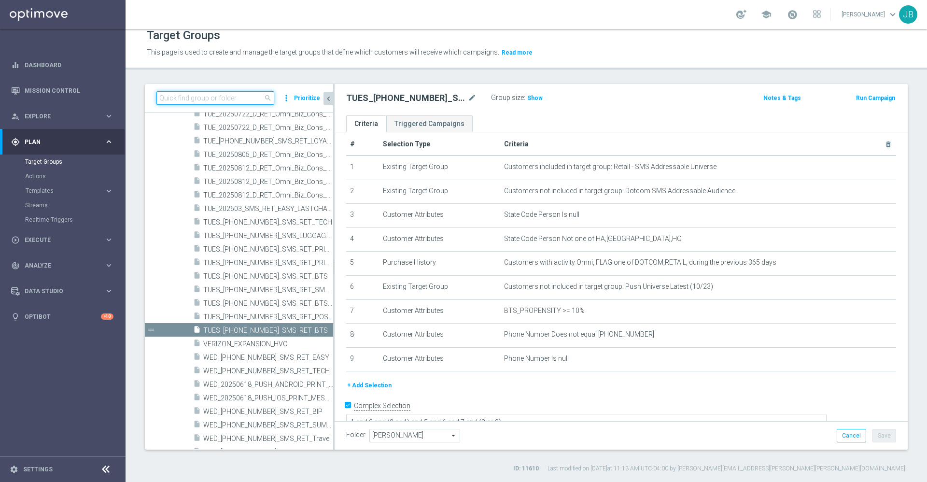
paste input "WED_[PHONE_NUMBER]_SMS_RET_VERIZON"
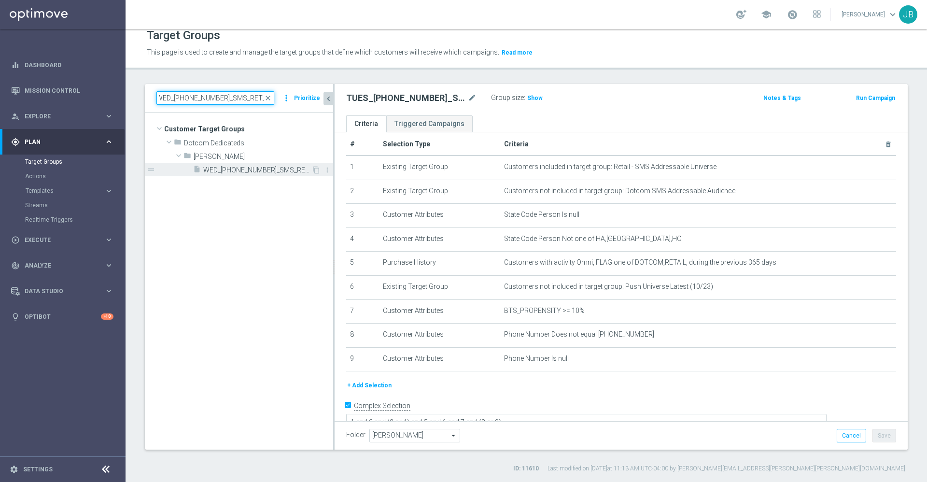
type input "WED_[PHONE_NUMBER]_SMS_RET_VERIZON"
click at [254, 170] on span "WED_[PHONE_NUMBER]_SMS_RET_VERIZON" at bounding box center [257, 170] width 108 height 8
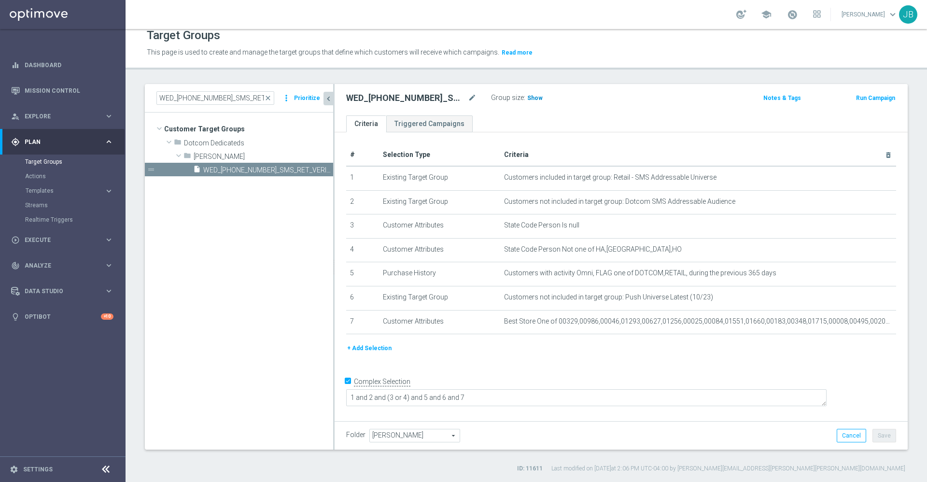
click at [537, 99] on span "Show" at bounding box center [534, 98] width 15 height 7
click at [374, 349] on button "+ Add Selection" at bounding box center [369, 348] width 46 height 11
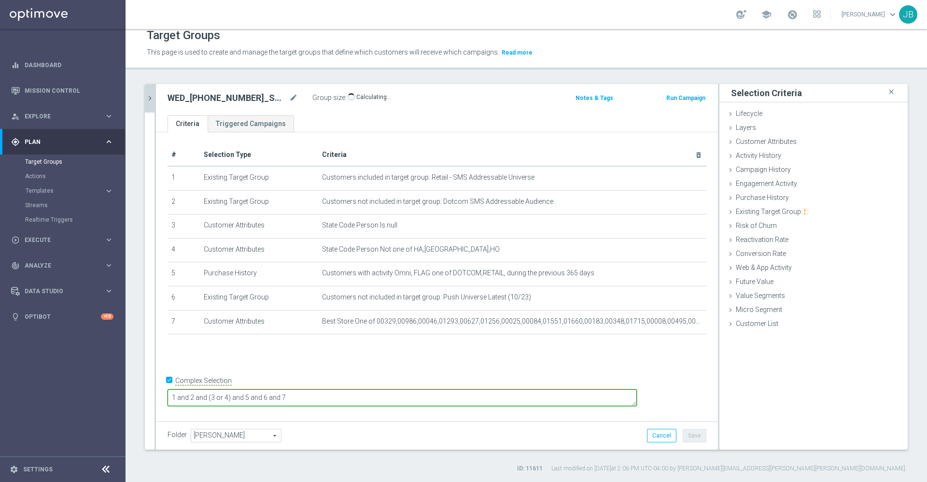
click at [367, 393] on textarea "1 and 2 and (3 or 4) and 5 and 6 and 7" at bounding box center [402, 397] width 469 height 17
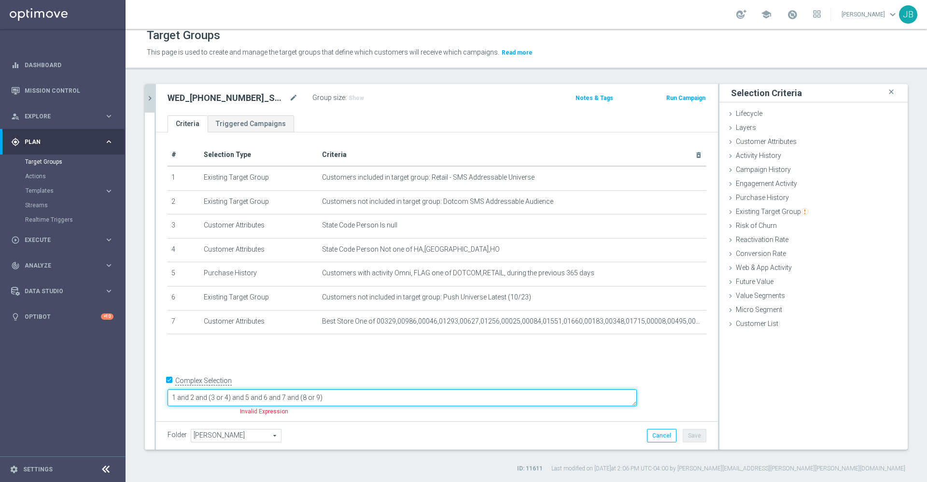
type textarea "1 and 2 and (3 or 4) and 5 and 6 and 7 and (8 or 9)"
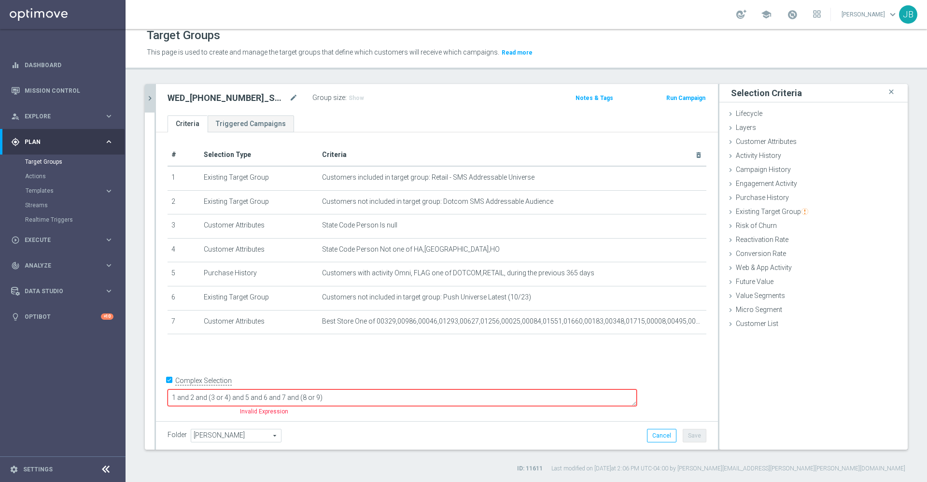
click at [352, 360] on div "# Selection Type Criteria delete_forever 1 Existing Target Group Customers incl…" at bounding box center [437, 275] width 562 height 286
click at [760, 144] on span "Customer Attributes" at bounding box center [766, 142] width 61 height 8
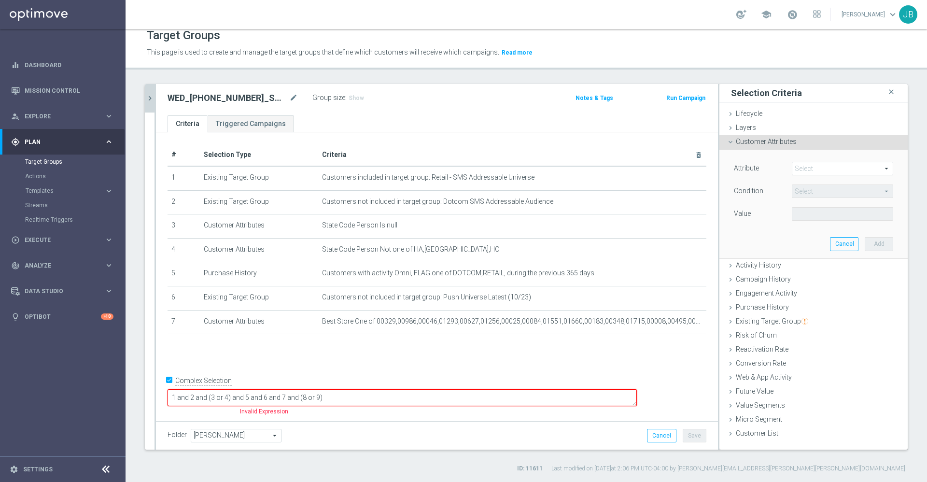
click at [796, 166] on span at bounding box center [842, 168] width 100 height 13
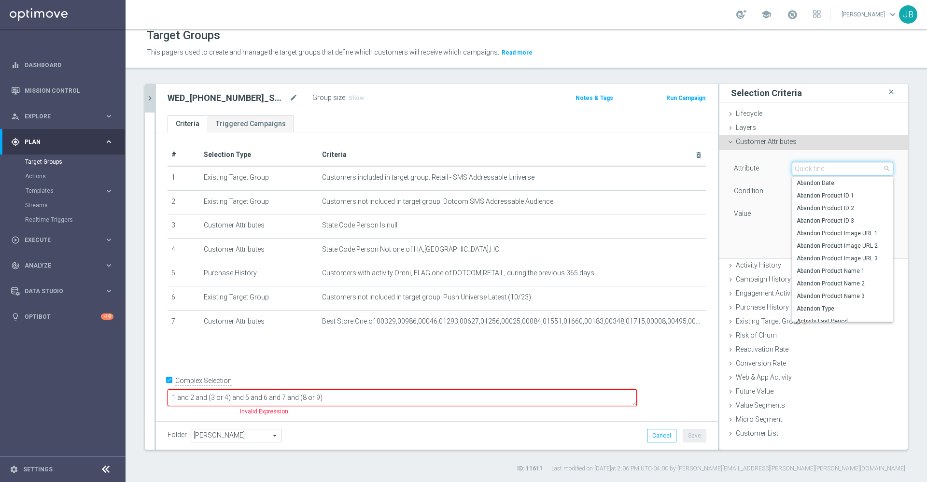
click at [796, 166] on input "search" at bounding box center [842, 169] width 101 height 14
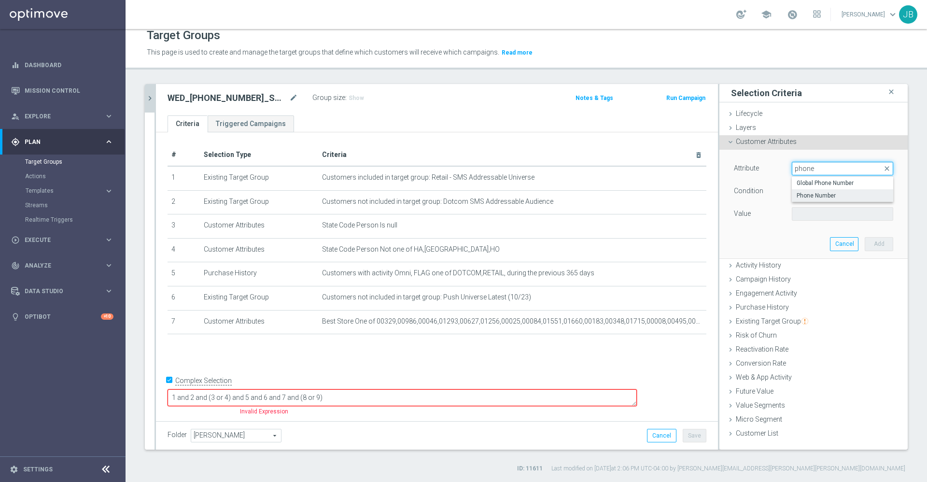
type input "phone"
click at [810, 195] on span "Phone Number" at bounding box center [842, 196] width 92 height 8
type input "Phone Number"
click at [802, 191] on span "Equals" at bounding box center [842, 191] width 100 height 13
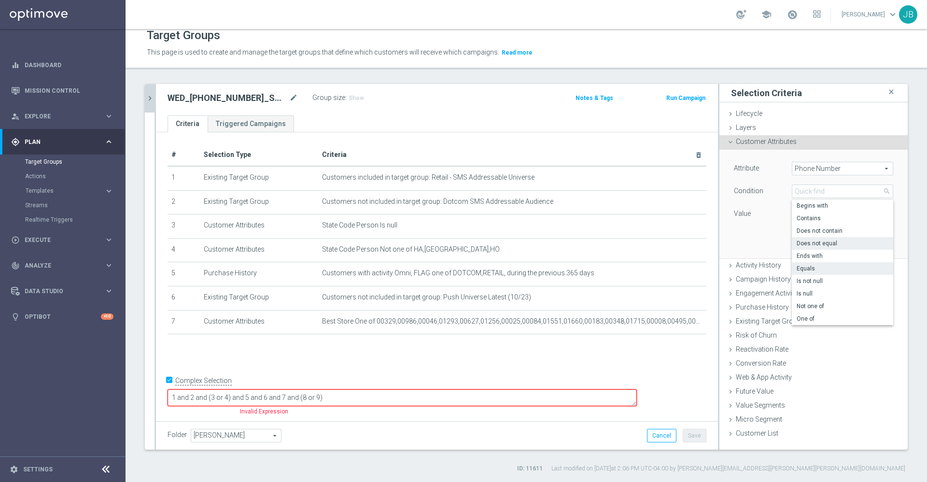
click at [805, 242] on span "Does not equal" at bounding box center [842, 243] width 92 height 8
type input "Does not equal"
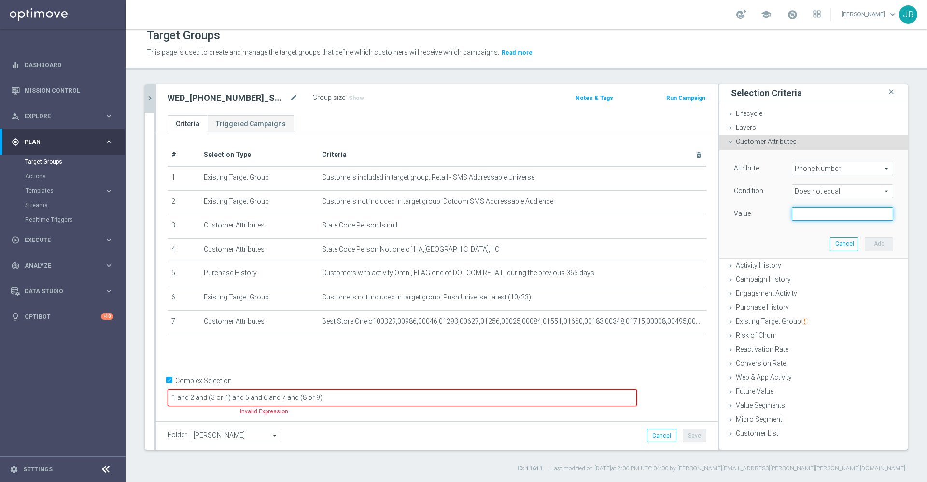
click at [803, 212] on input "text" at bounding box center [842, 214] width 101 height 14
paste input "[PHONE_NUMBER]"
type input "[PHONE_NUMBER]"
click at [865, 244] on button "Add" at bounding box center [879, 244] width 28 height 14
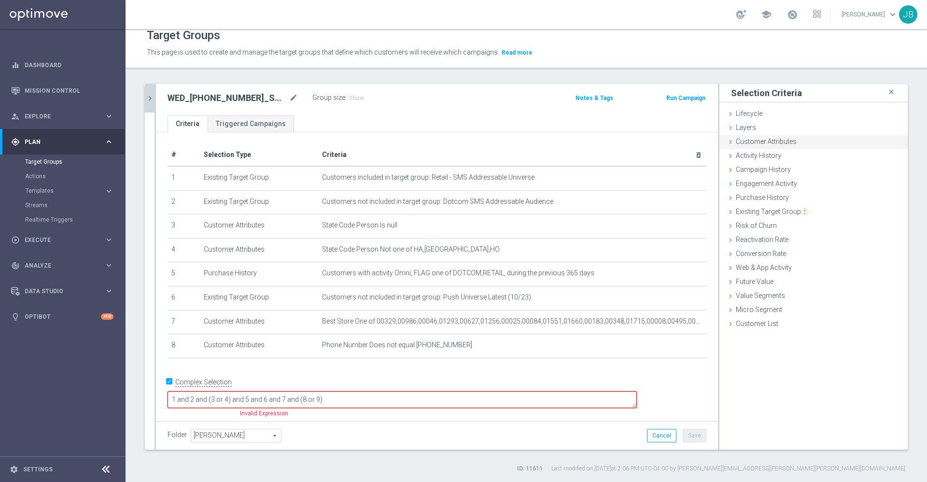
click at [784, 145] on span "Customer Attributes" at bounding box center [766, 142] width 61 height 8
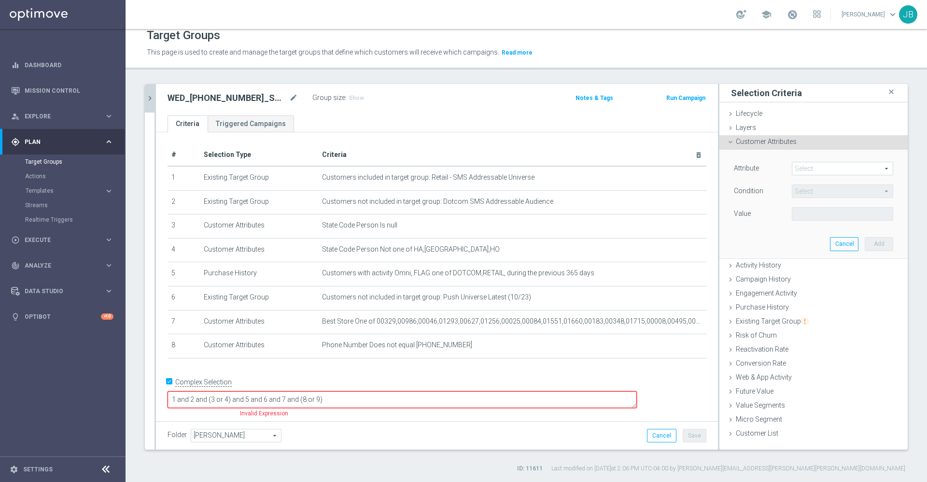
click at [818, 169] on span at bounding box center [842, 168] width 100 height 13
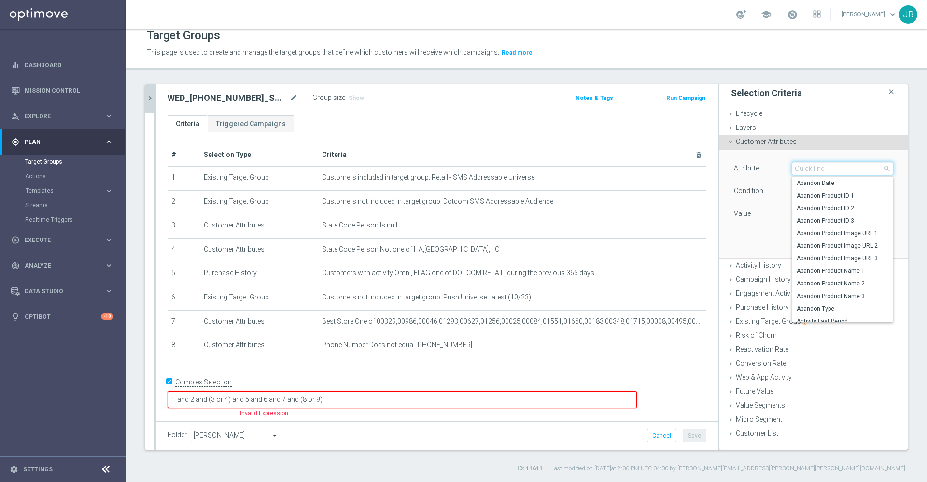
click at [818, 169] on input "search" at bounding box center [842, 169] width 101 height 14
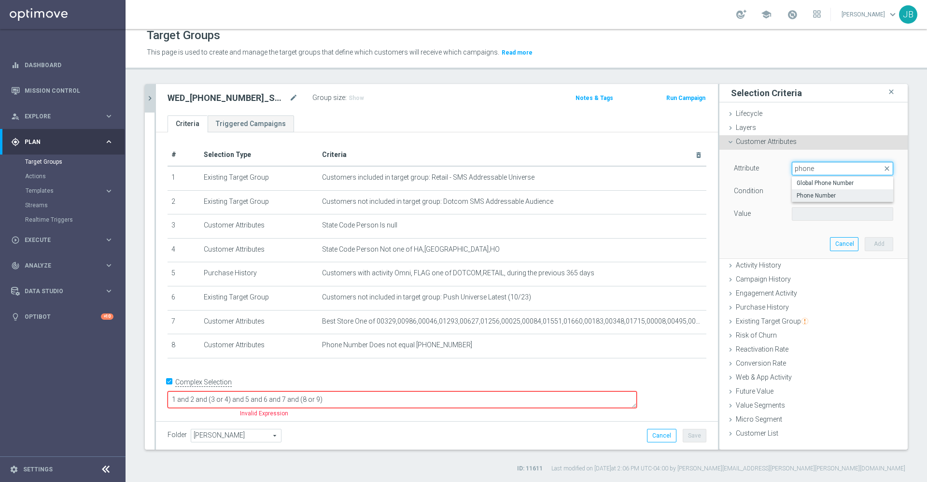
type input "phone"
click at [821, 194] on span "Phone Number" at bounding box center [842, 196] width 92 height 8
type input "Phone Number"
click at [810, 194] on span "Equals" at bounding box center [842, 191] width 100 height 13
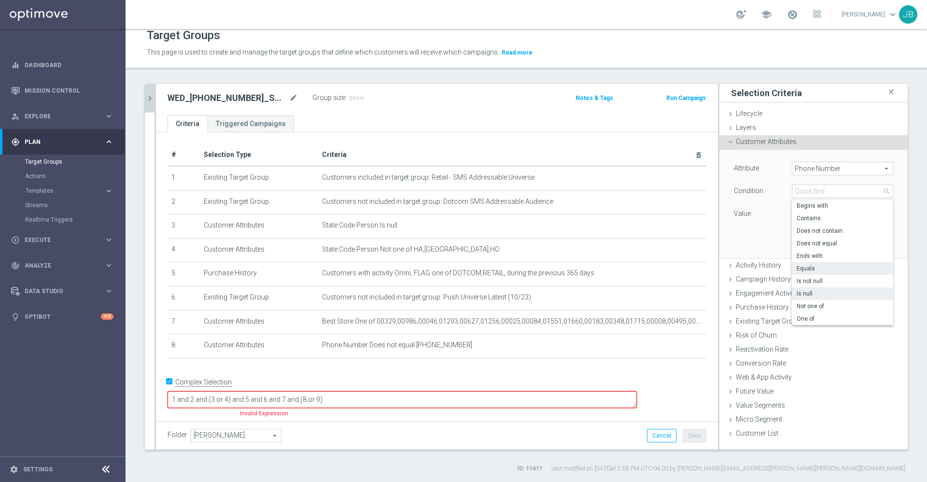
click at [802, 293] on span "Is null" at bounding box center [842, 294] width 92 height 8
type input "Is null"
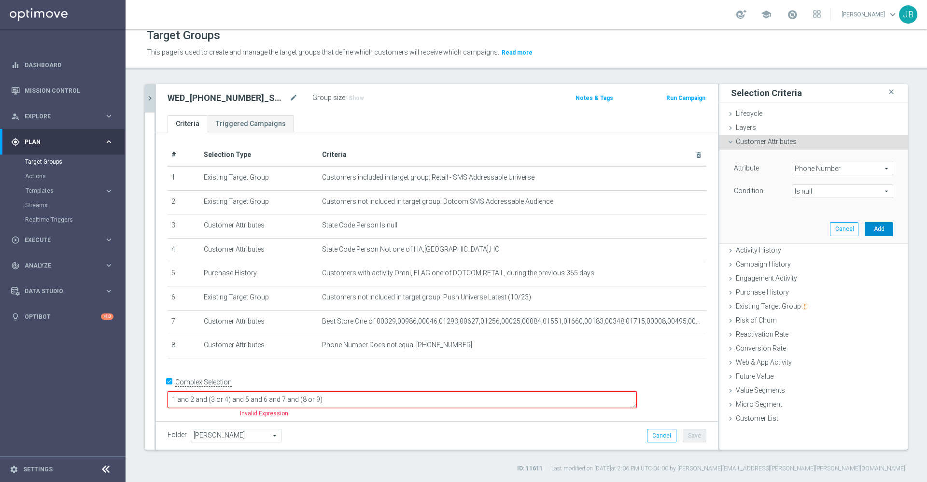
click at [865, 227] on button "Add" at bounding box center [879, 229] width 28 height 14
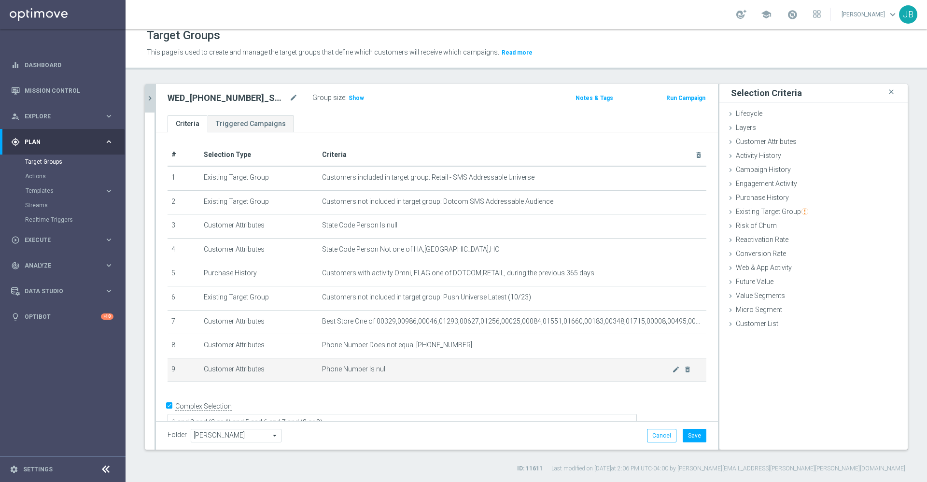
scroll to position [11, 0]
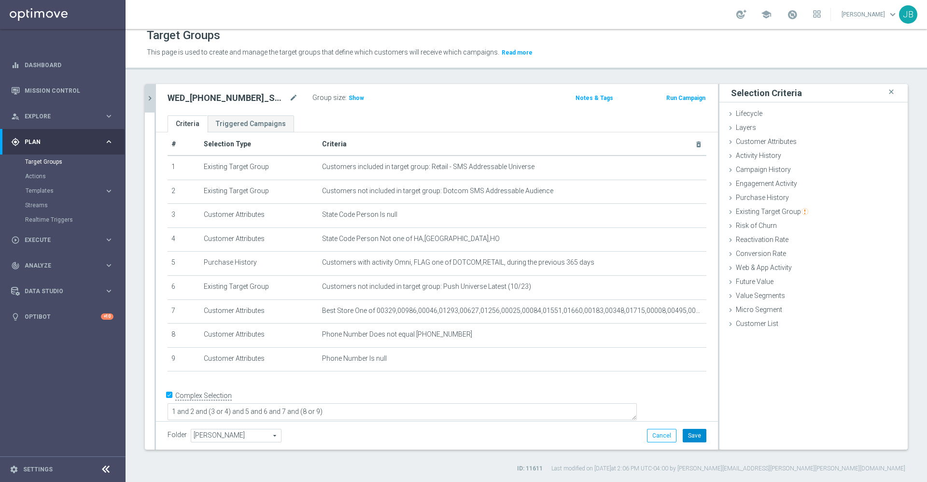
click at [683, 431] on button "Save" at bounding box center [695, 436] width 24 height 14
click at [353, 96] on span "Show" at bounding box center [356, 98] width 15 height 7
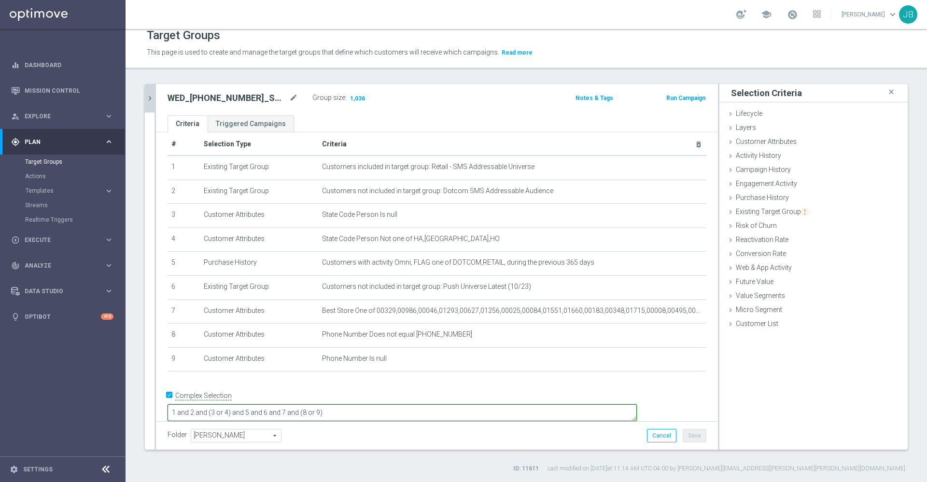
click at [411, 404] on textarea "1 and 2 and (3 or 4) and 5 and 6 and 7 and (8 or 9)" at bounding box center [402, 412] width 469 height 17
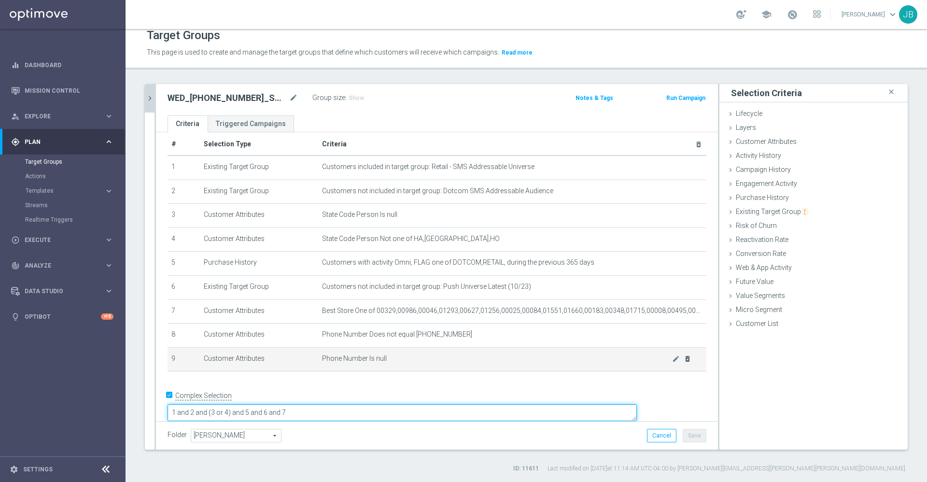
type textarea "1 and 2 and (3 or 4) and 5 and 6 and 7"
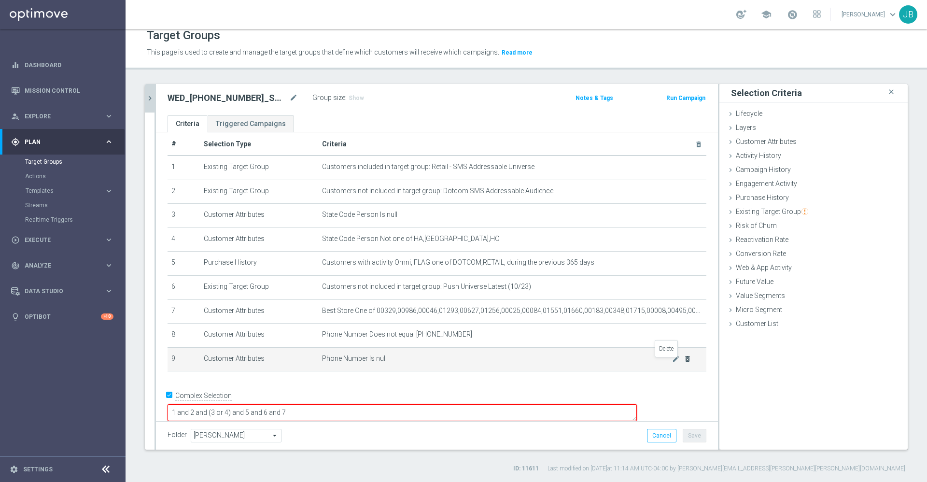
click at [684, 363] on icon "delete_forever" at bounding box center [688, 359] width 8 height 8
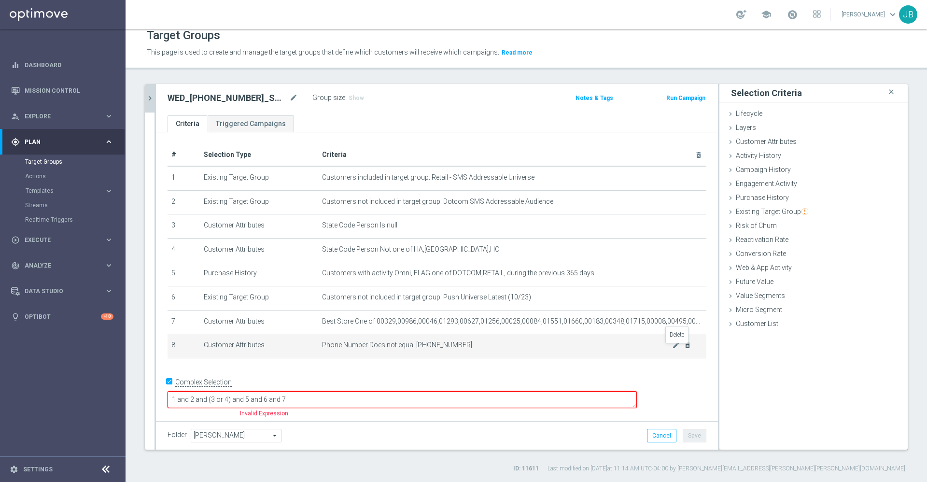
click at [684, 349] on icon "delete_forever" at bounding box center [688, 345] width 8 height 8
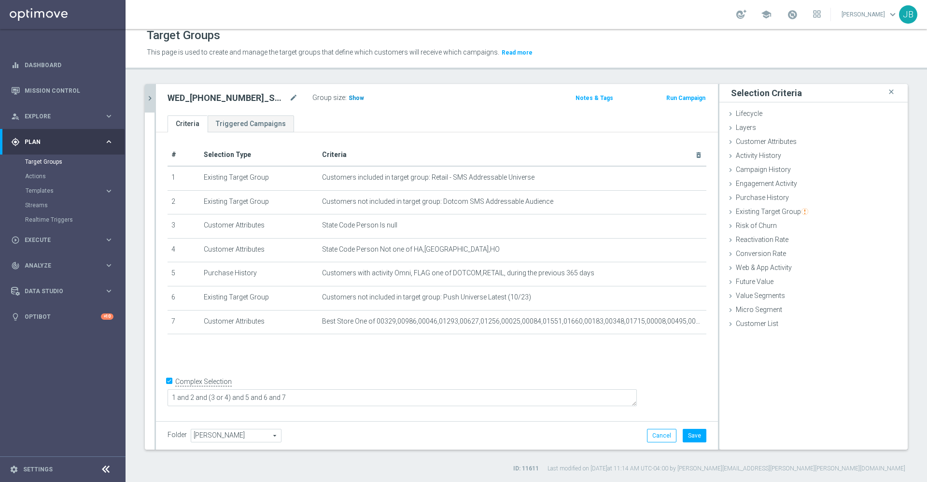
click at [352, 103] on h3 "Show" at bounding box center [356, 98] width 17 height 11
click at [647, 433] on button "Cancel" at bounding box center [661, 436] width 29 height 14
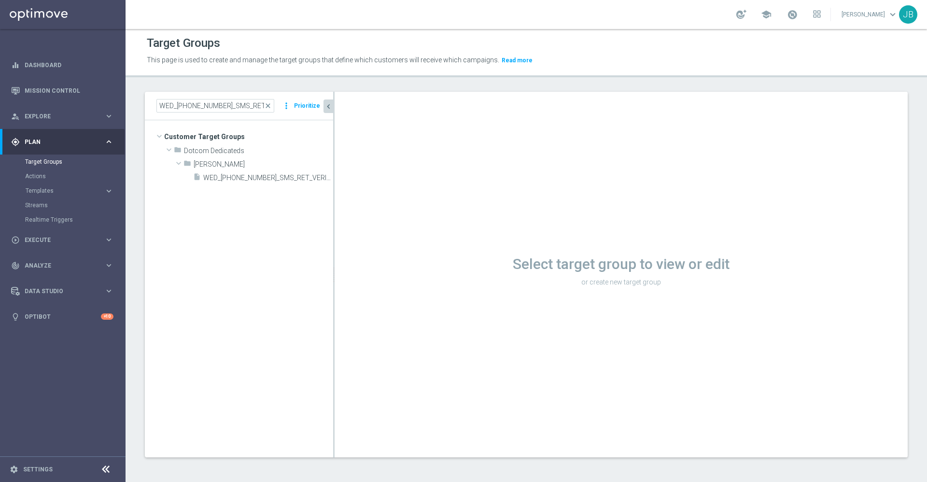
scroll to position [1, 0]
click at [245, 174] on span "WED_[PHONE_NUMBER]_SMS_RET_VERIZON" at bounding box center [257, 178] width 108 height 8
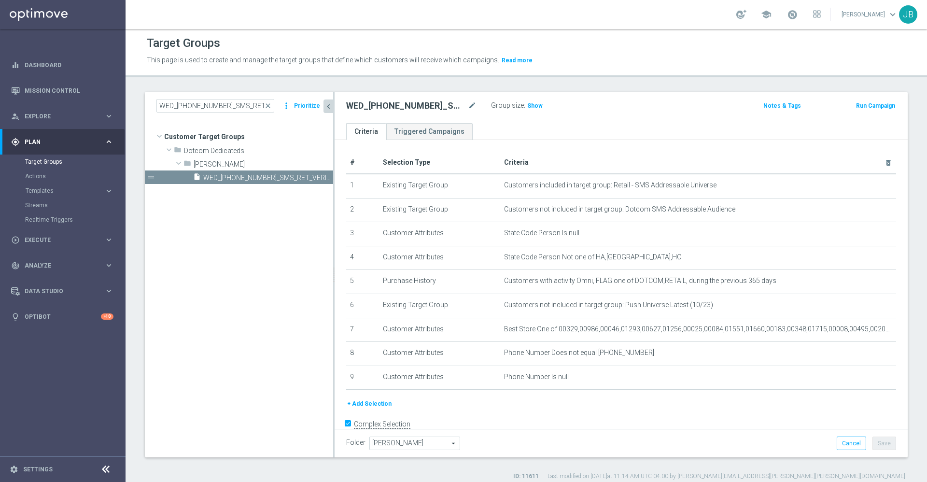
click at [331, 106] on icon "chevron_left" at bounding box center [328, 106] width 9 height 9
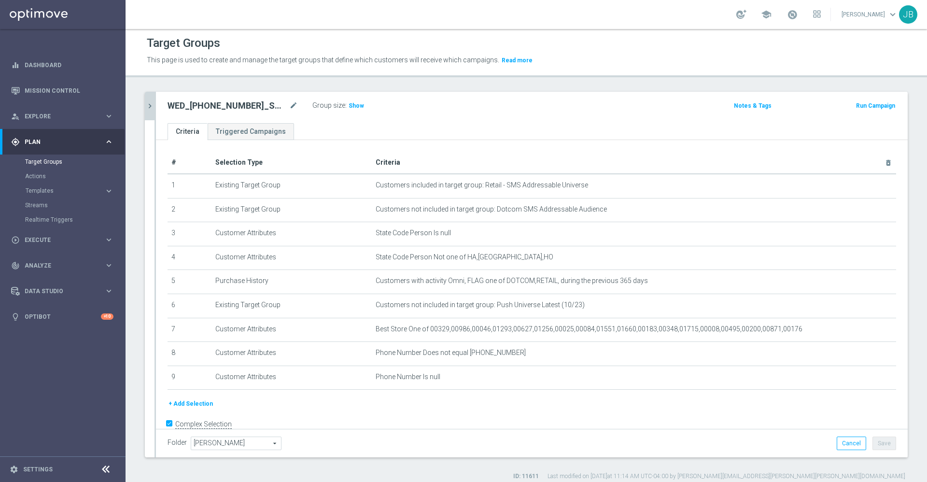
click at [146, 109] on icon "chevron_right" at bounding box center [149, 105] width 9 height 9
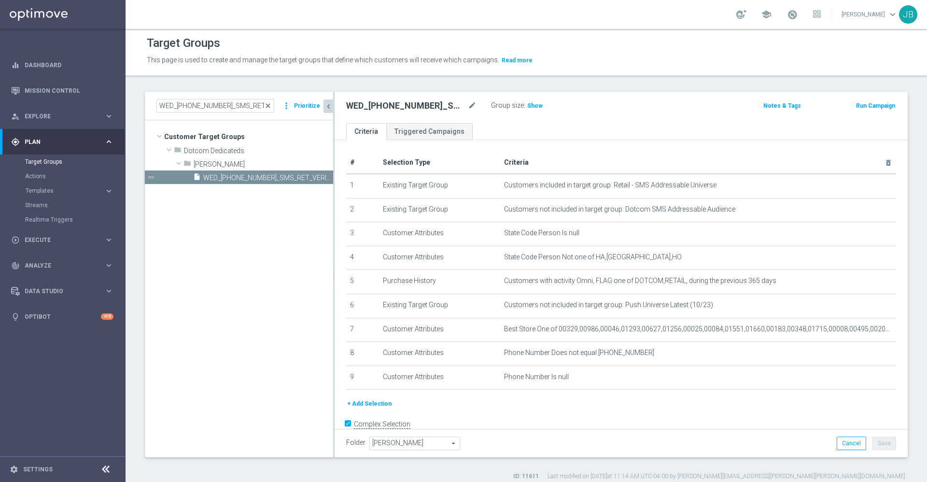
click at [271, 104] on span "close" at bounding box center [268, 106] width 8 height 8
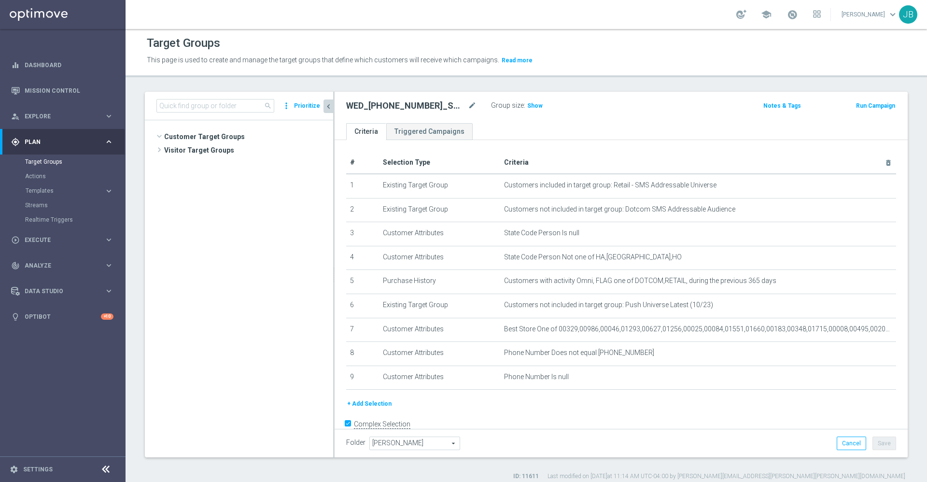
scroll to position [2907, 0]
click at [241, 106] on input at bounding box center [215, 106] width 118 height 14
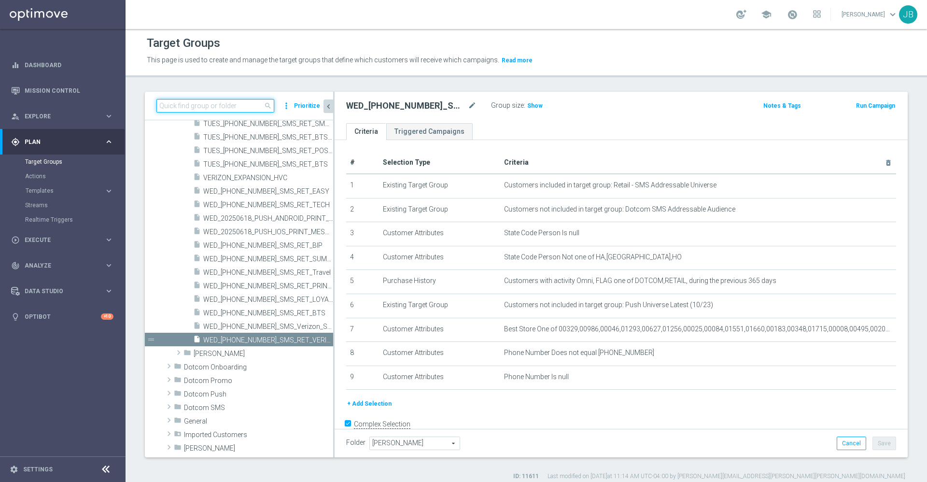
paste input "TUES_[PHONE_NUMBER]_SMS_RET_BTS"
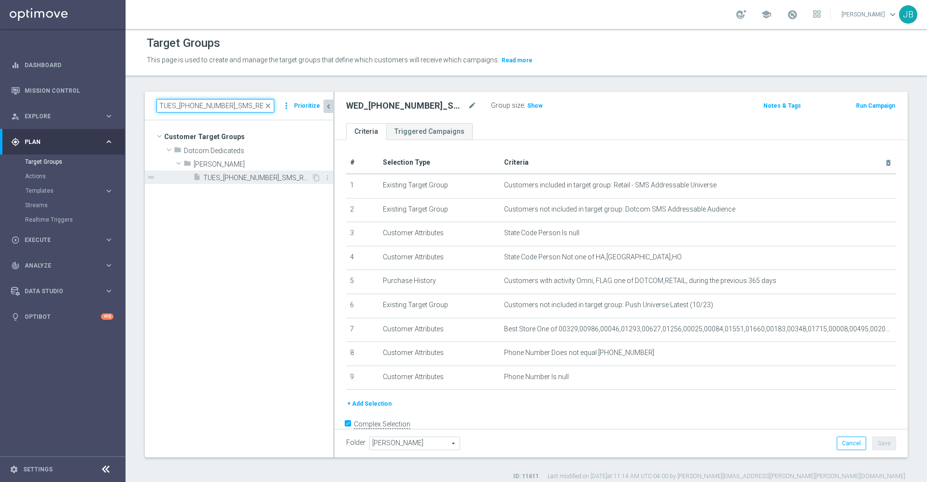
type input "TUES_[PHONE_NUMBER]_SMS_RET_BTS"
click at [260, 178] on span "TUES_[PHONE_NUMBER]_SMS_RET_BTS" at bounding box center [257, 178] width 108 height 8
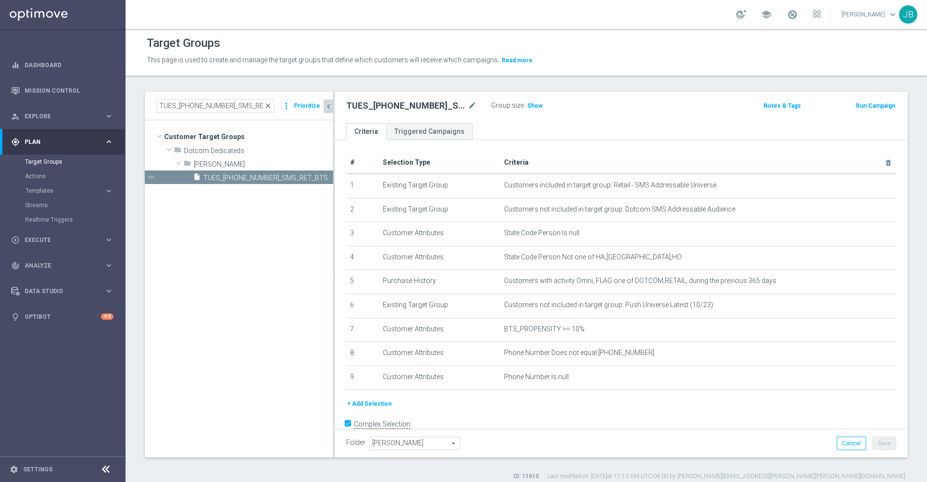
click at [268, 104] on span "close" at bounding box center [268, 106] width 8 height 8
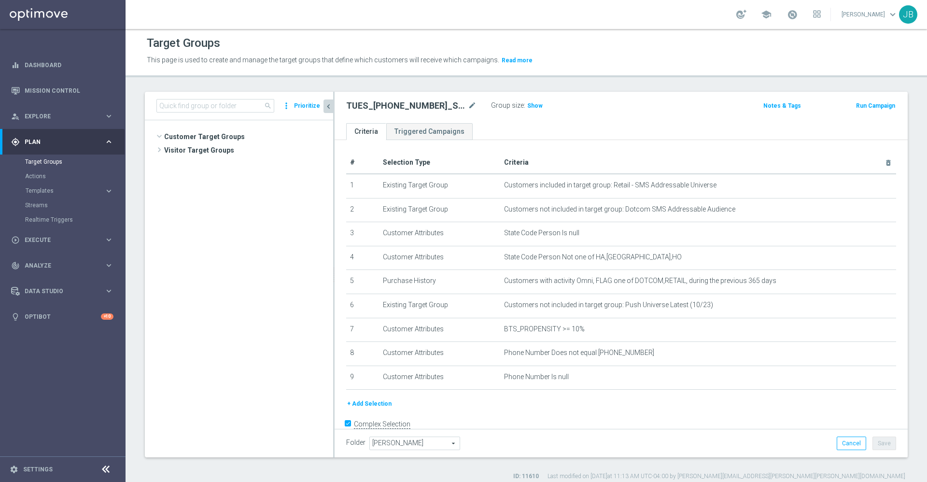
scroll to position [2744, 0]
click at [237, 106] on input at bounding box center [215, 106] width 118 height 14
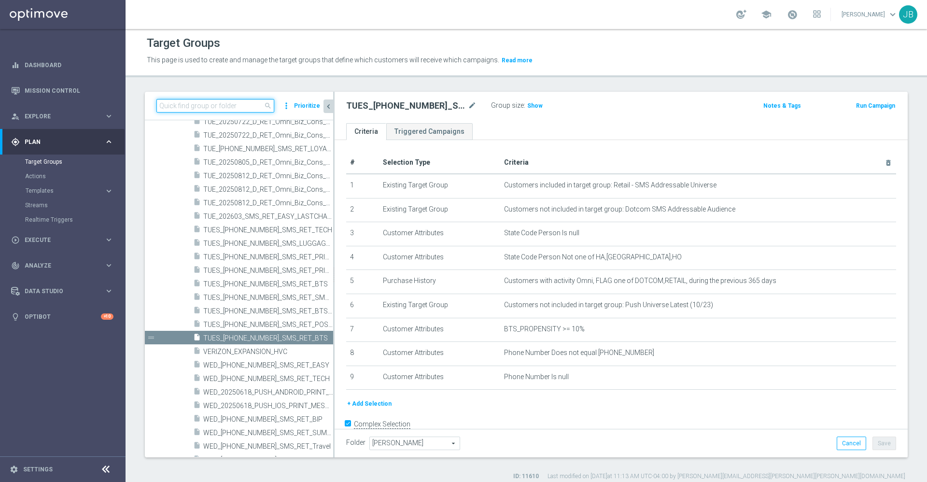
paste input "MON_[PHONE_NUMBER]_SMS_RET_KCUP"
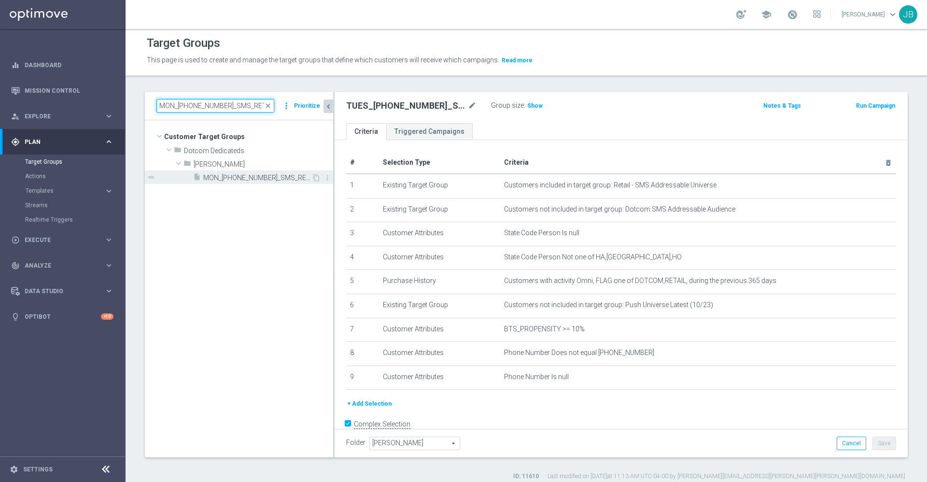
type input "MON_[PHONE_NUMBER]_SMS_RET_KCUP"
click at [252, 176] on span "MON_[PHONE_NUMBER]_SMS_RET_KCUP" at bounding box center [257, 178] width 108 height 8
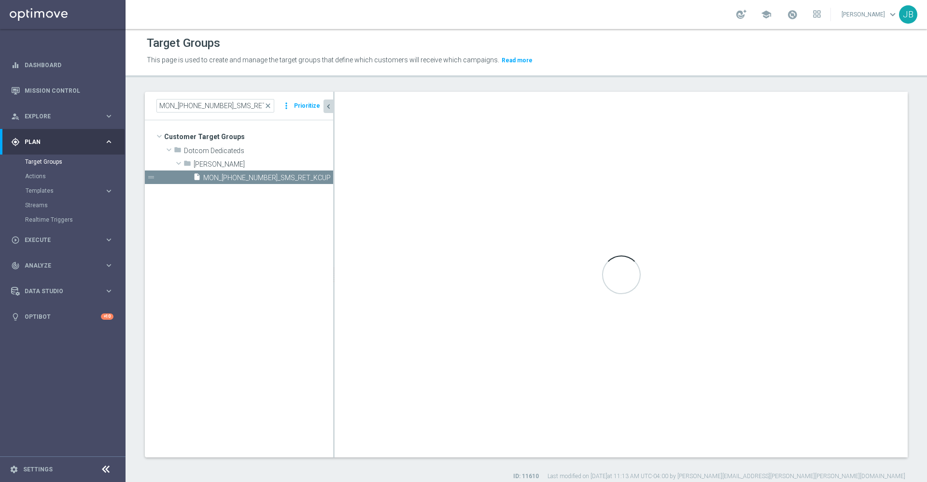
type textarea "1 and 2 and (3 or 4) and 5 and 6 and 8 and (7 or 9 or 10 or 11) and (12 or 13)"
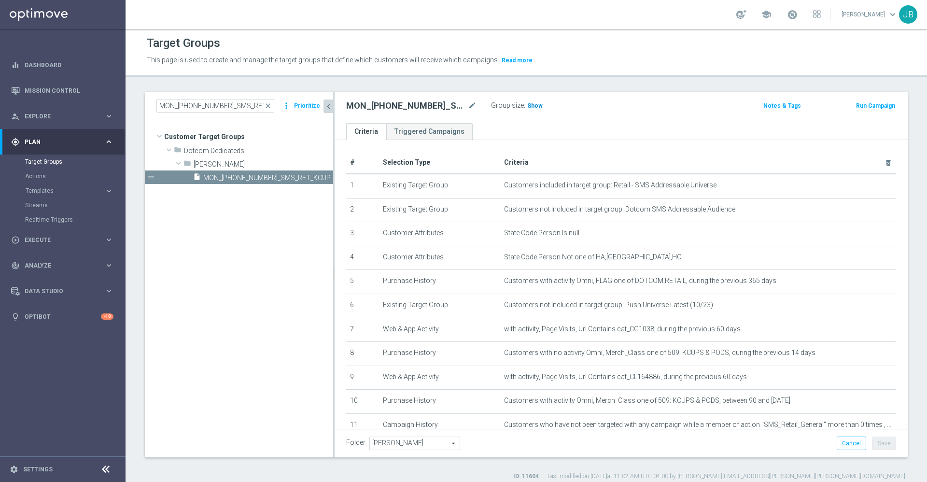
click at [527, 105] on span "Show" at bounding box center [534, 105] width 15 height 7
click at [72, 89] on link "Mission Control" at bounding box center [69, 91] width 89 height 26
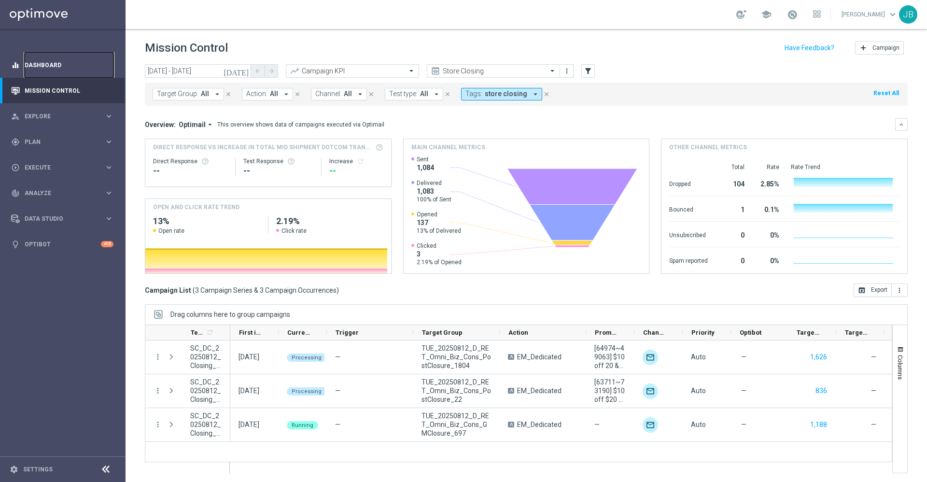
click at [57, 70] on link "Dashboard" at bounding box center [69, 65] width 89 height 26
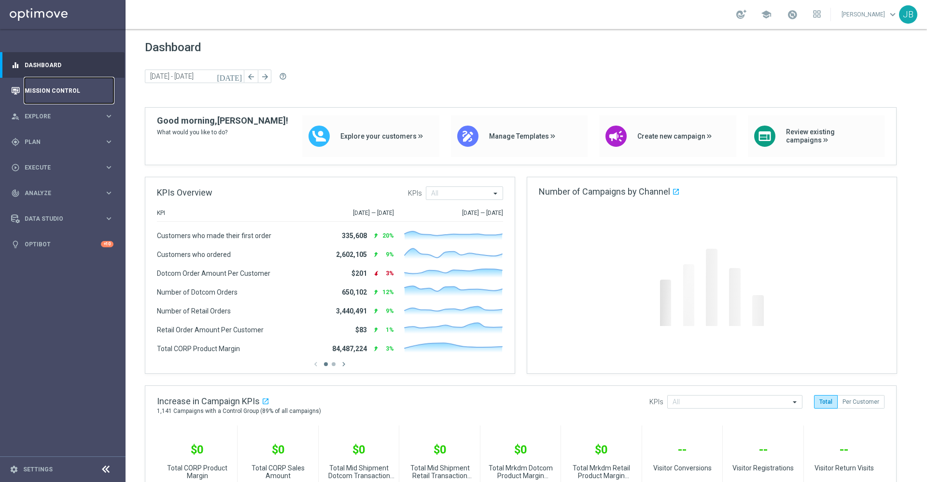
click at [61, 92] on link "Mission Control" at bounding box center [69, 91] width 89 height 26
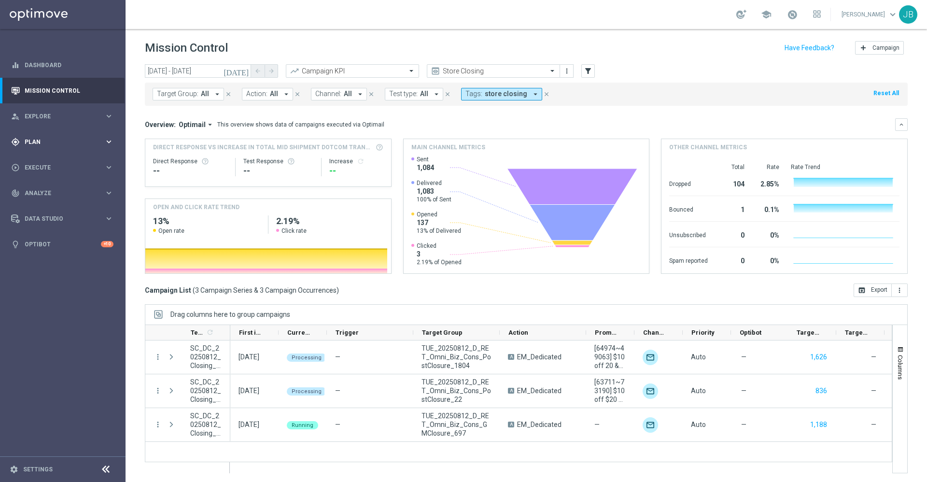
click at [54, 139] on span "Plan" at bounding box center [65, 142] width 80 height 6
click at [59, 163] on link "Target Groups" at bounding box center [62, 162] width 75 height 8
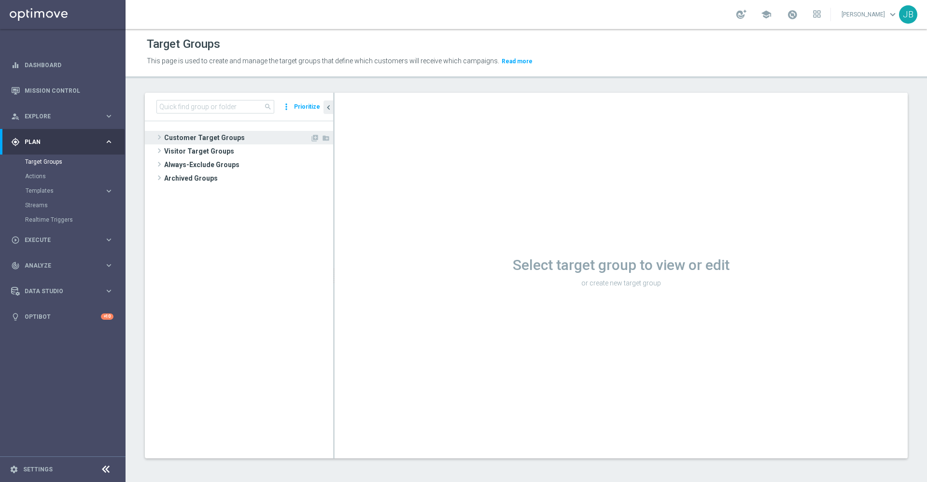
click at [221, 136] on span "Customer Target Groups" at bounding box center [237, 138] width 146 height 14
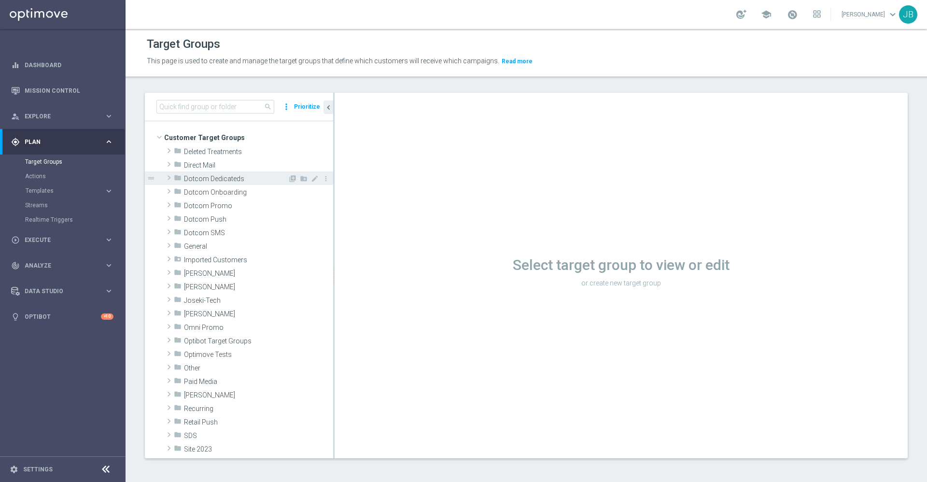
click at [222, 179] on span "Dotcom Dedicateds" at bounding box center [236, 179] width 104 height 8
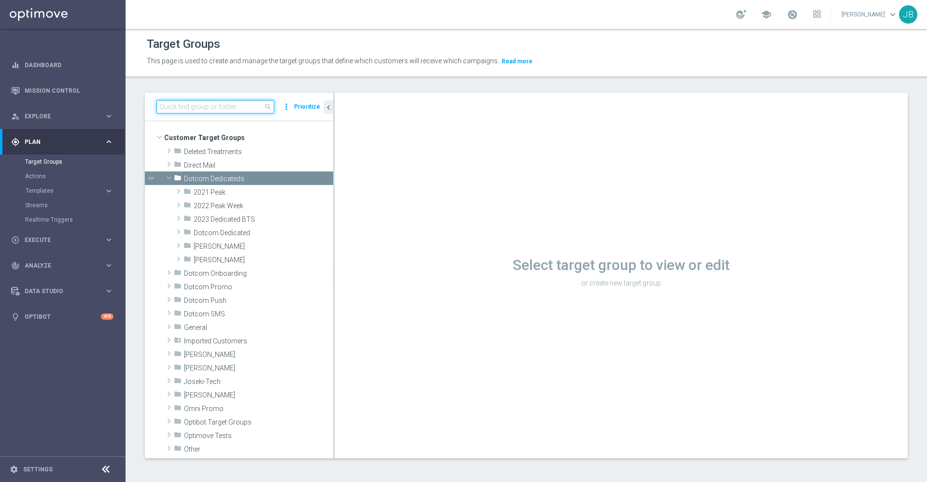
click at [225, 109] on input at bounding box center [215, 107] width 118 height 14
paste input "TUES_[PHONE_NUMBER]_SMS_RET_BTS"
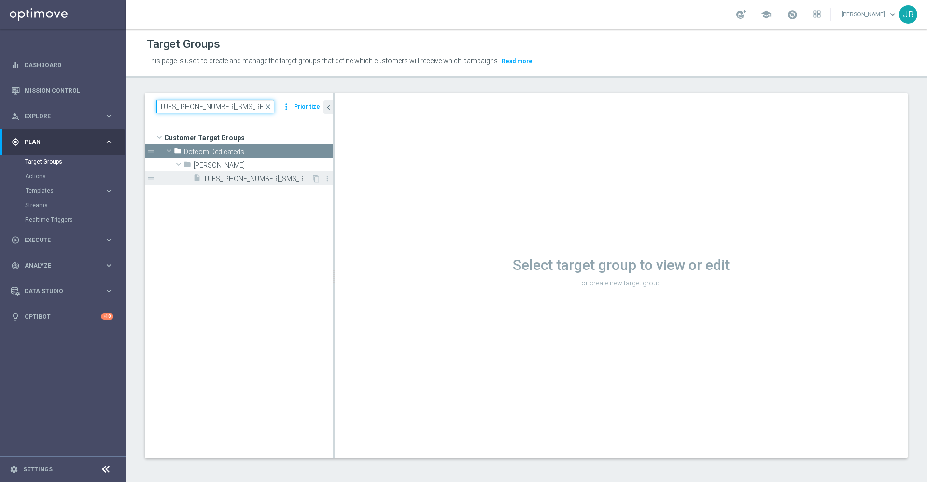
type input "TUES_[PHONE_NUMBER]_SMS_RET_BTS"
click at [230, 181] on span "TUES_[PHONE_NUMBER]_SMS_RET_BTS" at bounding box center [257, 179] width 108 height 8
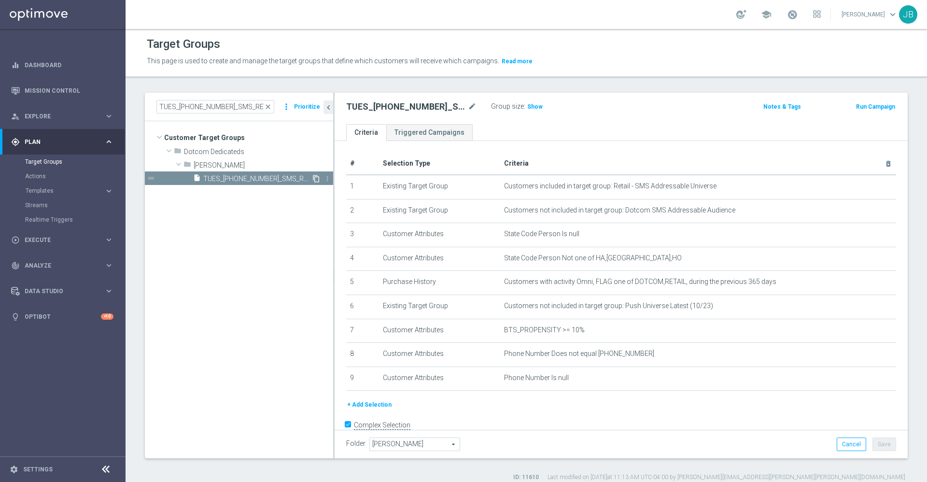
click at [313, 178] on icon "content_copy" at bounding box center [316, 179] width 8 height 8
click at [471, 109] on icon "mode_edit" at bounding box center [472, 107] width 9 height 12
click at [471, 111] on input "Copy of TUES_[PHONE_NUMBER]_SMS_RET_BTS" at bounding box center [411, 108] width 130 height 14
type input "C"
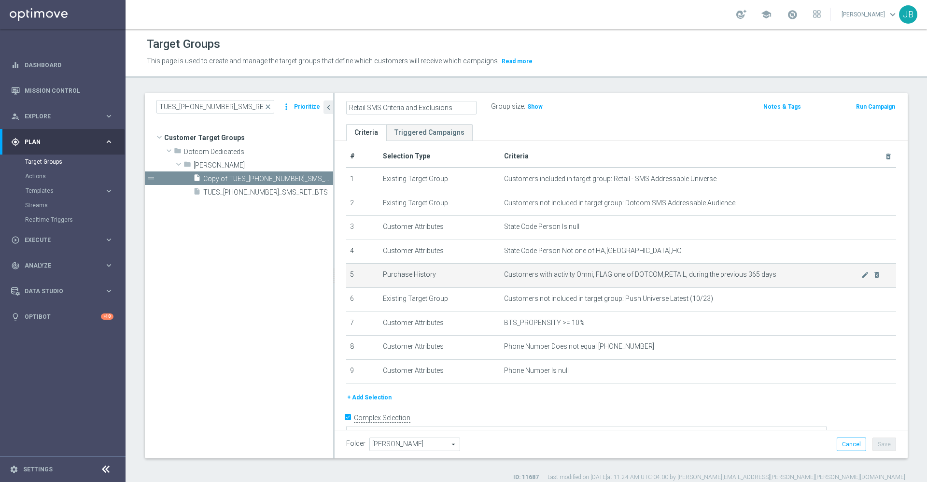
scroll to position [21, 0]
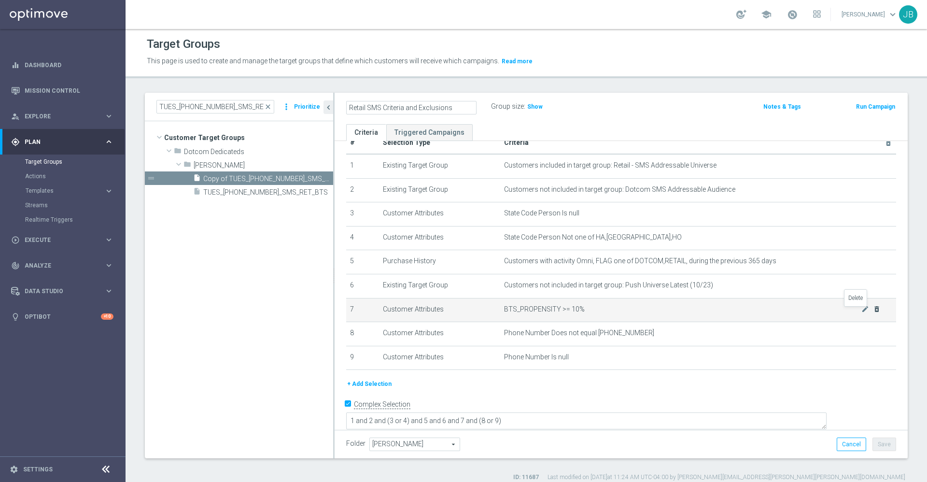
type input "Retail SMS Criteria and Exclusions"
click at [873, 313] on icon "delete_forever" at bounding box center [877, 309] width 8 height 8
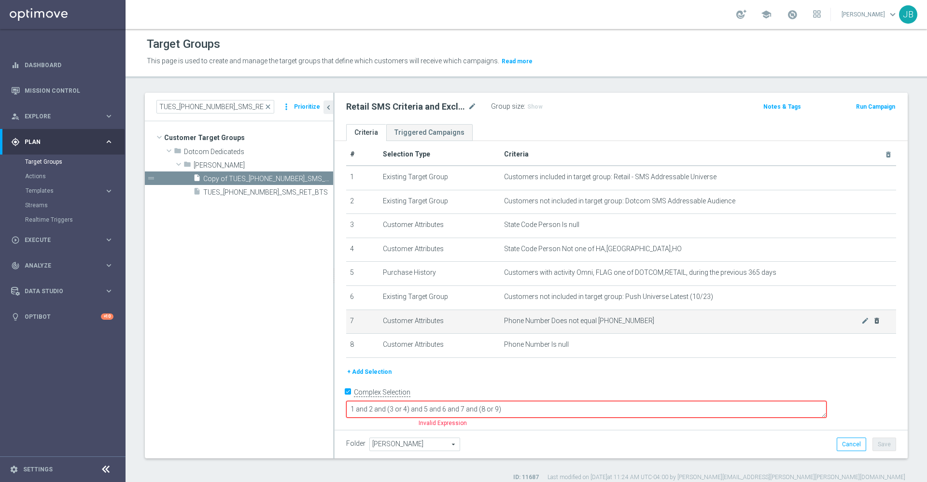
scroll to position [0, 0]
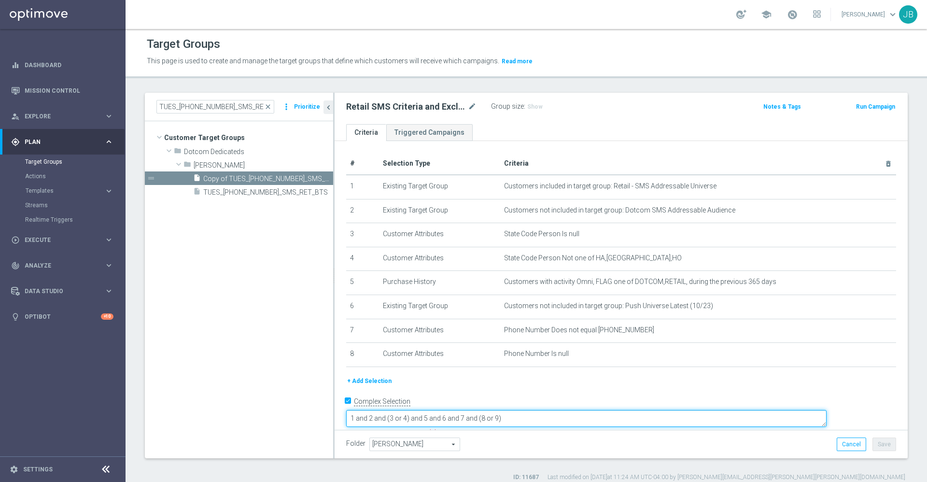
drag, startPoint x: 591, startPoint y: 403, endPoint x: 405, endPoint y: 414, distance: 187.1
click at [405, 414] on form "Complex Selection 1 and 2 and (3 or 4) and 5 and 6 and 7 and (8 or 9) Invalid E…" at bounding box center [621, 415] width 550 height 45
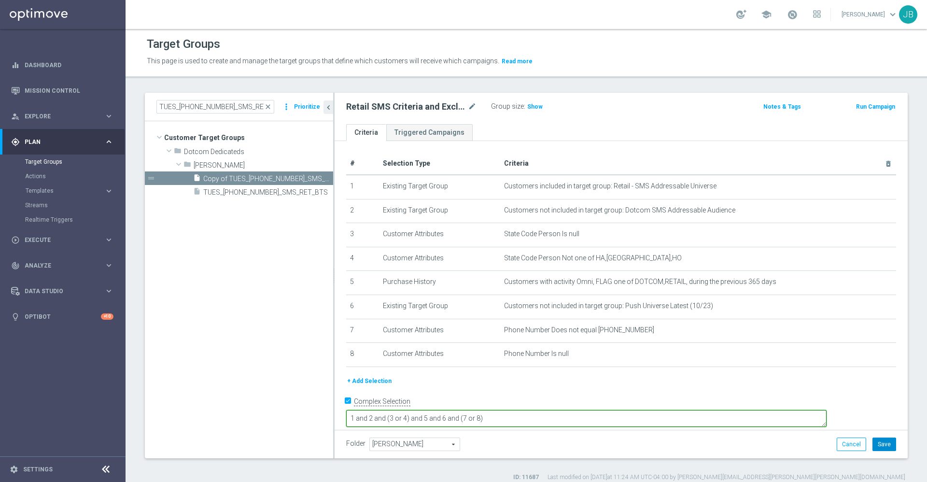
type textarea "1 and 2 and (3 or 4) and 5 and 6 and (7 or 8)"
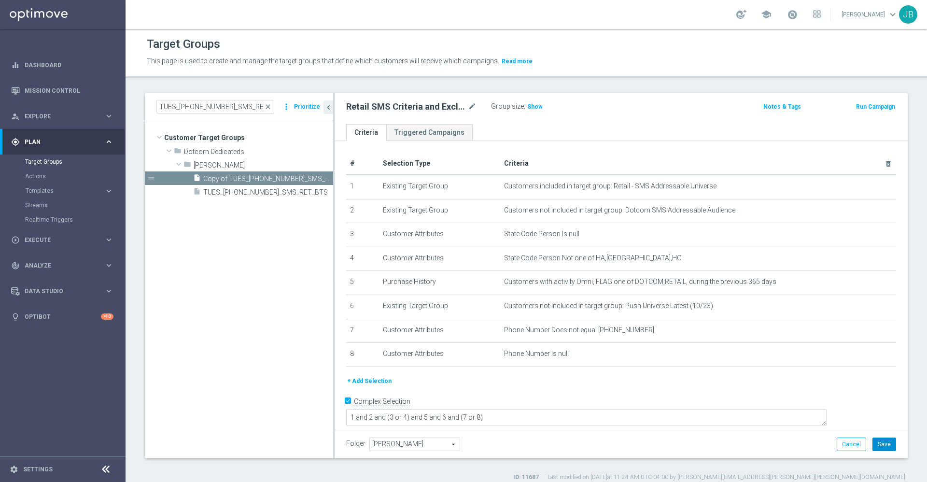
click at [872, 439] on button "Save" at bounding box center [884, 444] width 24 height 14
click at [271, 106] on span "close" at bounding box center [268, 107] width 8 height 8
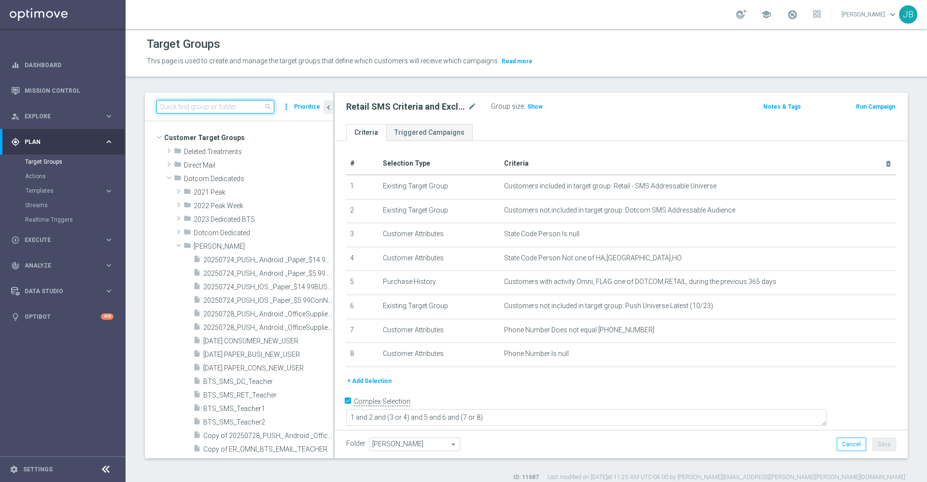
click at [226, 110] on input at bounding box center [215, 107] width 118 height 14
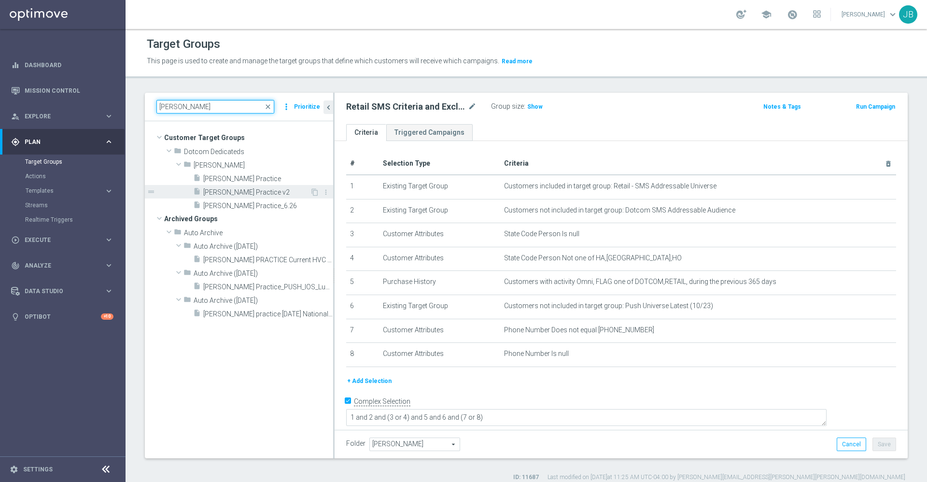
type input "[PERSON_NAME]"
click at [259, 189] on span "[PERSON_NAME] Practice v2" at bounding box center [256, 192] width 107 height 8
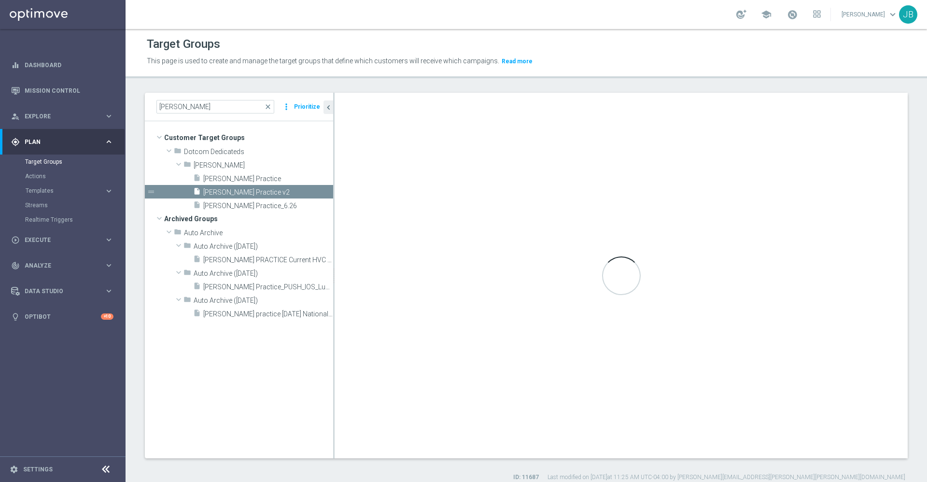
checkbox input "false"
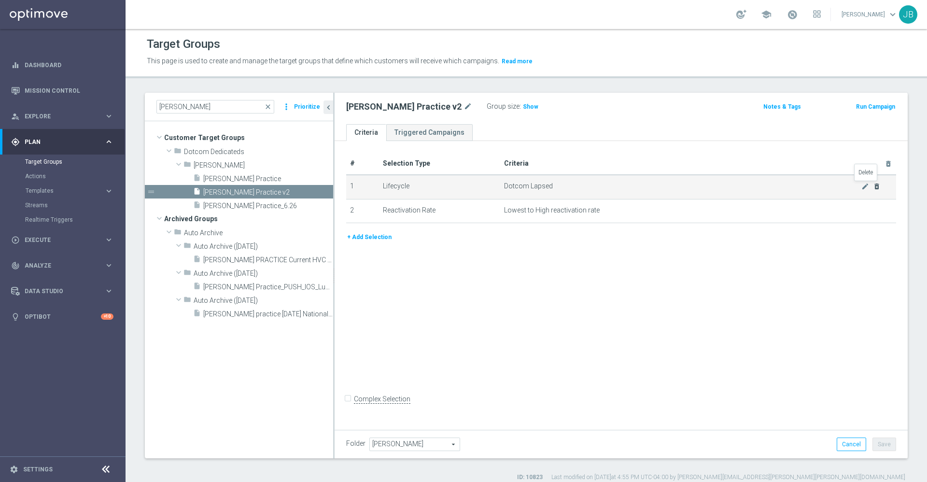
click at [873, 186] on icon "delete_forever" at bounding box center [877, 186] width 8 height 8
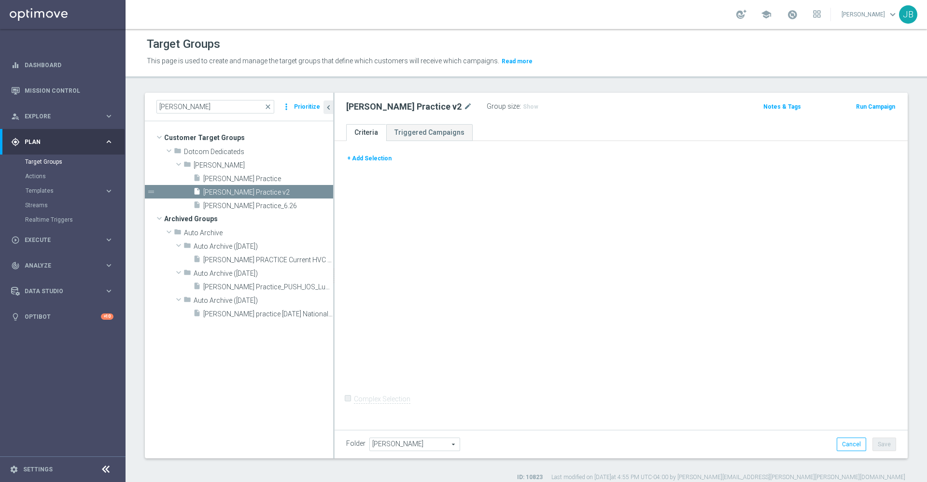
click at [376, 160] on button "+ Add Selection" at bounding box center [369, 158] width 46 height 11
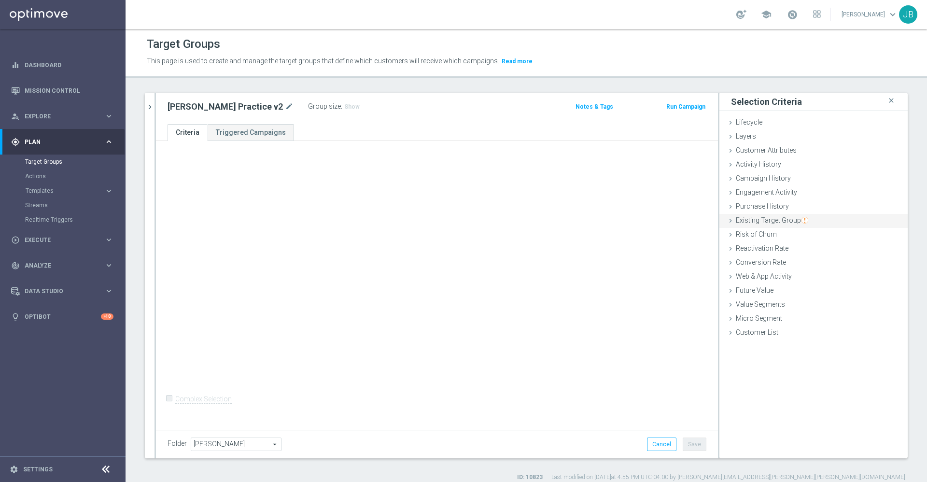
click at [768, 219] on span "Existing Target Group" at bounding box center [772, 220] width 72 height 8
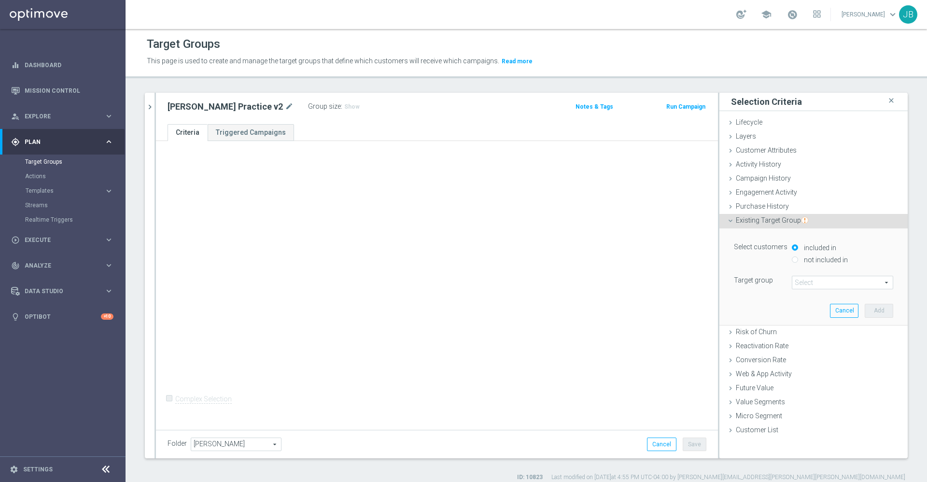
click at [797, 277] on span at bounding box center [842, 282] width 100 height 13
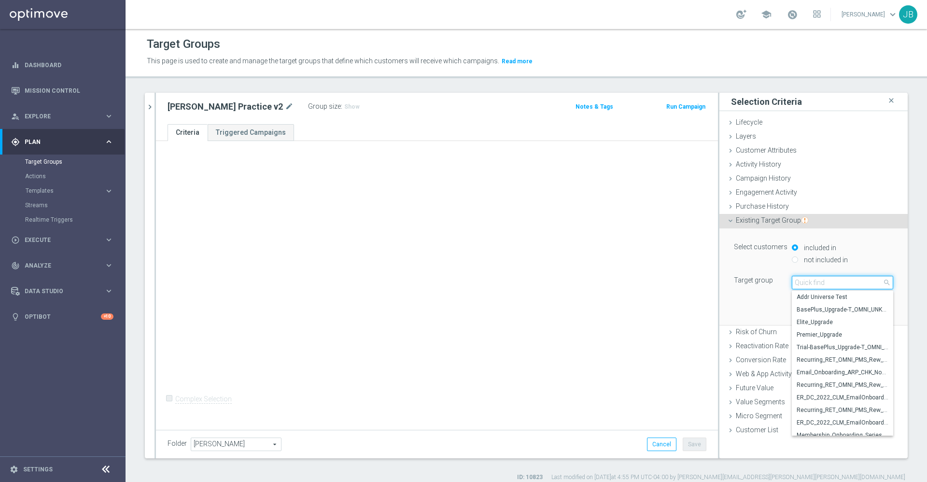
click at [797, 277] on input "search" at bounding box center [842, 283] width 101 height 14
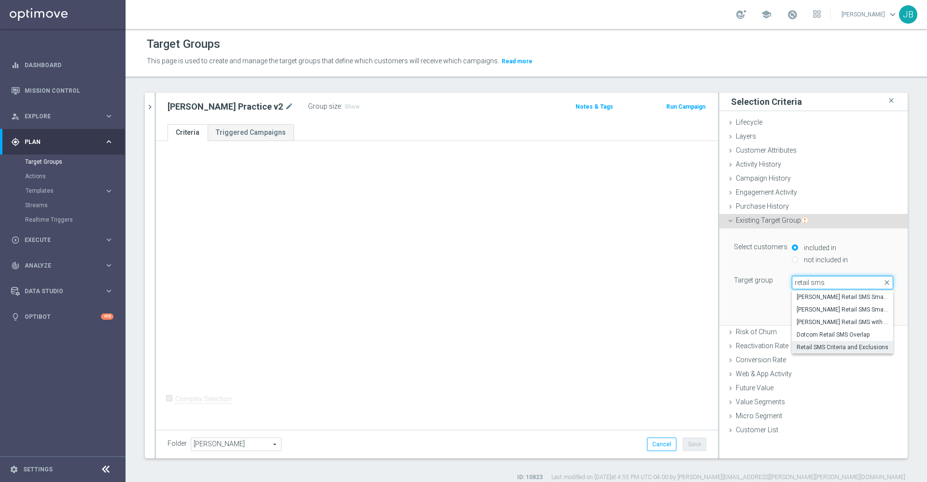
type input "retail sms"
click at [828, 346] on span "Retail SMS Criteria and Exclusions" at bounding box center [842, 347] width 92 height 8
type input "Retail SMS Criteria and Exclusions"
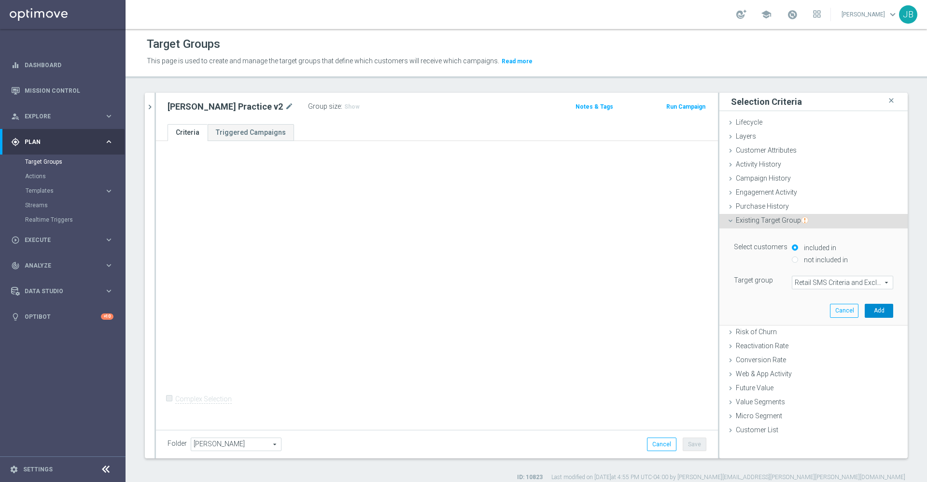
click at [865, 310] on button "Add" at bounding box center [879, 311] width 28 height 14
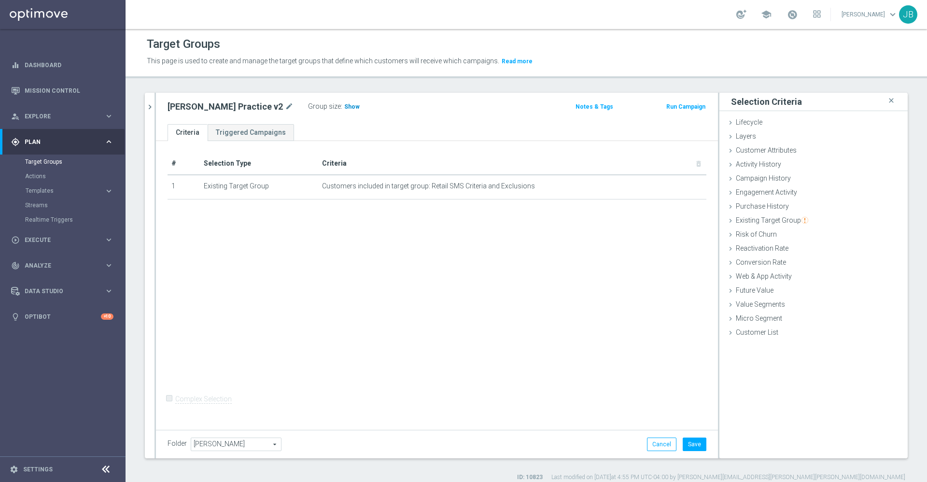
click at [344, 106] on span "Show" at bounding box center [351, 106] width 15 height 7
click at [152, 107] on icon "chevron_right" at bounding box center [149, 106] width 9 height 9
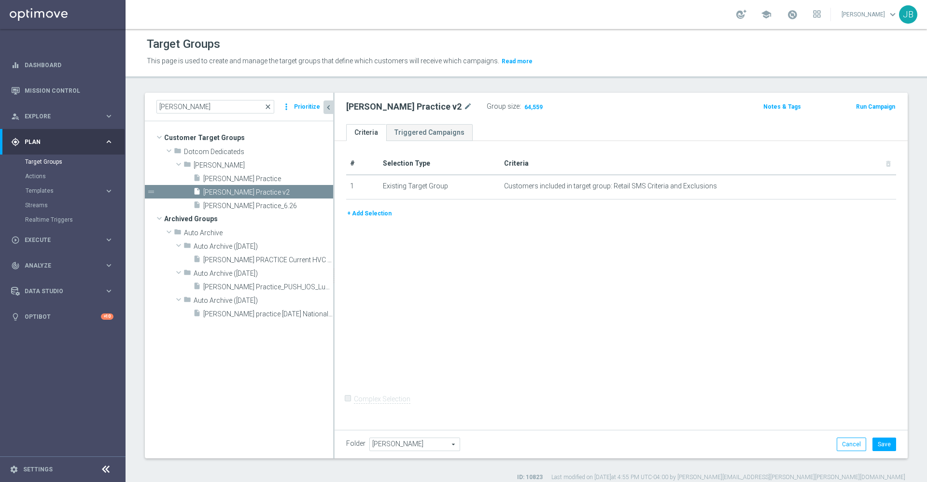
click at [268, 106] on span "close" at bounding box center [268, 107] width 8 height 8
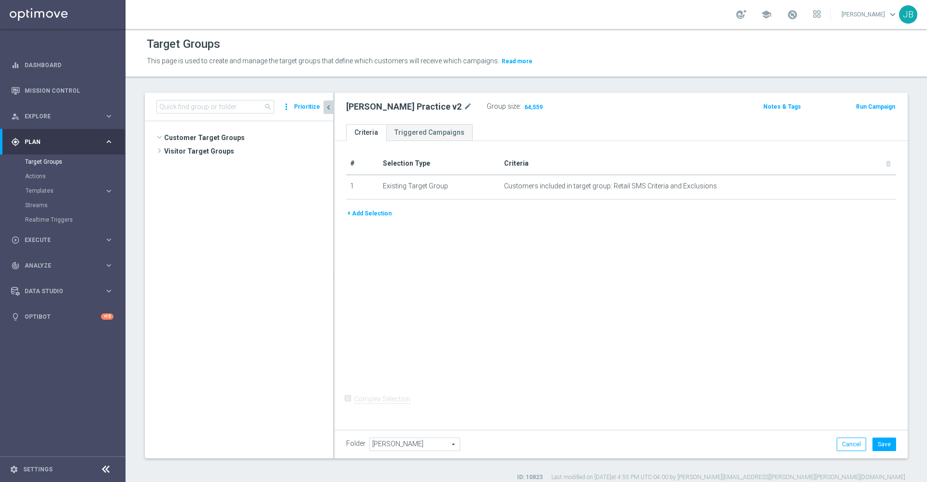
scroll to position [1802, 0]
click at [215, 106] on input at bounding box center [215, 107] width 118 height 14
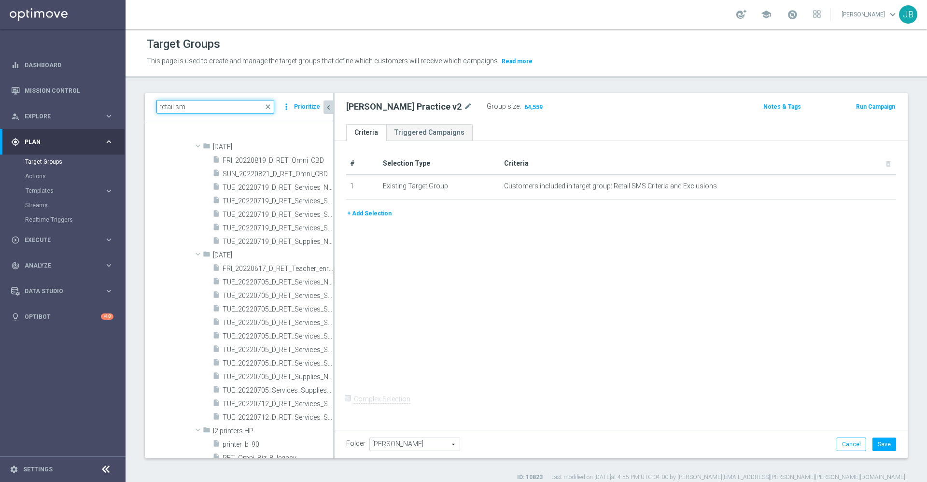
scroll to position [0, 0]
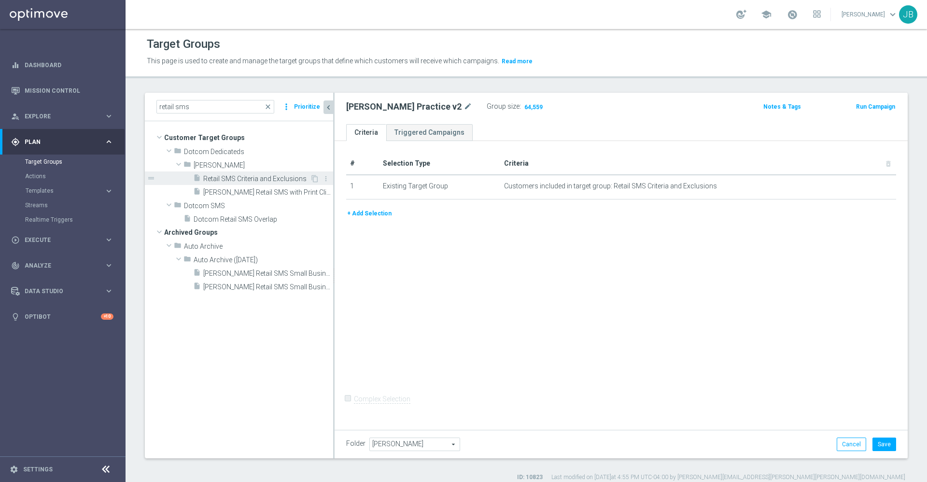
click at [241, 178] on span "Retail SMS Criteria and Exclusions" at bounding box center [256, 179] width 107 height 8
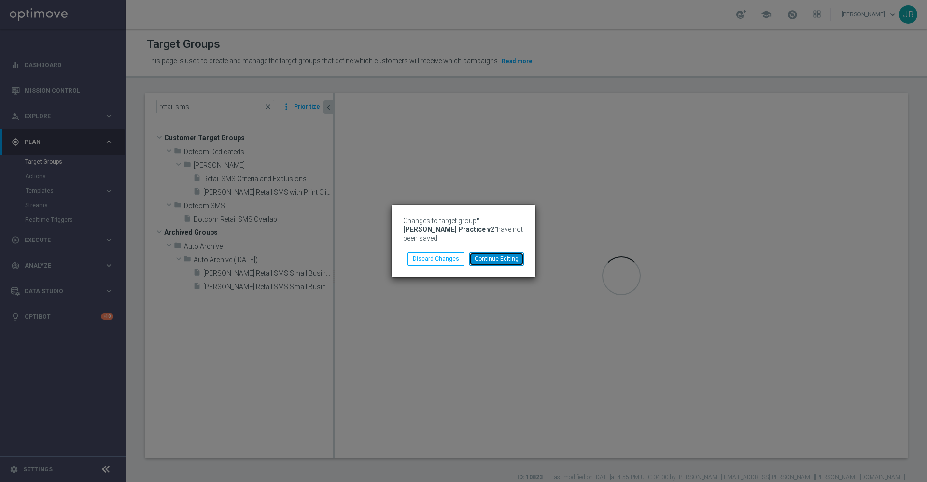
click at [507, 253] on button "Continue Editing" at bounding box center [496, 259] width 55 height 14
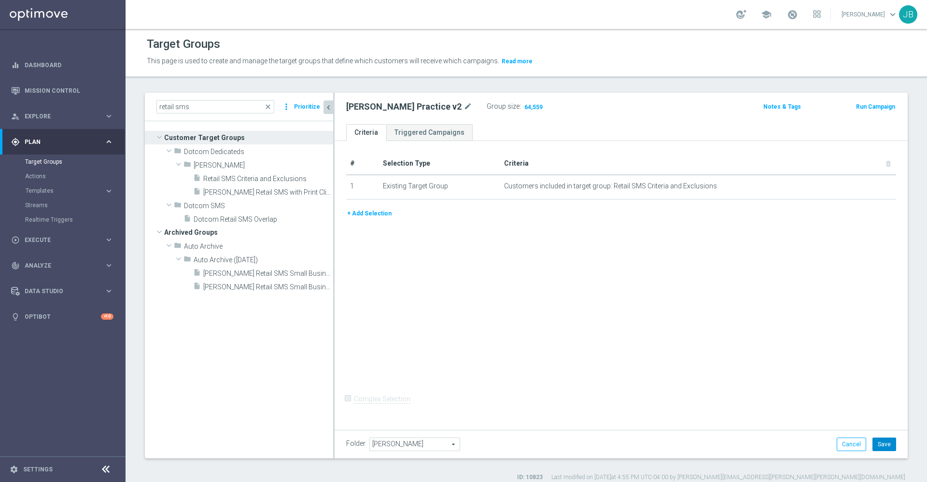
click at [878, 444] on button "Save" at bounding box center [884, 444] width 24 height 14
click at [216, 108] on input "retail sms" at bounding box center [215, 107] width 118 height 14
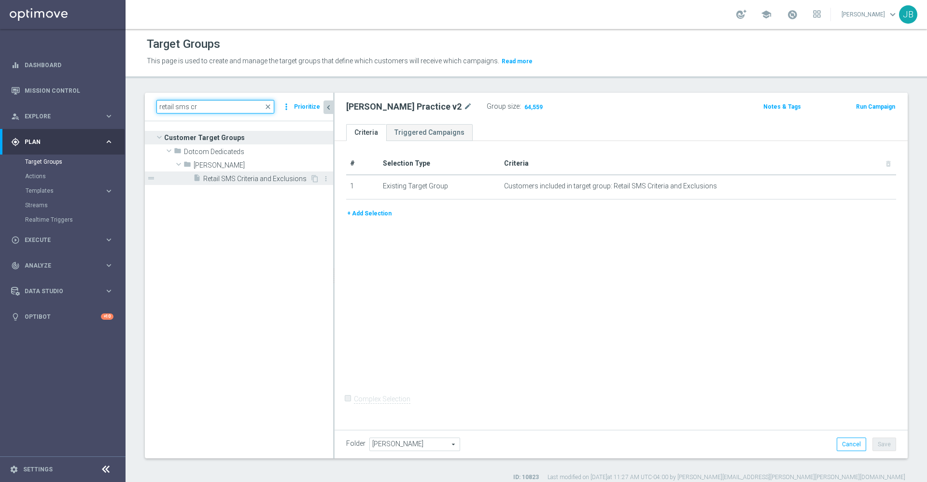
type input "retail sms cr"
click at [247, 178] on span "Retail SMS Criteria and Exclusions" at bounding box center [256, 179] width 107 height 8
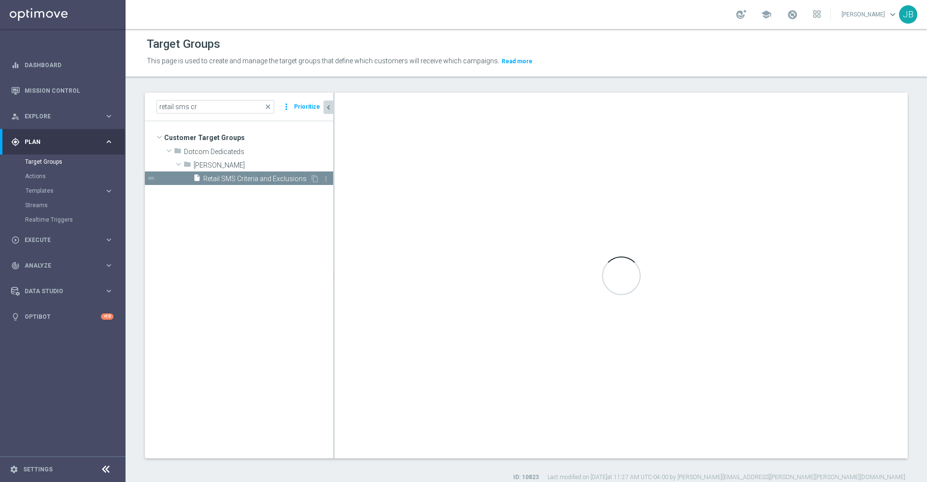
checkbox input "true"
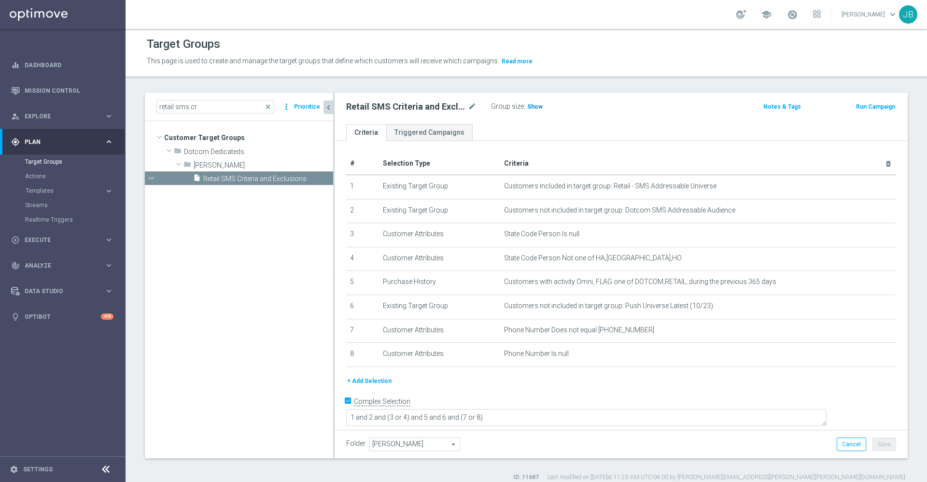
click at [531, 107] on span "Show" at bounding box center [534, 106] width 15 height 7
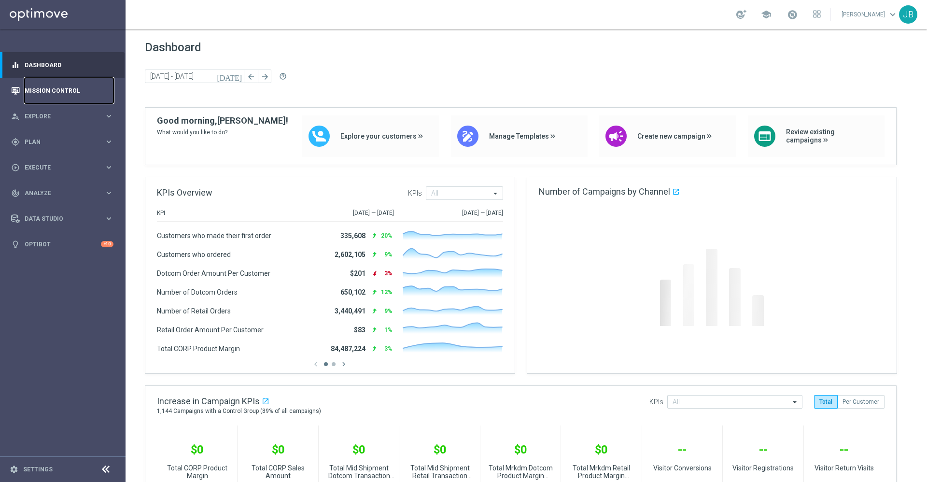
click at [88, 94] on link "Mission Control" at bounding box center [69, 91] width 89 height 26
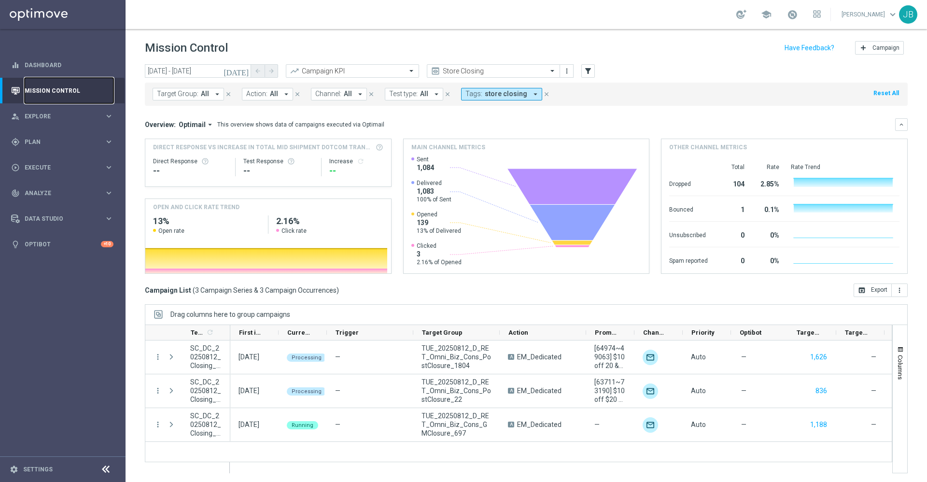
click at [66, 91] on link "Mission Control" at bounding box center [69, 91] width 89 height 26
click at [520, 74] on input "text" at bounding box center [483, 71] width 103 height 8
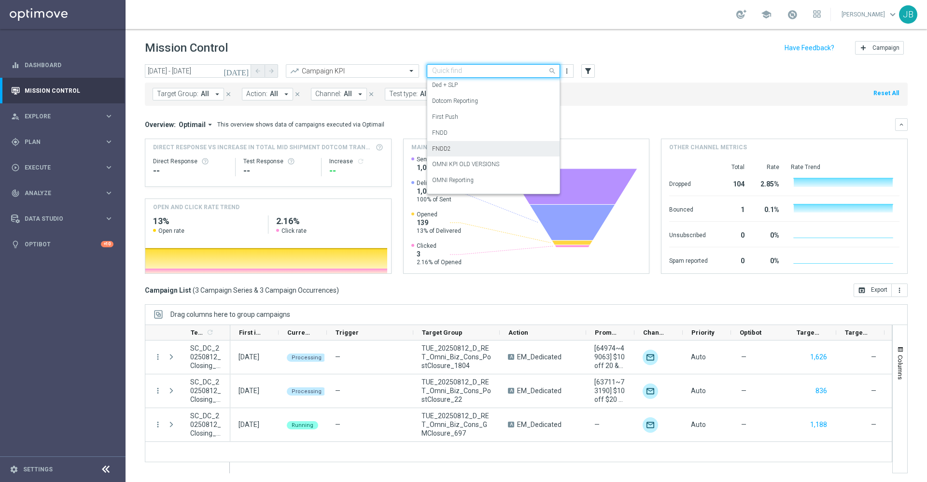
scroll to position [198, 0]
click at [468, 141] on label "OMNI Reporting" at bounding box center [453, 141] width 42 height 8
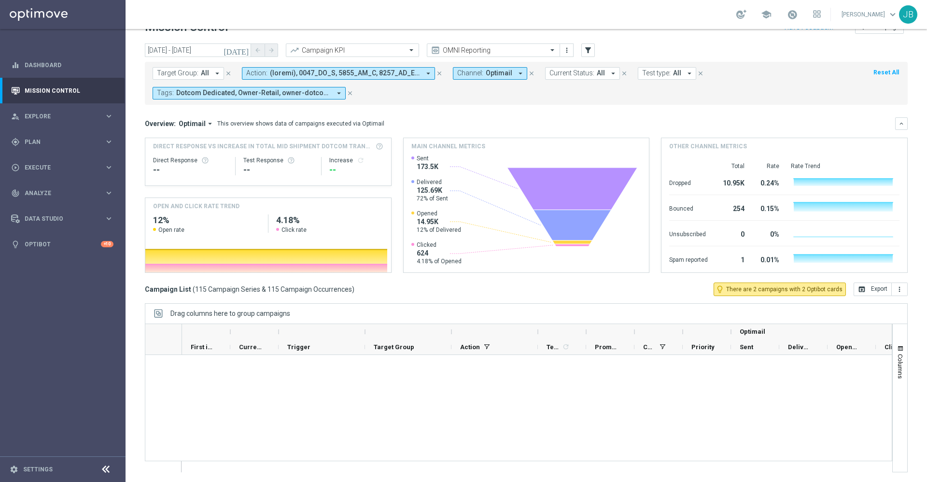
scroll to position [3780, 0]
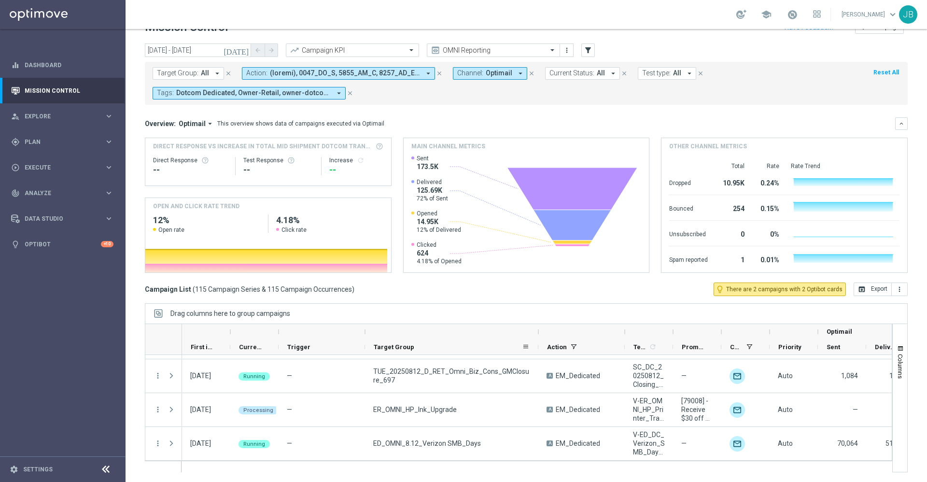
drag, startPoint x: 450, startPoint y: 331, endPoint x: 537, endPoint y: 348, distance: 88.4
click at [537, 348] on div "Optimail First in Range" at bounding box center [622, 339] width 880 height 31
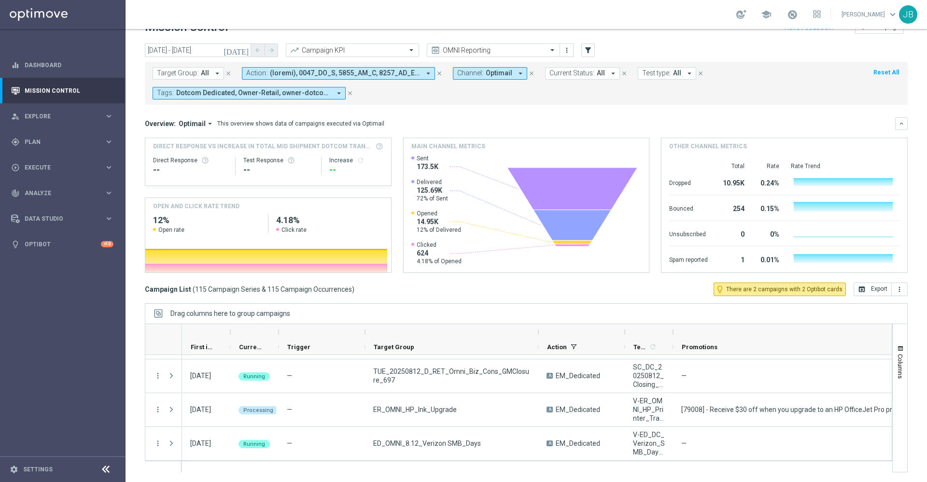
drag, startPoint x: 721, startPoint y: 331, endPoint x: 926, endPoint y: 372, distance: 209.7
click at [926, 372] on div "Mission Control add Campaign today 12 Aug 2025 - 12 Aug 2025 arrow_back arrow_f…" at bounding box center [526, 255] width 801 height 453
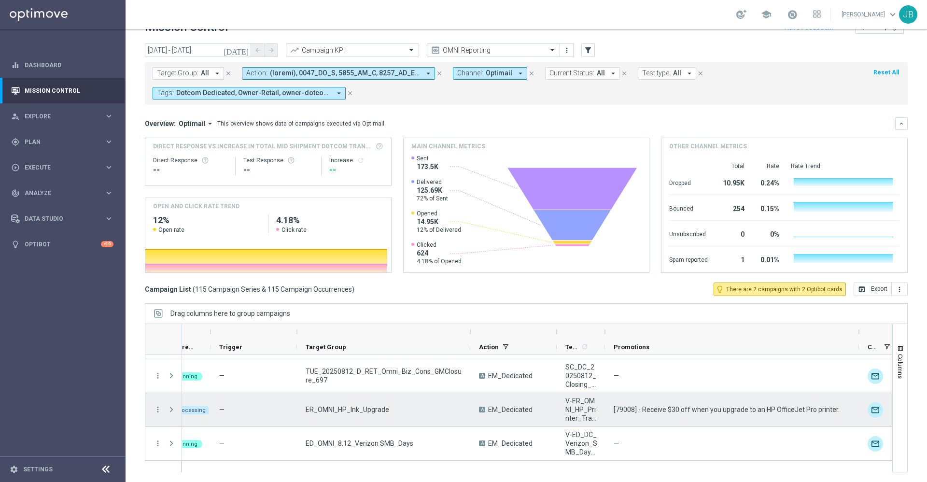
scroll to position [0, 68]
drag, startPoint x: 834, startPoint y: 408, endPoint x: 607, endPoint y: 409, distance: 226.9
click at [607, 409] on div "[79008] - Receive $30 off when you upgrade to an HP OfficeJet Pro printer." at bounding box center [732, 409] width 254 height 33
drag, startPoint x: 397, startPoint y: 406, endPoint x: 293, endPoint y: 407, distance: 104.3
click at [293, 407] on div "12 Aug 2025, Tuesday Processing — ER_OMNI_HP_Ink_Upgrade A EM_Dedicated V-ER_OM…" at bounding box center [656, 410] width 1085 height 34
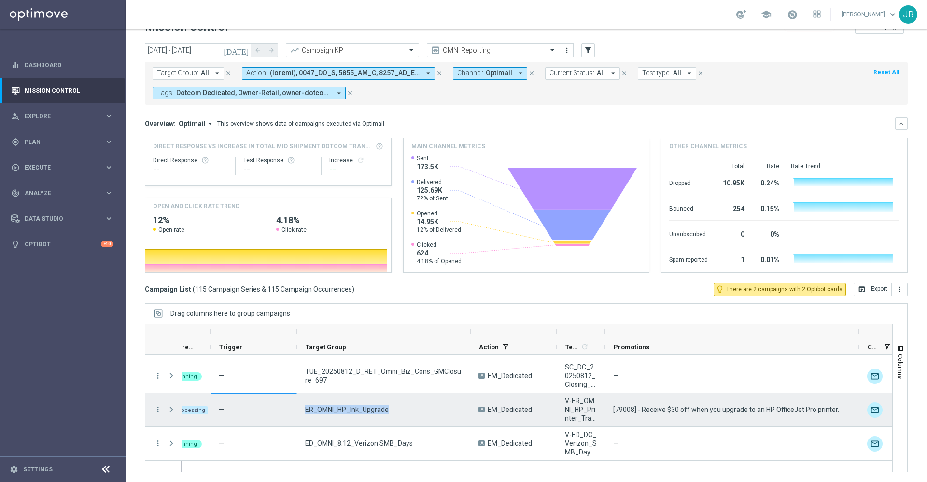
click at [401, 405] on div "ER_OMNI_HP_Ink_Upgrade" at bounding box center [383, 409] width 173 height 33
drag, startPoint x: 393, startPoint y: 409, endPoint x: 305, endPoint y: 408, distance: 88.3
click at [305, 408] on div "ER_OMNI_HP_Ink_Upgrade" at bounding box center [383, 409] width 173 height 33
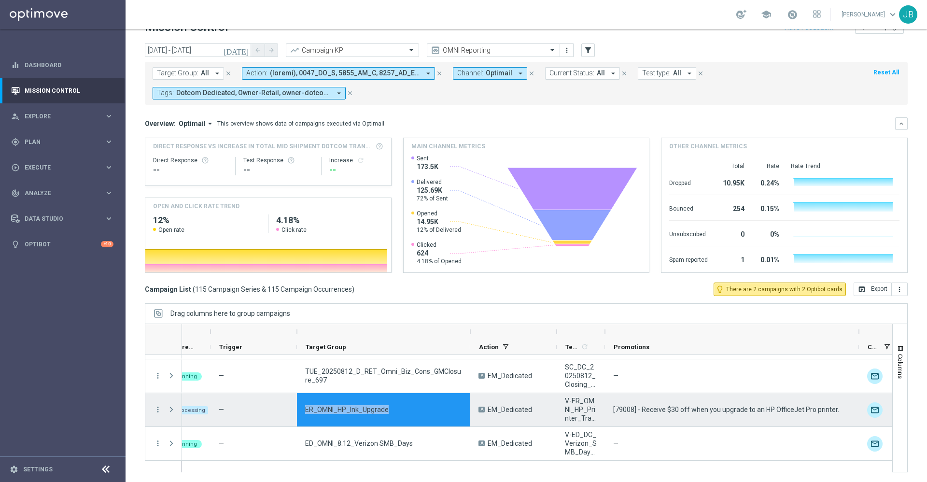
click at [305, 408] on div "ER_OMNI_HP_Ink_Upgrade" at bounding box center [383, 409] width 173 height 33
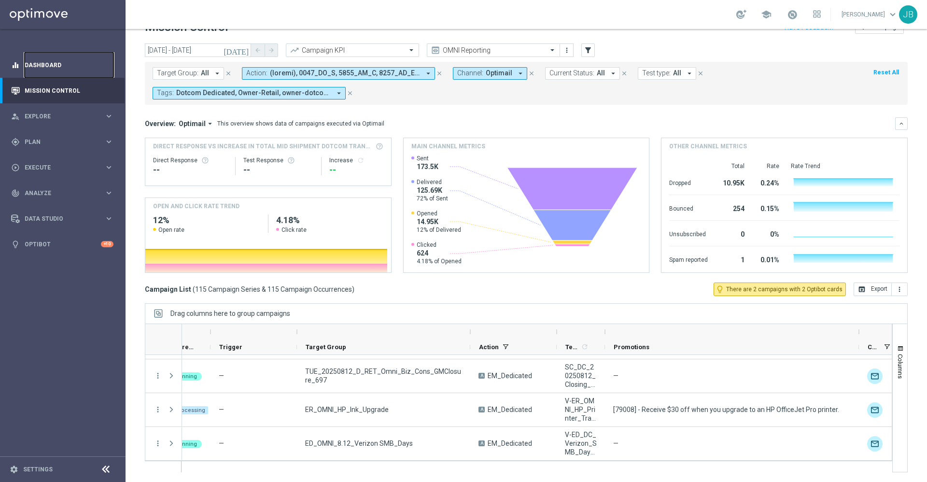
click at [66, 67] on link "Dashboard" at bounding box center [69, 65] width 89 height 26
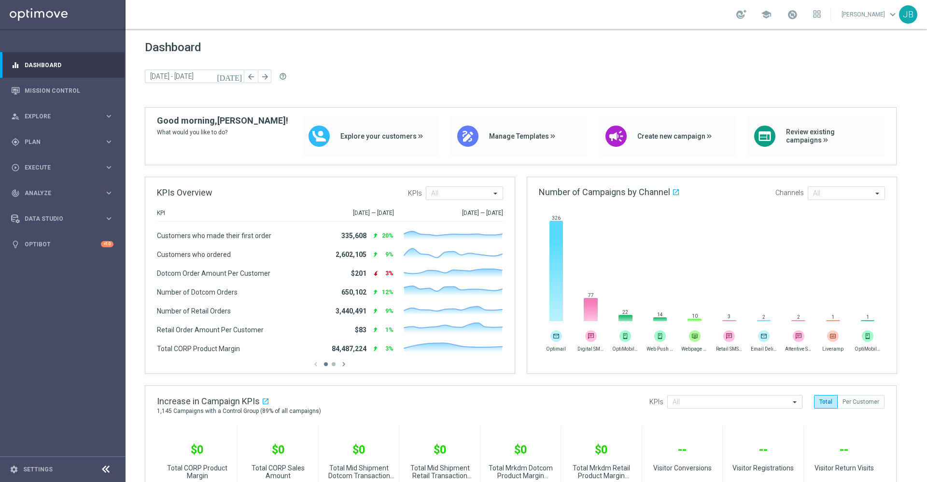
click at [677, 72] on div "today 11 Aug 2025 - 12 Aug 2025 arrow_back arrow_forward help_outline" at bounding box center [526, 77] width 763 height 14
click at [68, 93] on link "Mission Control" at bounding box center [69, 91] width 89 height 26
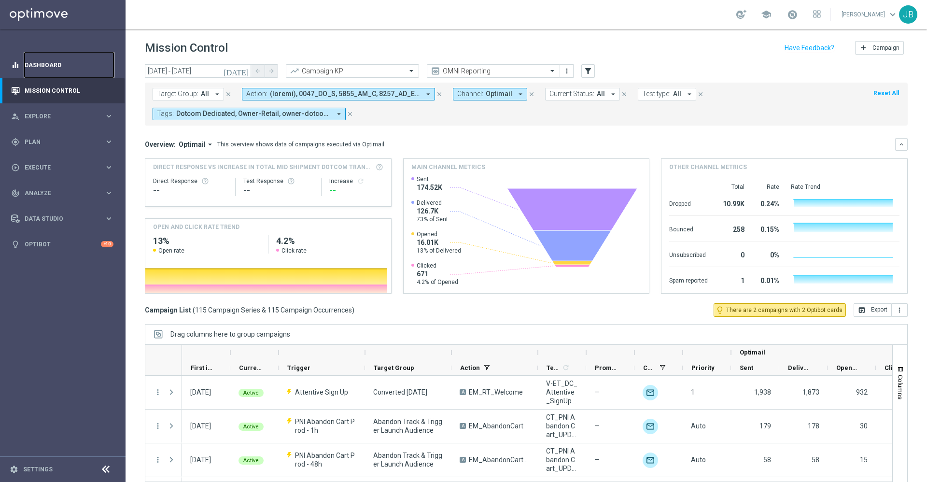
click at [71, 69] on link "Dashboard" at bounding box center [69, 65] width 89 height 26
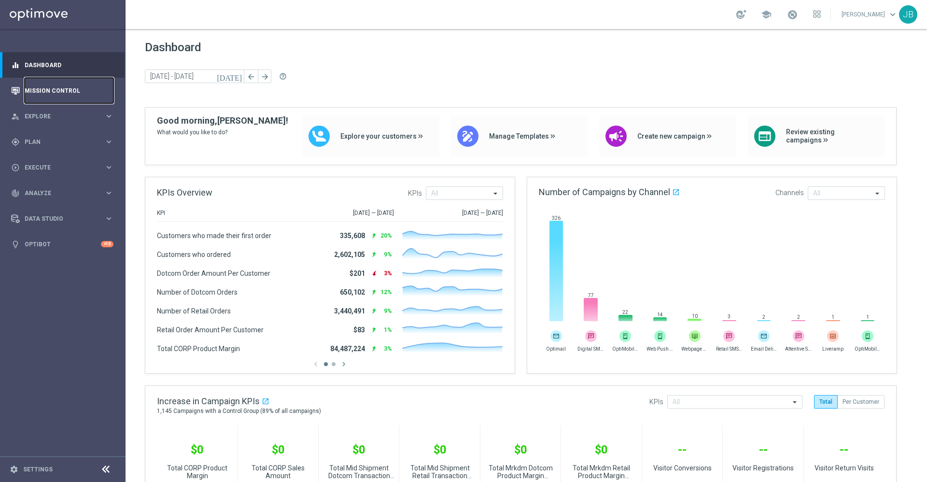
click at [63, 91] on link "Mission Control" at bounding box center [69, 91] width 89 height 26
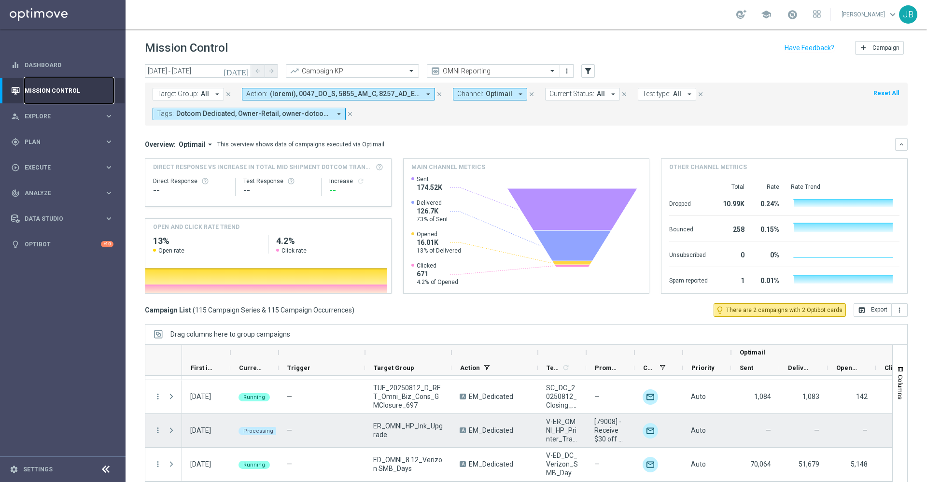
scroll to position [21, 0]
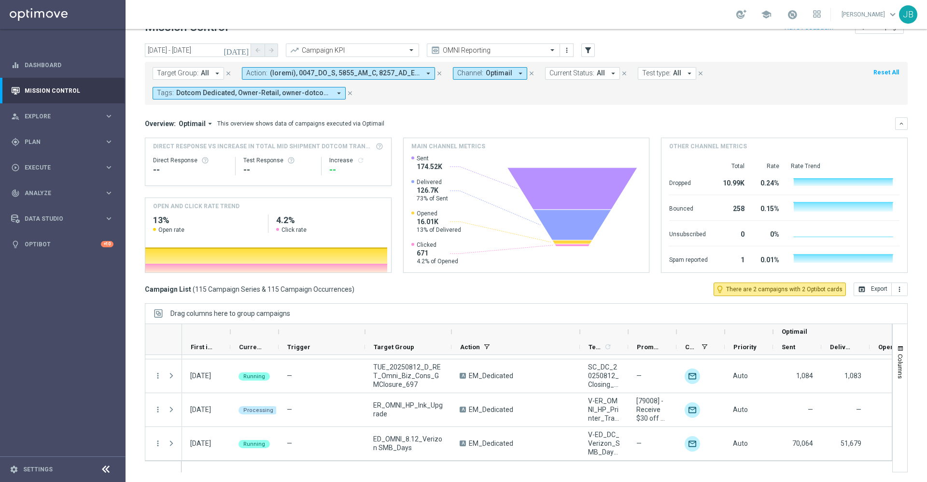
drag, startPoint x: 538, startPoint y: 329, endPoint x: 592, endPoint y: 338, distance: 55.4
click at [582, 338] on div at bounding box center [580, 331] width 4 height 15
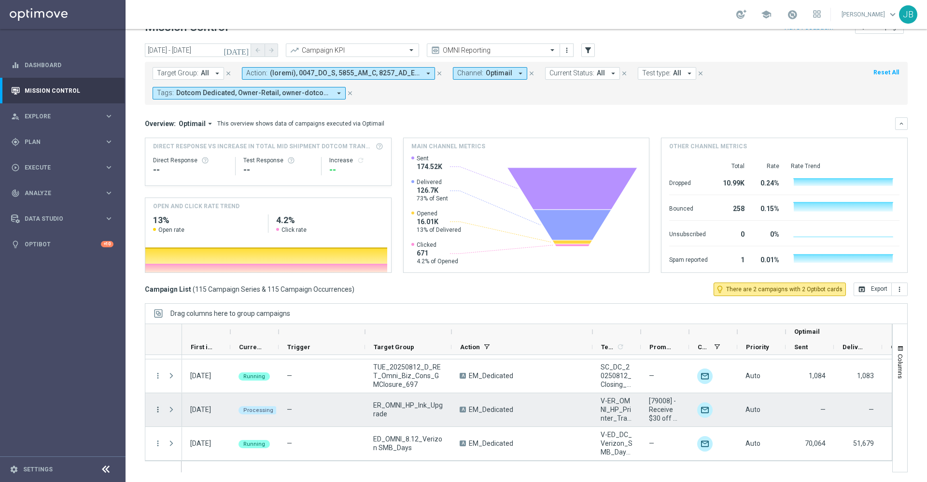
click at [160, 410] on icon "more_vert" at bounding box center [158, 409] width 9 height 9
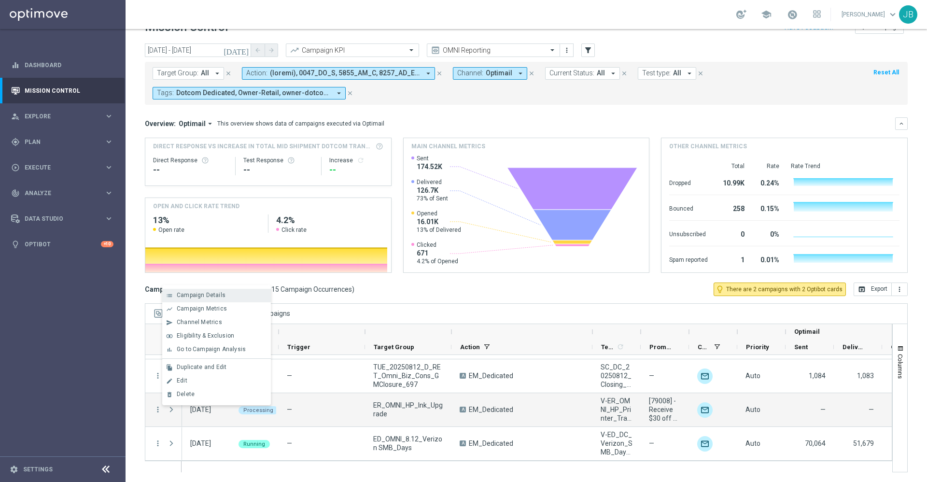
click at [216, 299] on div "list Campaign Details" at bounding box center [216, 296] width 109 height 14
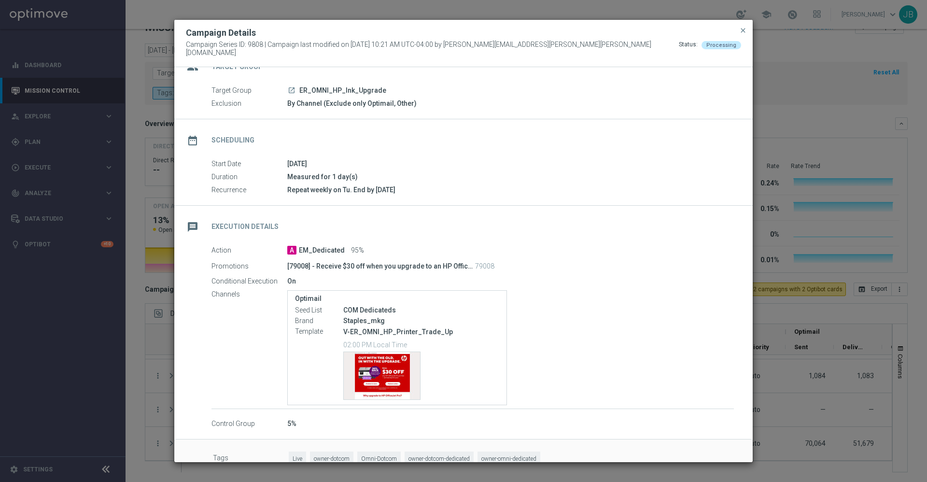
scroll to position [40, 0]
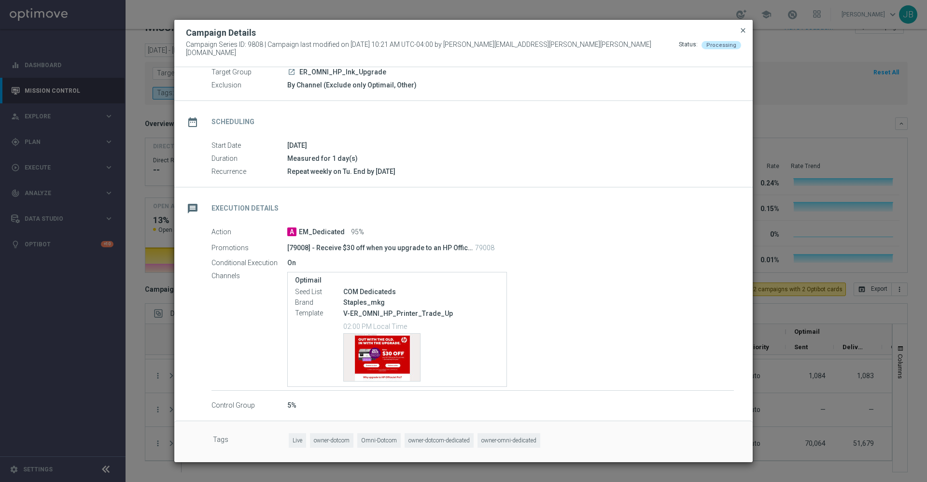
click at [743, 34] on span "close" at bounding box center [743, 31] width 8 height 8
